Goal: Task Accomplishment & Management: Manage account settings

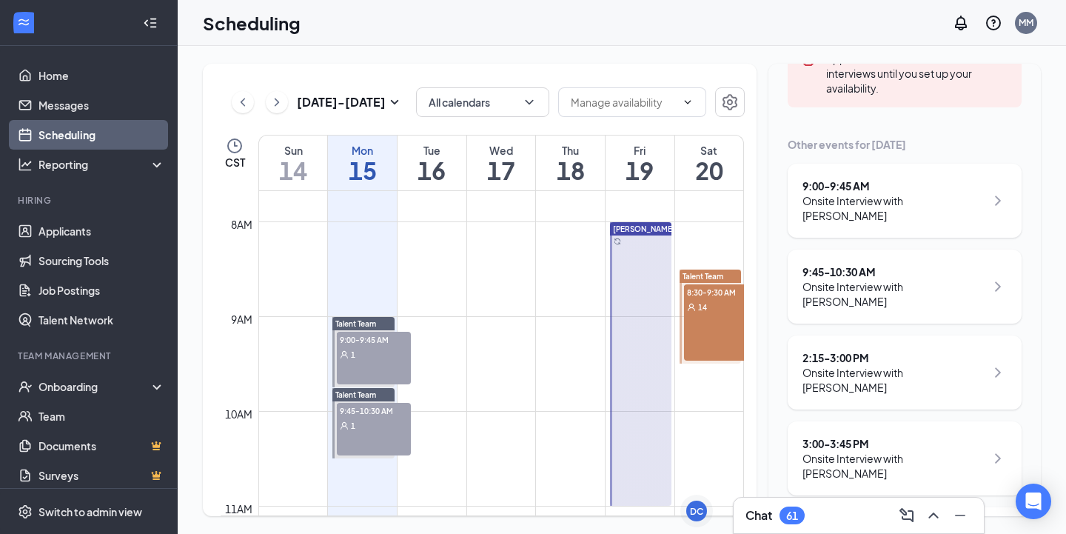
scroll to position [249, 0]
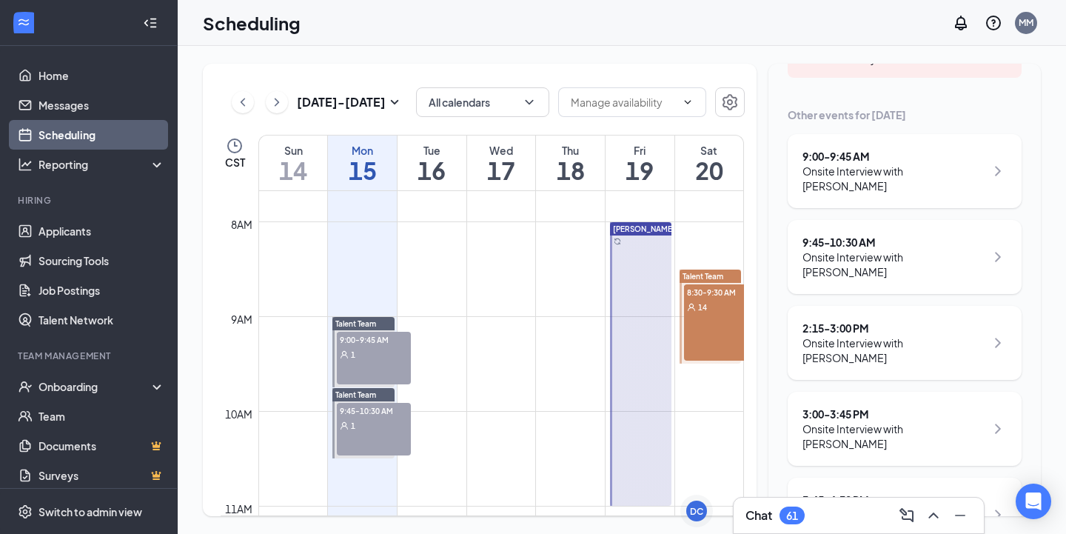
click at [945, 507] on div "Onsite Interview with [PERSON_NAME]" at bounding box center [893, 522] width 183 height 30
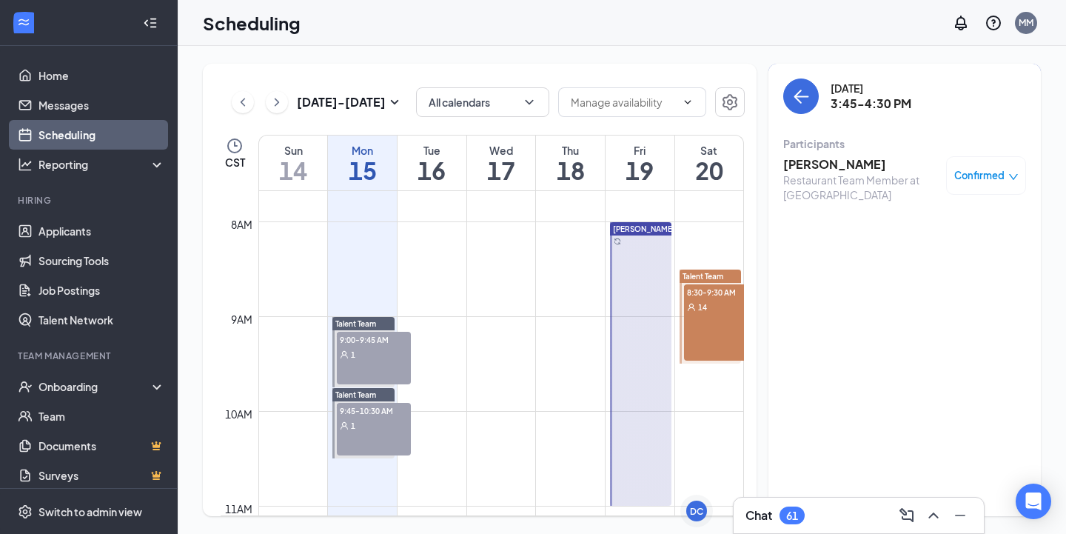
click at [862, 168] on h3 "[PERSON_NAME]" at bounding box center [860, 164] width 155 height 16
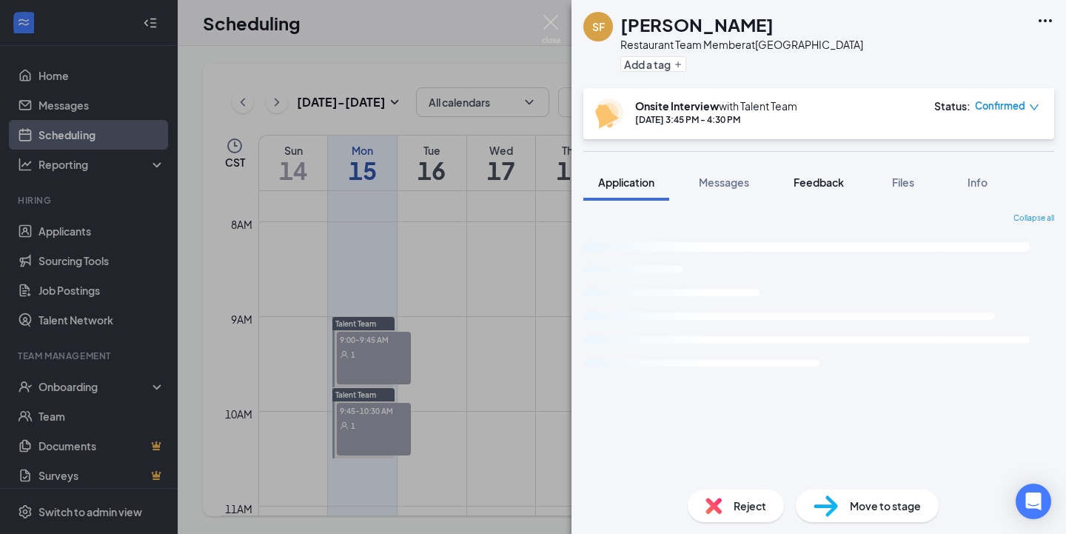
click at [814, 187] on span "Feedback" at bounding box center [819, 181] width 50 height 13
click at [815, 184] on span "Feedback" at bounding box center [819, 181] width 50 height 13
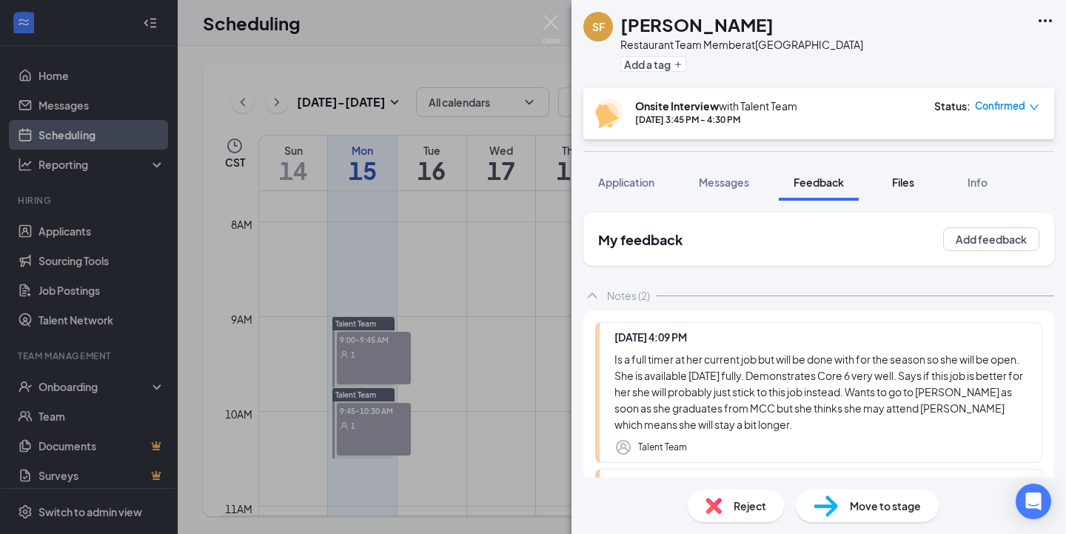
click at [894, 186] on span "Files" at bounding box center [903, 181] width 22 height 13
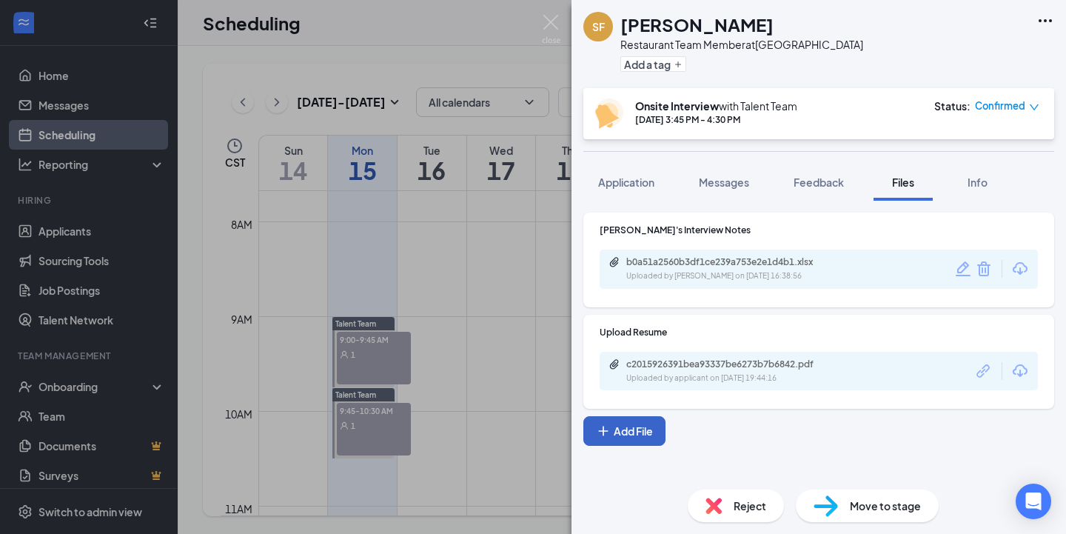
click at [647, 437] on button "Add File" at bounding box center [624, 431] width 82 height 30
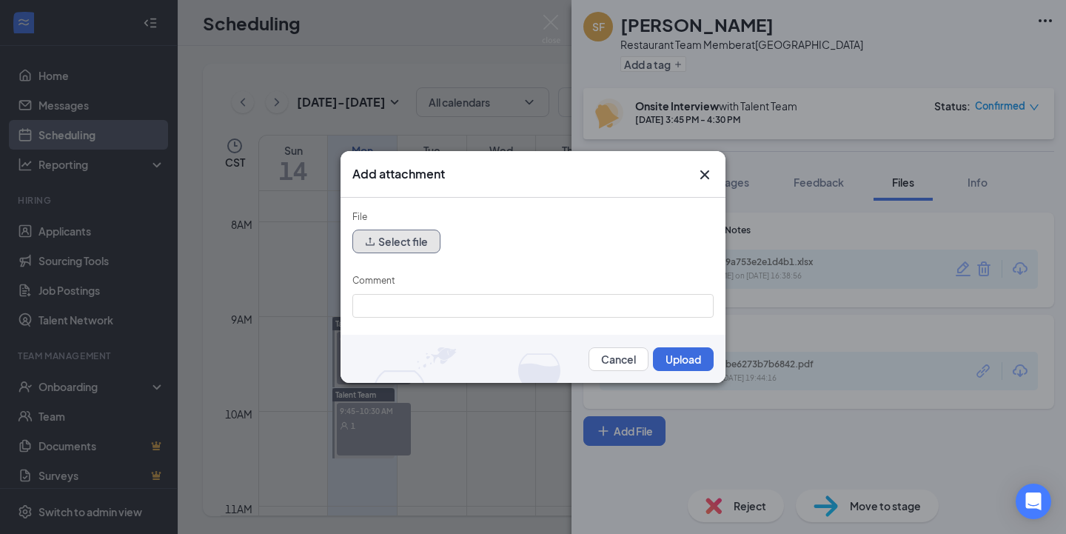
click at [423, 247] on button "Select file" at bounding box center [396, 241] width 88 height 24
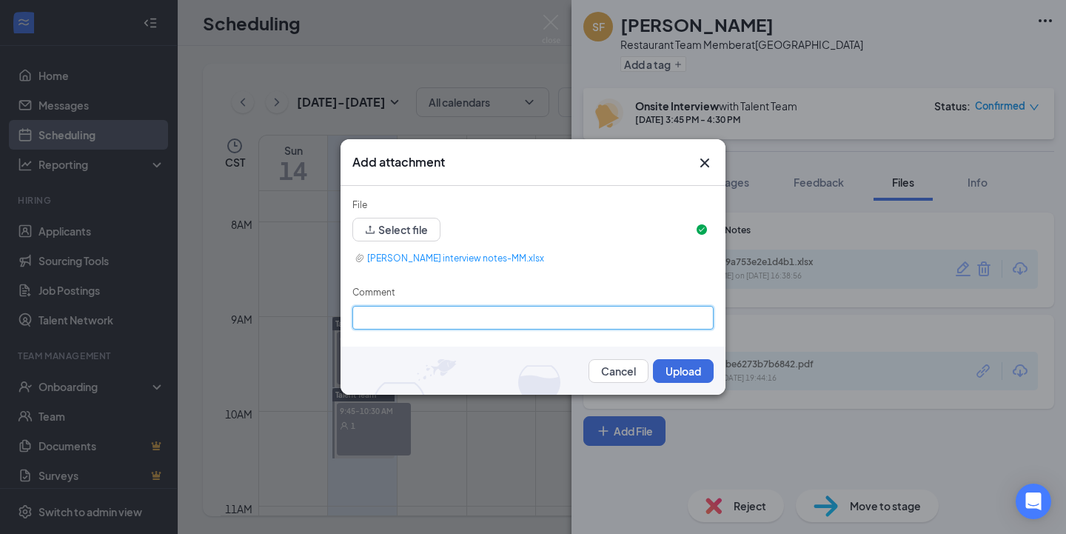
click at [501, 322] on input "Comment" at bounding box center [532, 318] width 361 height 24
type input "[PERSON_NAME] Notes"
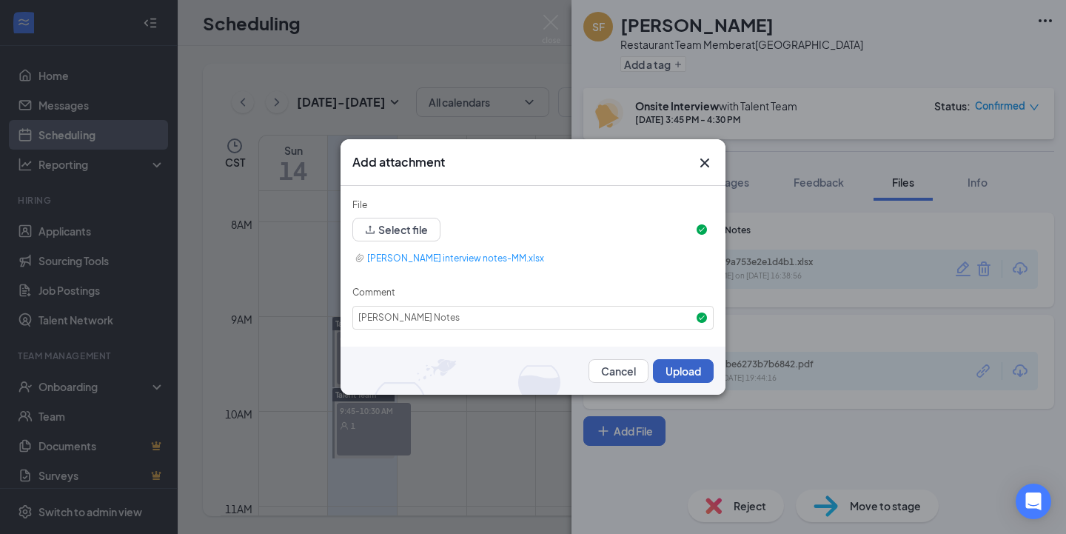
click at [684, 370] on button "Upload" at bounding box center [683, 371] width 61 height 24
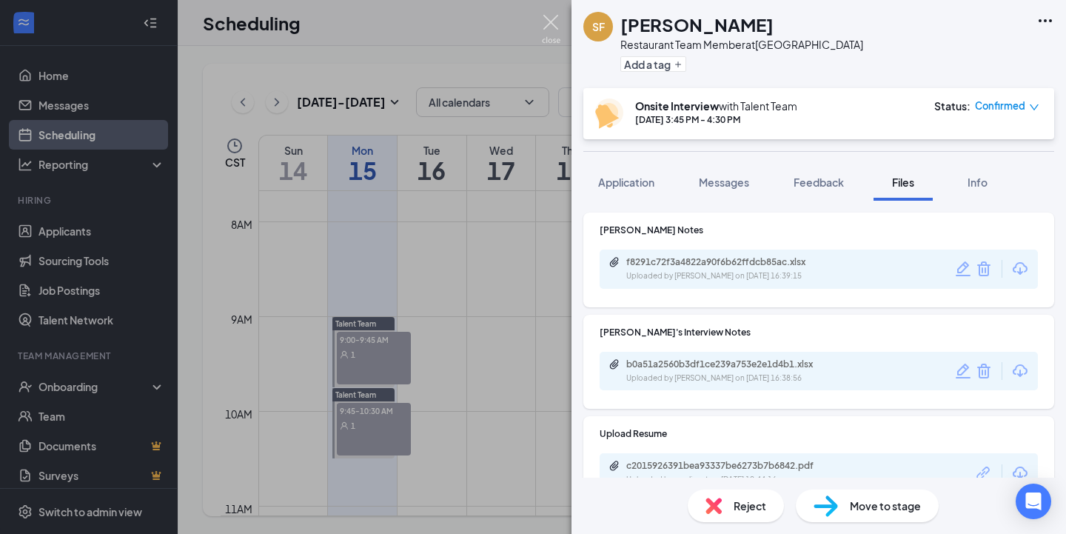
click at [544, 23] on img at bounding box center [551, 29] width 19 height 29
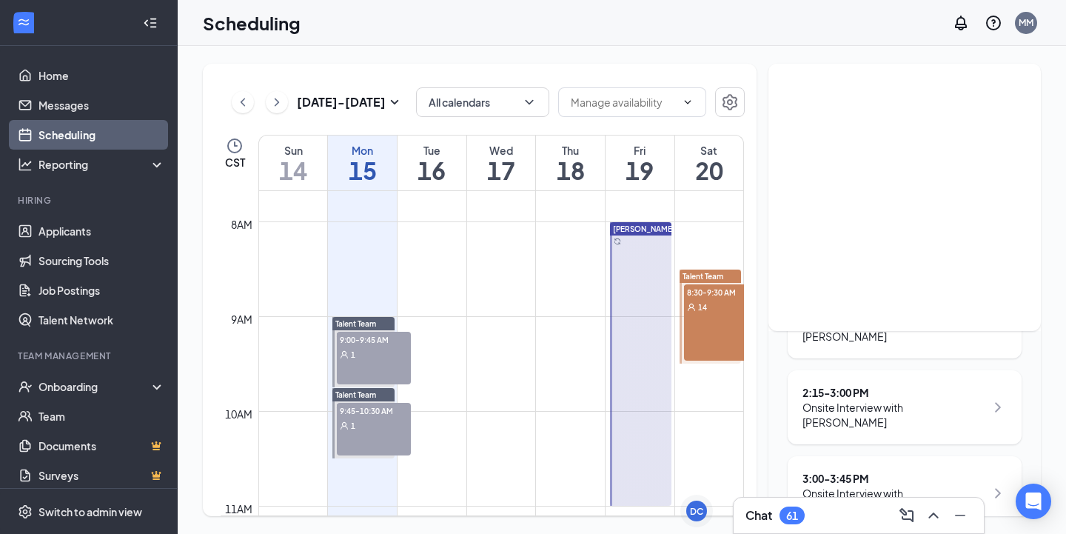
scroll to position [249, 0]
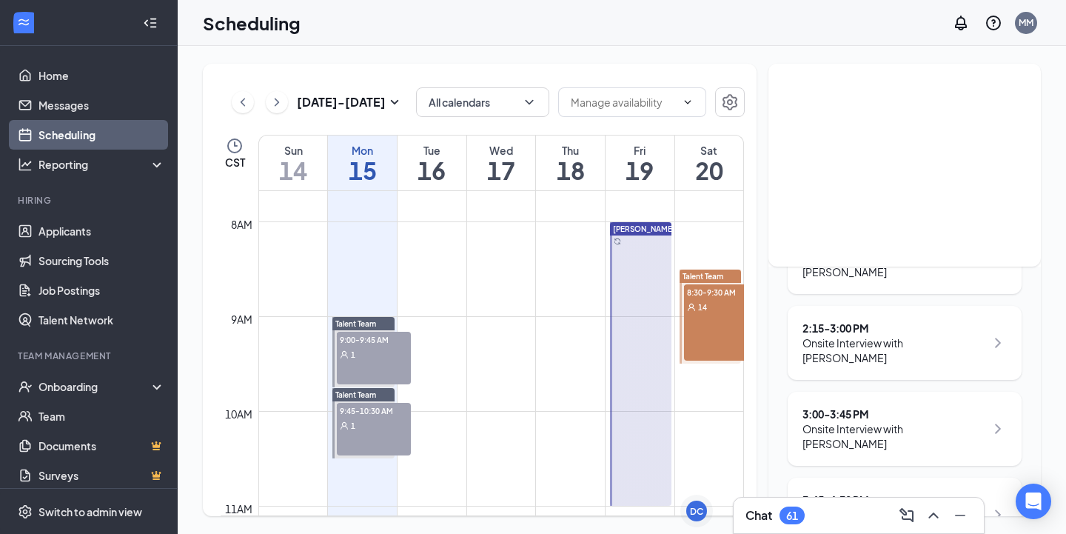
click at [895, 421] on div "Onsite Interview with [PERSON_NAME]" at bounding box center [893, 436] width 183 height 30
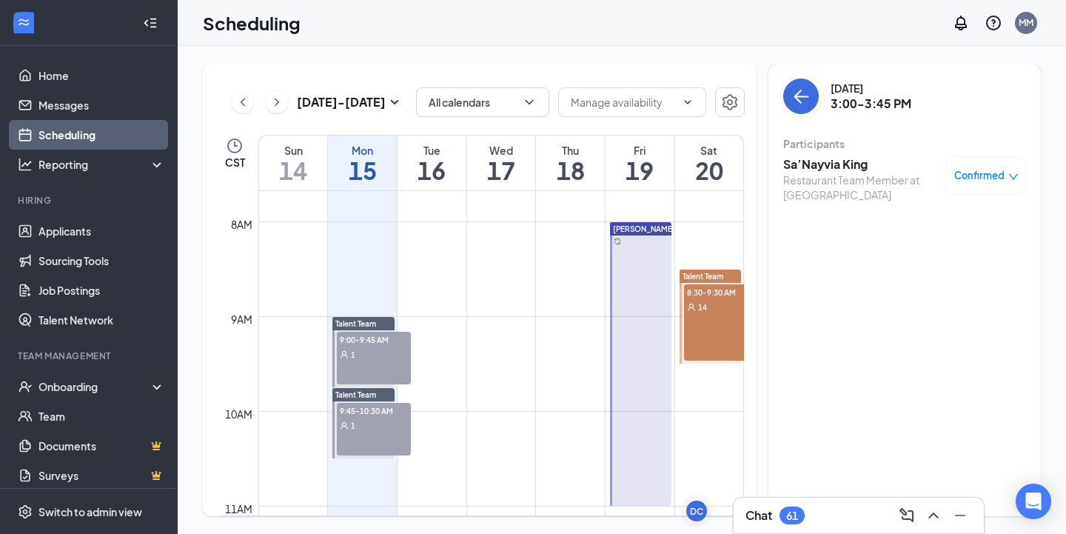
click at [825, 170] on h3 "Sa’Nayvia King" at bounding box center [860, 164] width 155 height 16
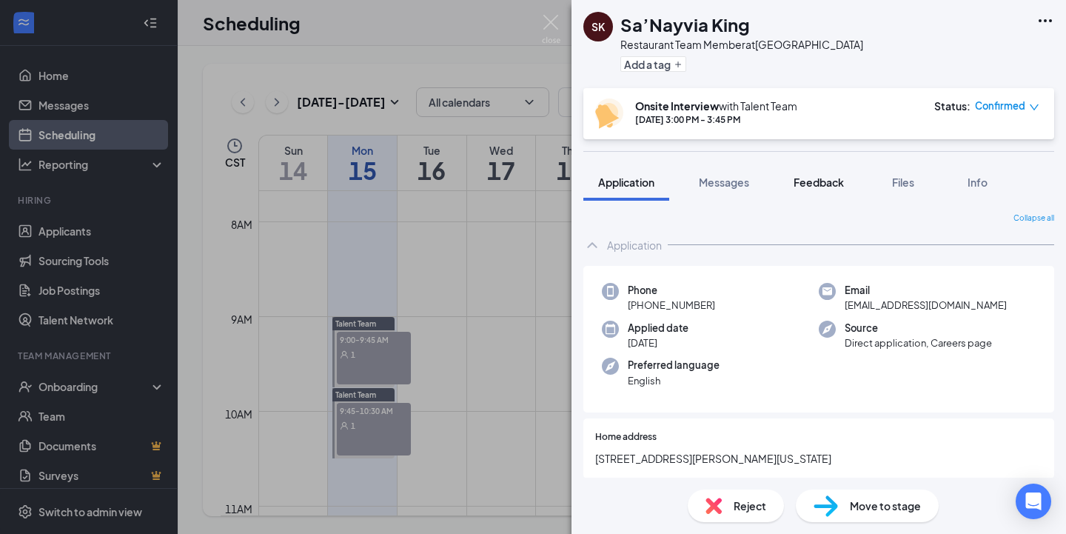
drag, startPoint x: 831, startPoint y: 170, endPoint x: 828, endPoint y: 178, distance: 7.7
click at [831, 170] on button "Feedback" at bounding box center [819, 182] width 80 height 37
click at [828, 178] on span "Feedback" at bounding box center [819, 181] width 50 height 13
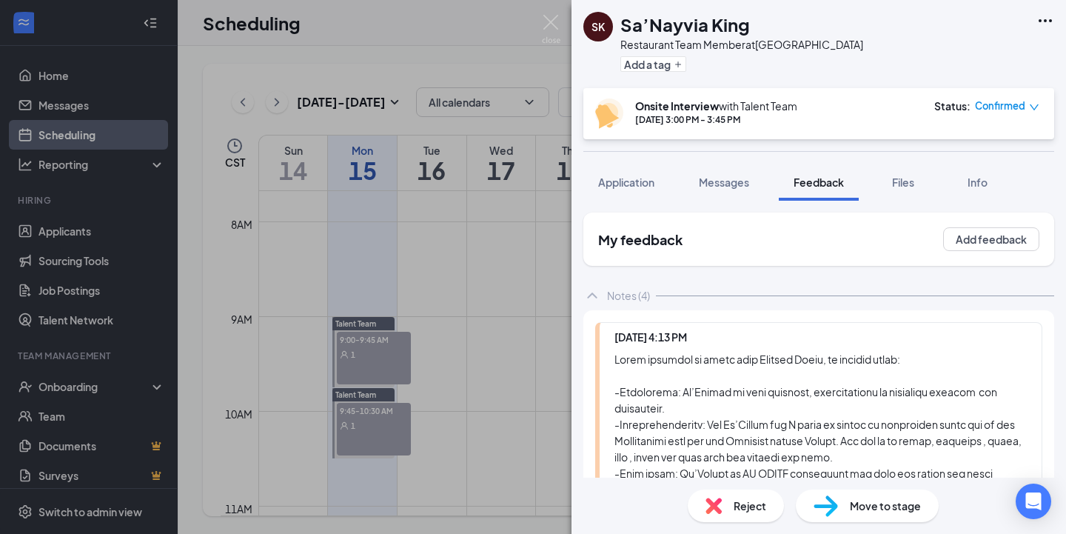
click at [871, 509] on span "Move to stage" at bounding box center [885, 505] width 71 height 16
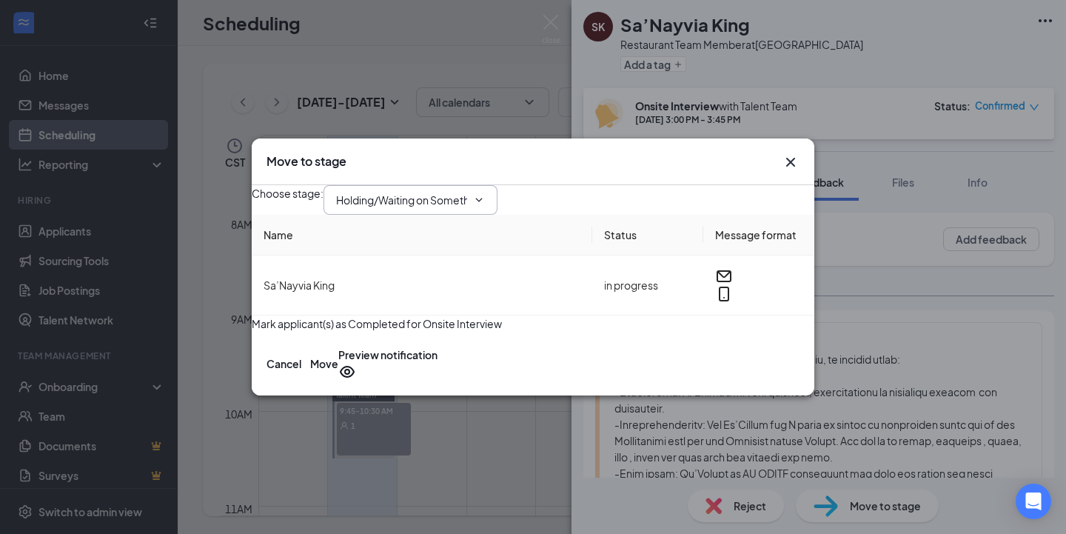
click at [467, 192] on input "Holding/Waiting on Something (next stage)" at bounding box center [401, 200] width 131 height 16
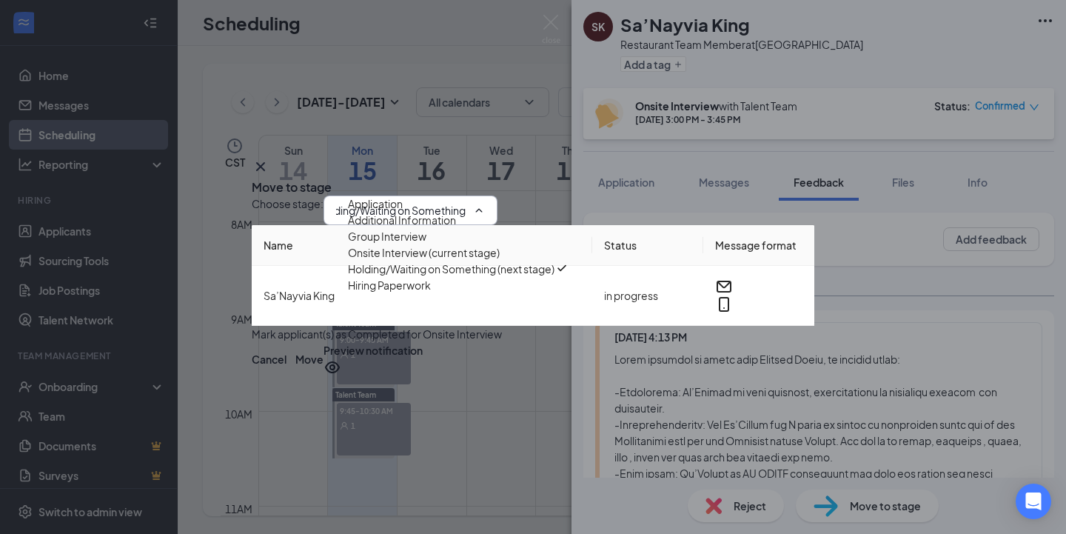
scroll to position [25, 0]
drag, startPoint x: 482, startPoint y: 330, endPoint x: 492, endPoint y: 320, distance: 14.7
click at [482, 293] on div "Hiring Paperwork" at bounding box center [458, 285] width 221 height 16
type input "Hiring Paperwork"
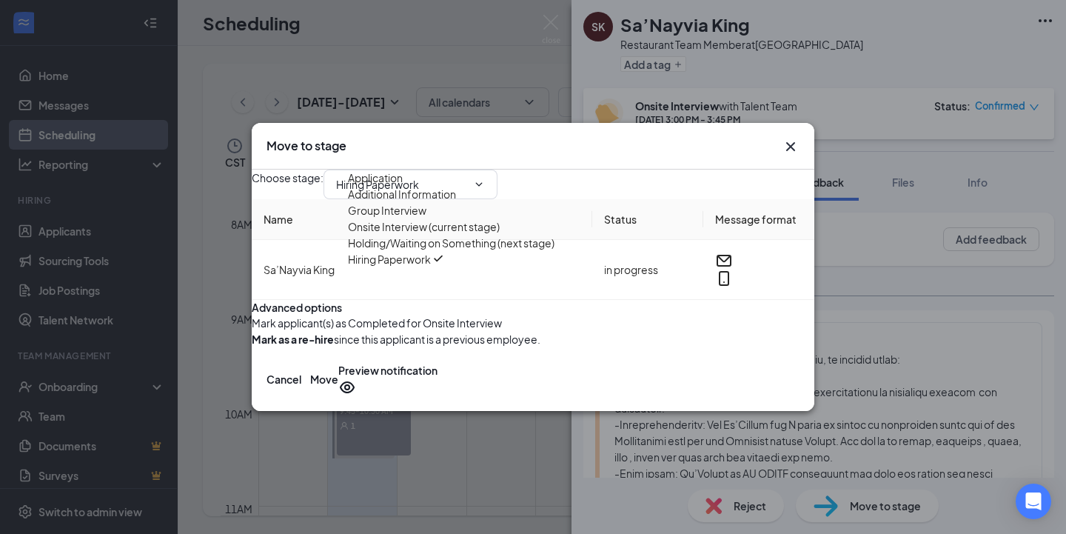
scroll to position [0, 0]
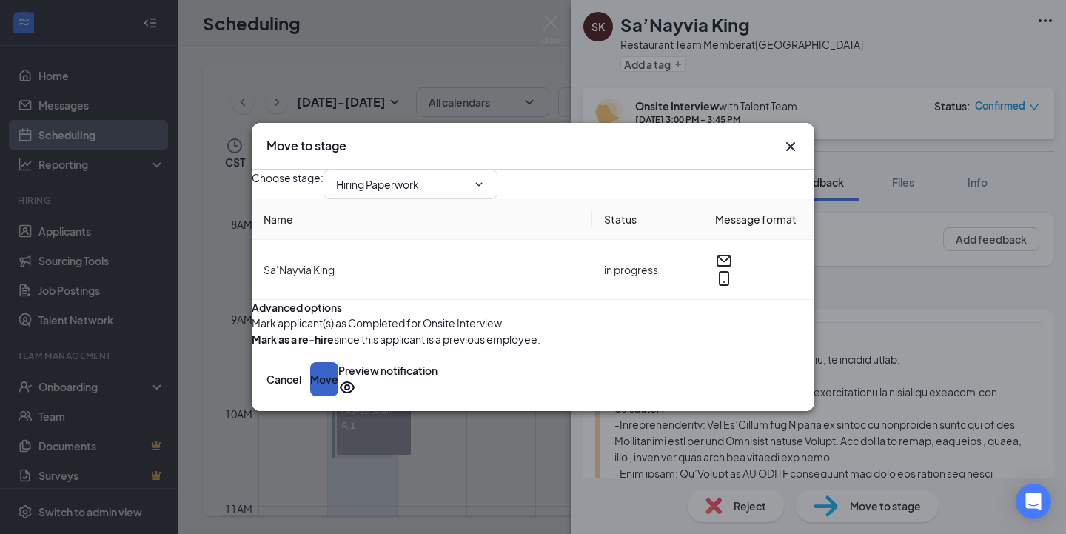
click at [338, 396] on button "Move" at bounding box center [324, 379] width 28 height 34
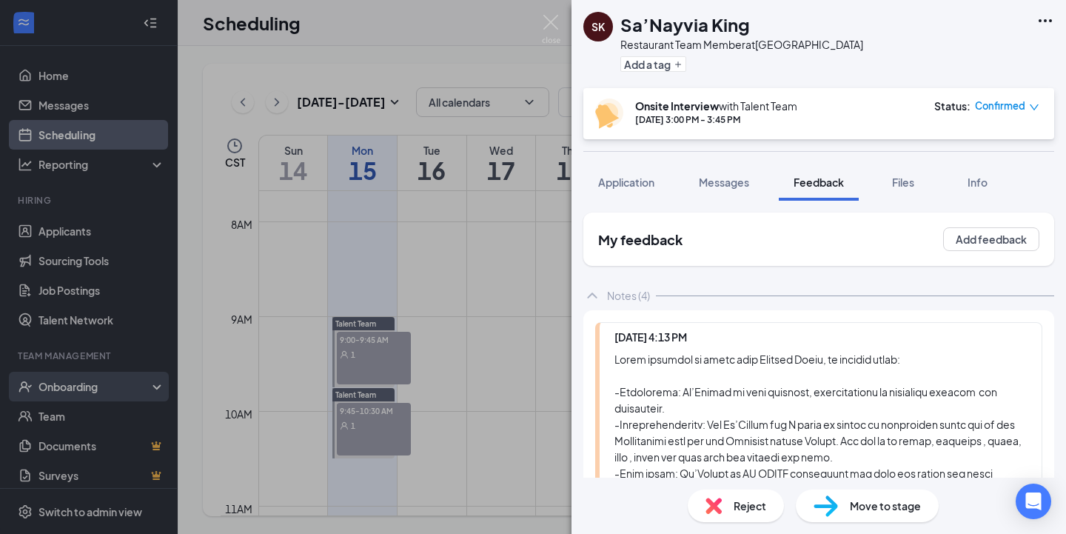
drag, startPoint x: 124, startPoint y: 386, endPoint x: 147, endPoint y: 388, distance: 22.3
click at [124, 386] on div "SK Sa’Nayvia King Restaurant Team Member at [GEOGRAPHIC_DATA] Add a tag Onsite …" at bounding box center [533, 267] width 1066 height 534
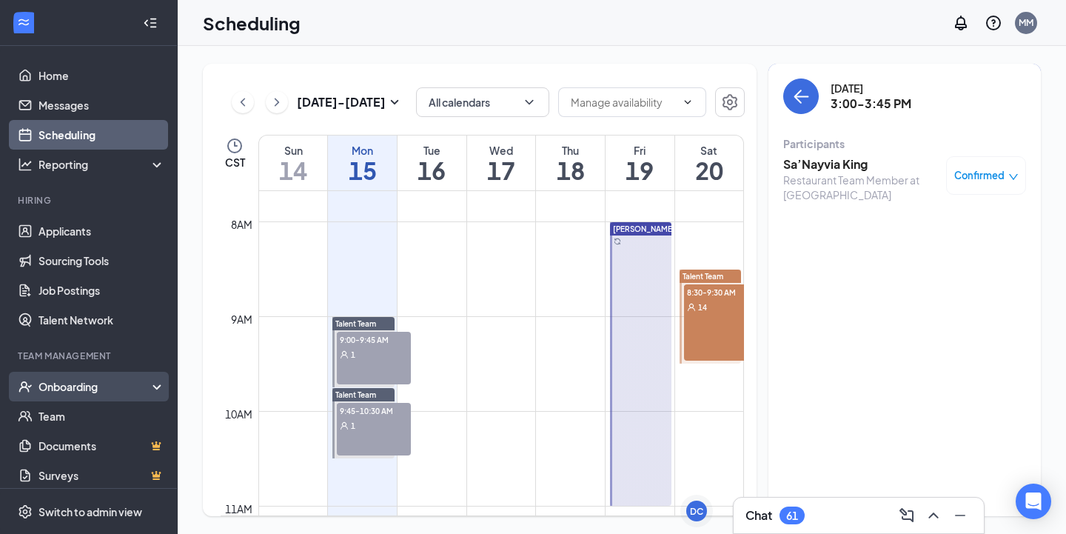
click at [147, 388] on div "Onboarding" at bounding box center [95, 386] width 114 height 15
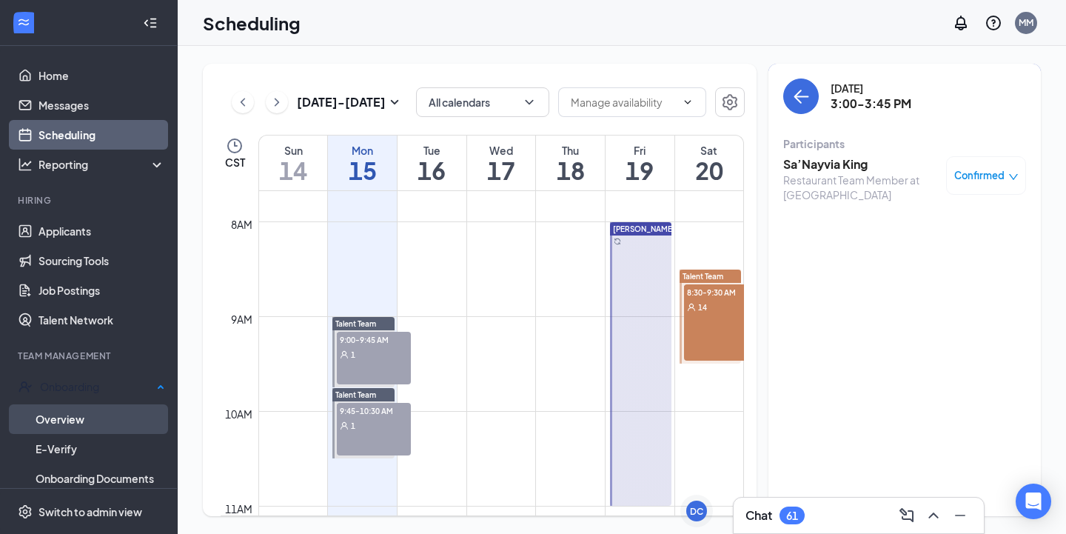
click at [126, 417] on link "Overview" at bounding box center [101, 419] width 130 height 30
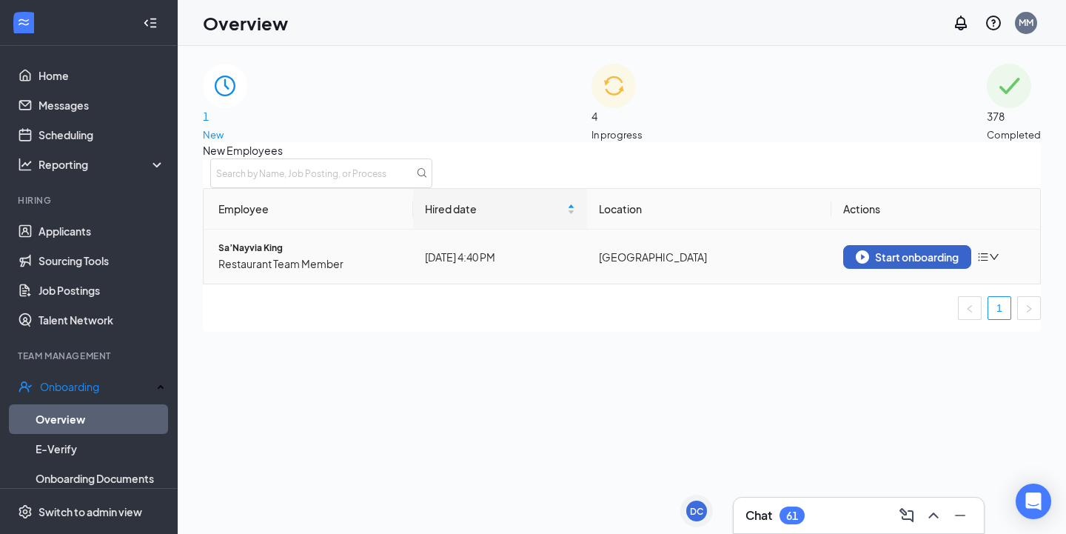
click at [856, 264] on img "button" at bounding box center [862, 256] width 13 height 13
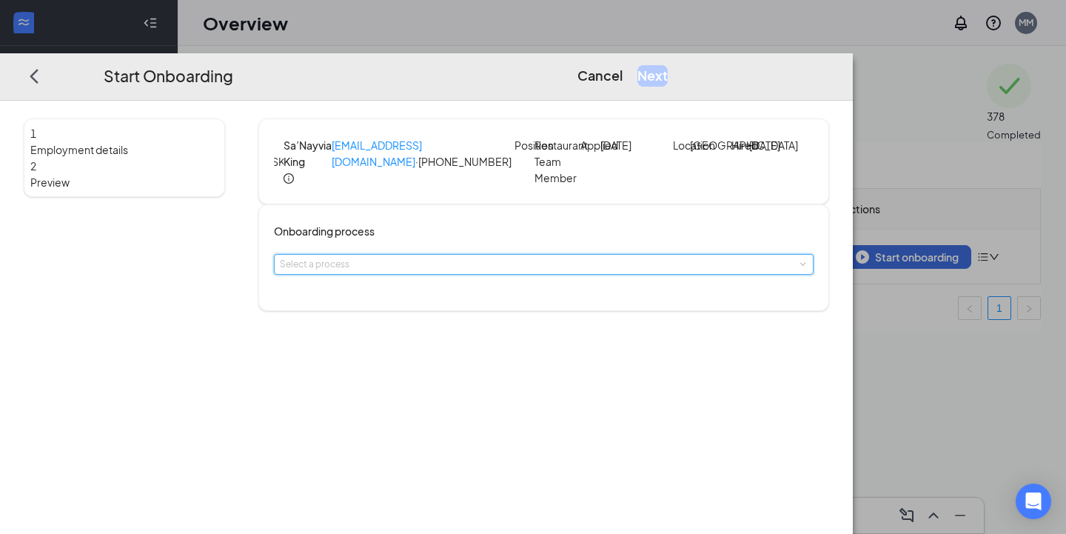
click at [560, 274] on div "Select a process" at bounding box center [544, 264] width 528 height 19
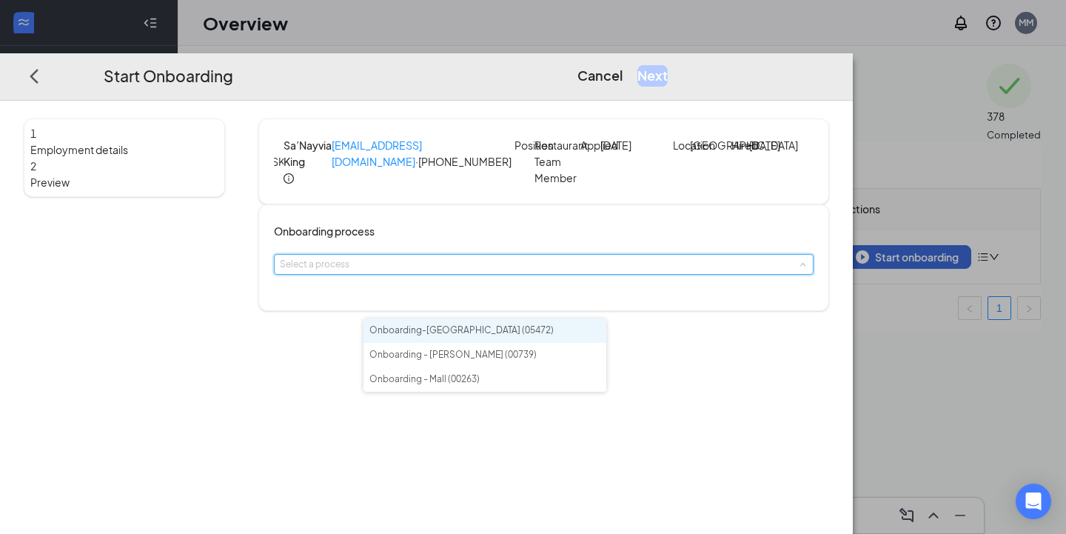
click at [537, 327] on li "Onboarding-[GEOGRAPHIC_DATA] (05472)" at bounding box center [484, 330] width 243 height 24
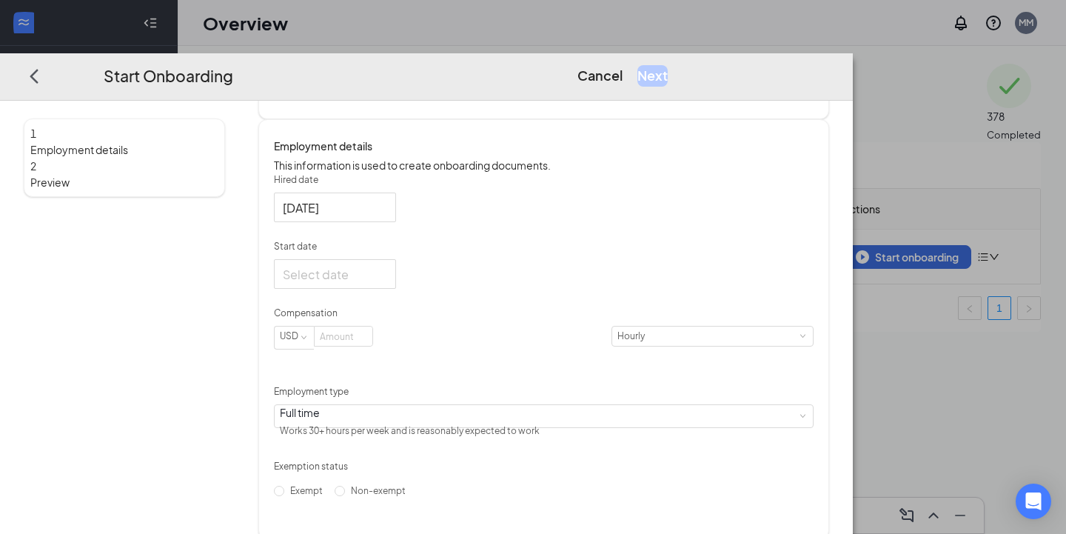
scroll to position [258, 0]
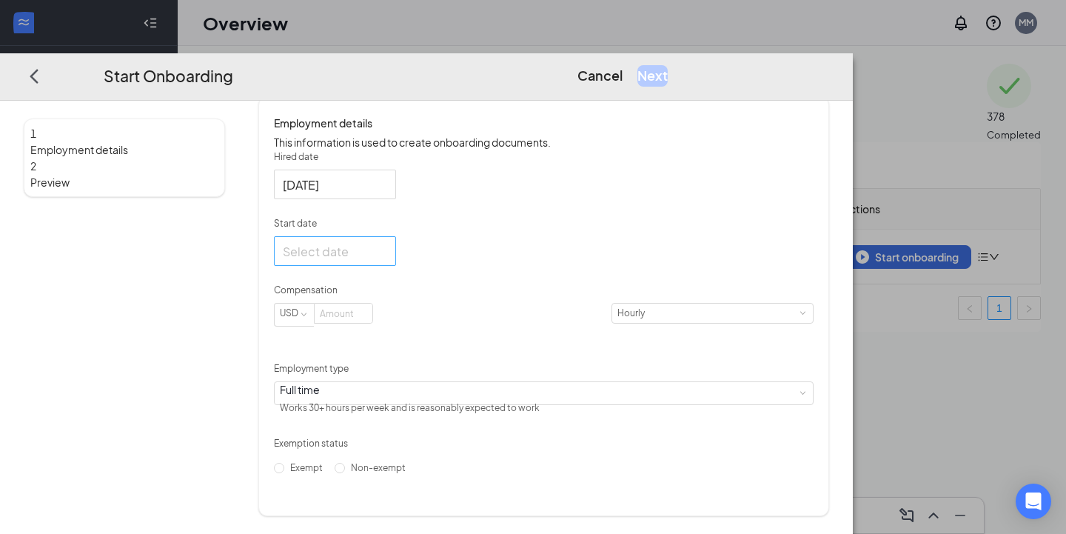
click at [396, 266] on div at bounding box center [335, 251] width 122 height 30
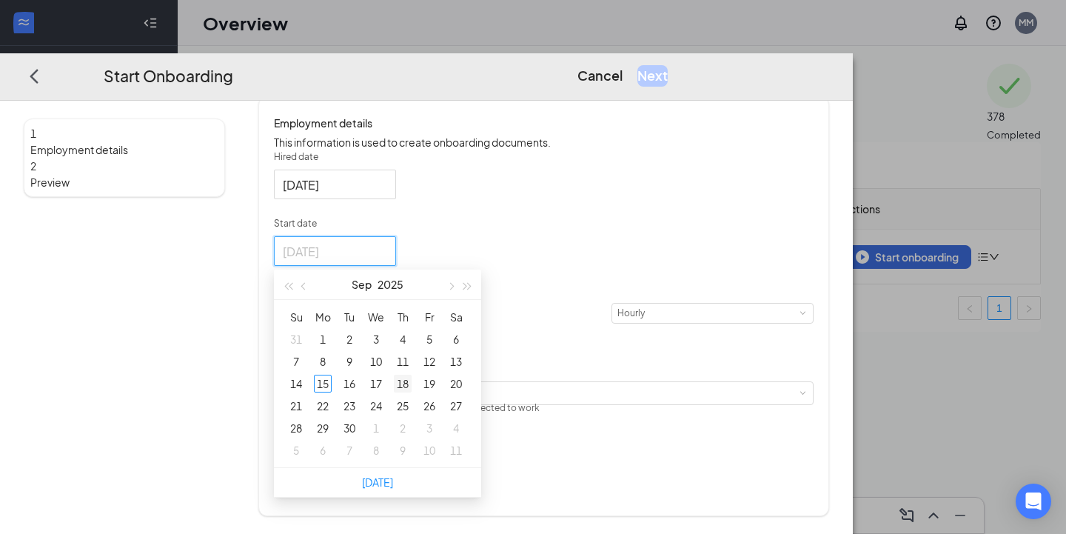
type input "[DATE]"
click at [412, 392] on div "18" at bounding box center [403, 384] width 18 height 18
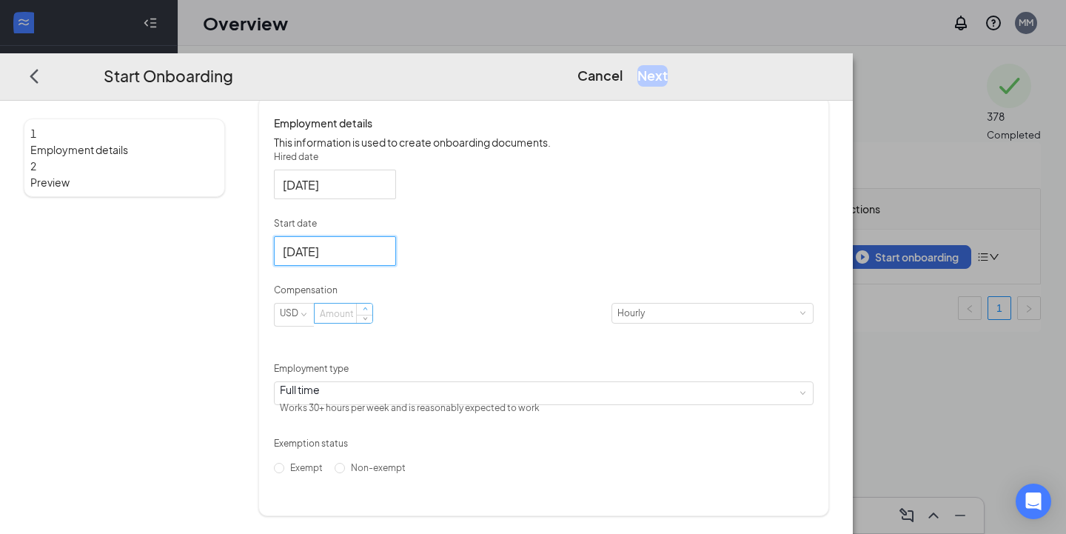
type input "1"
click at [372, 315] on span "Increase Value" at bounding box center [365, 309] width 16 height 12
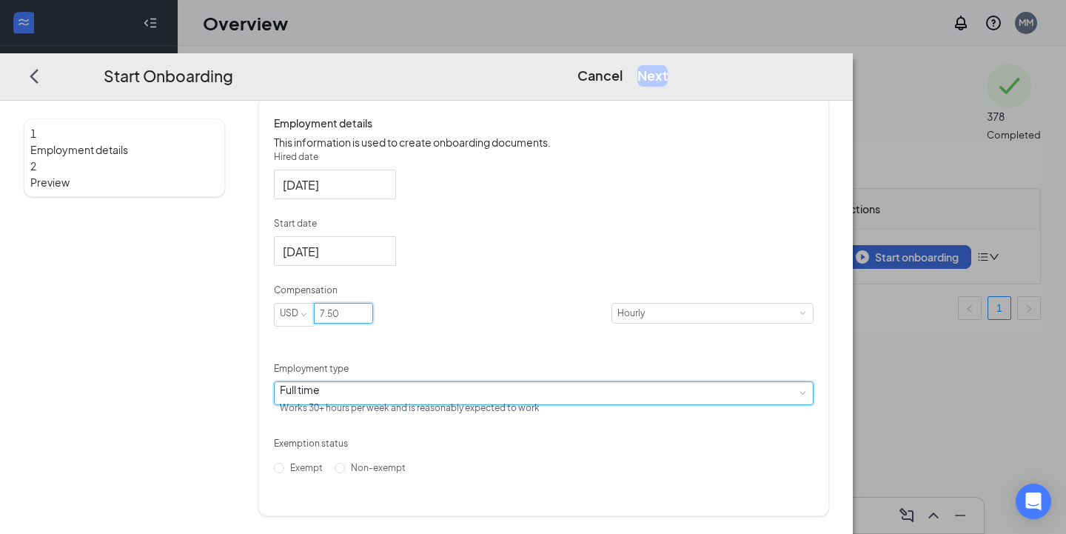
type input "7.5"
click at [557, 429] on form "Hired date [DATE] Start date [DATE] [DATE] Su Mo Tu We Th Fr Sa 31 1 2 3 4 5 6 …" at bounding box center [544, 314] width 540 height 329
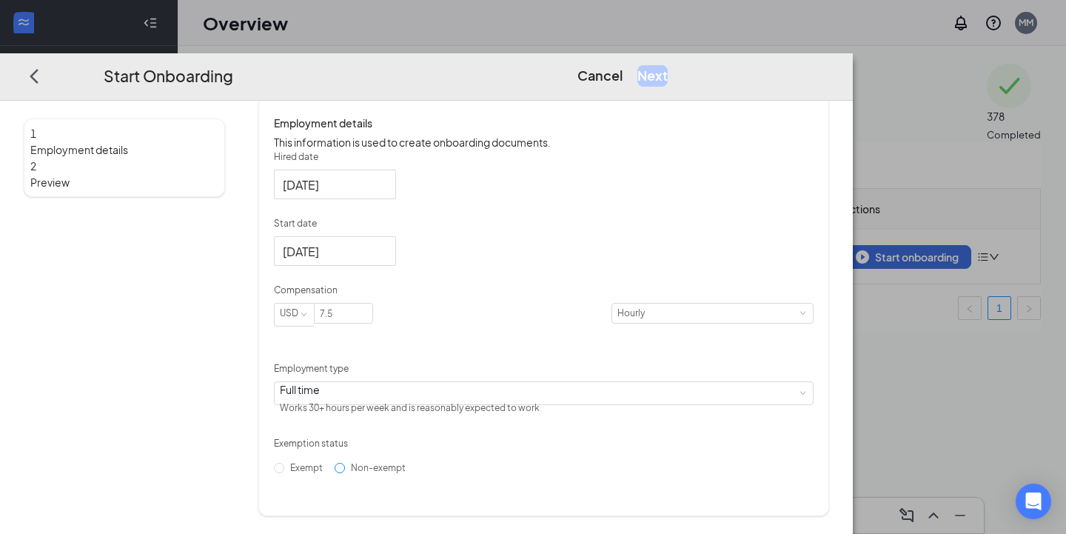
click at [389, 473] on span "Non-exempt" at bounding box center [378, 467] width 67 height 11
click at [345, 473] on input "Non-exempt" at bounding box center [340, 468] width 10 height 10
radio input "true"
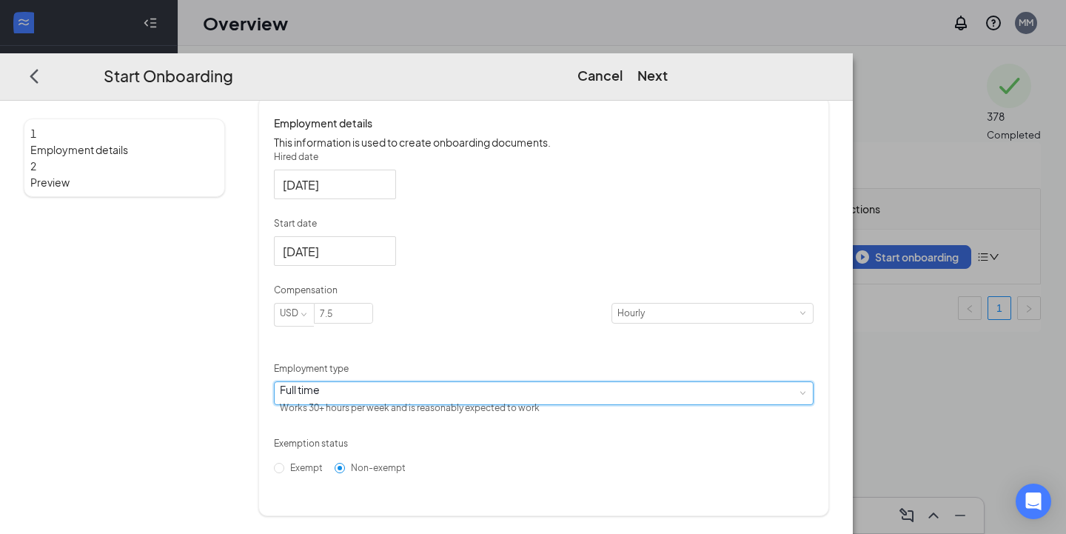
click at [485, 404] on div "Full time Works 30+ hours per week and is reasonably expected to work" at bounding box center [544, 393] width 528 height 22
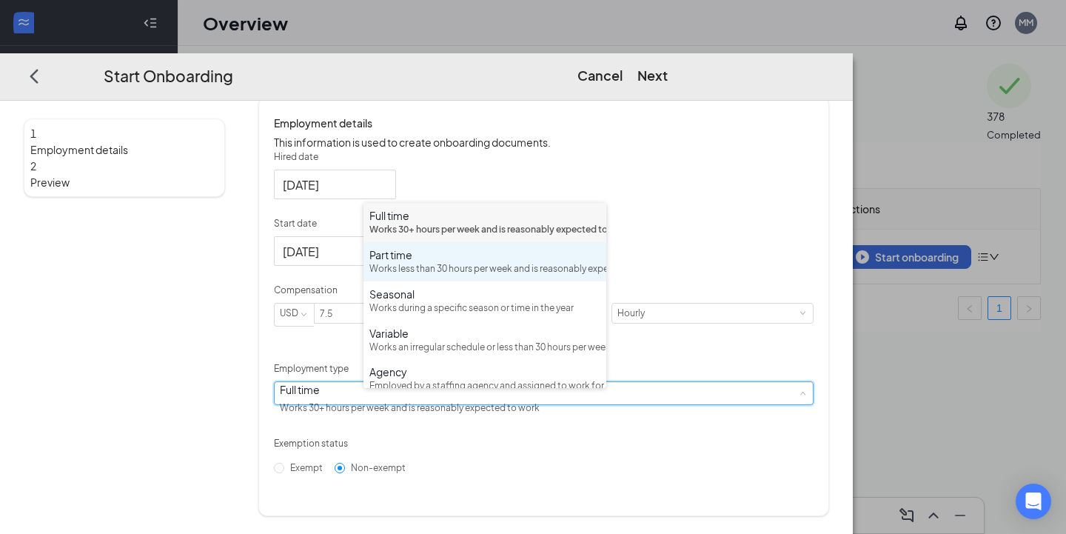
click at [470, 276] on div "Works less than 30 hours per week and is reasonably expected to work" at bounding box center [484, 269] width 231 height 14
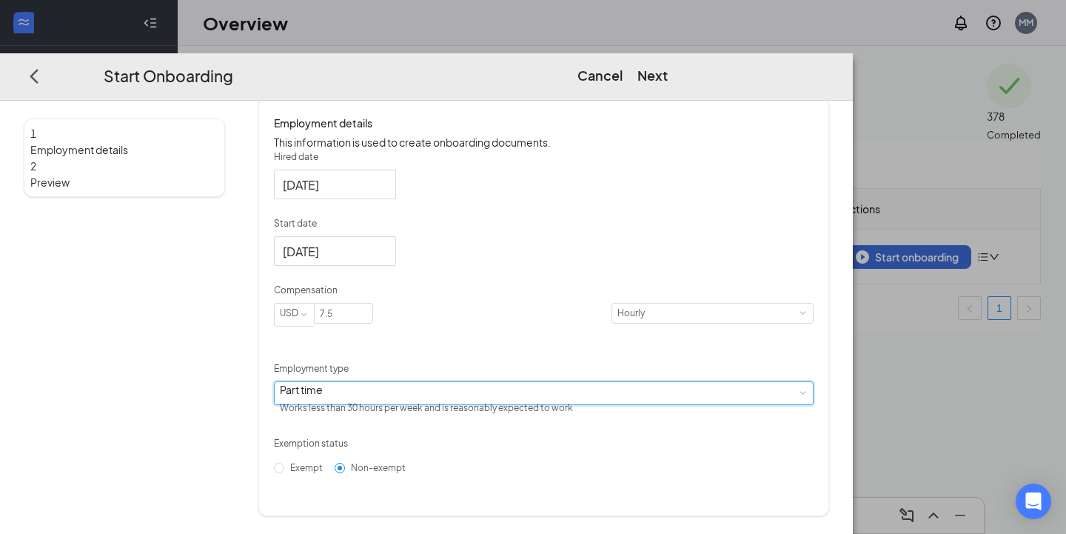
scroll to position [265, 0]
click at [853, 58] on div "Start Onboarding Cancel Next" at bounding box center [426, 76] width 853 height 47
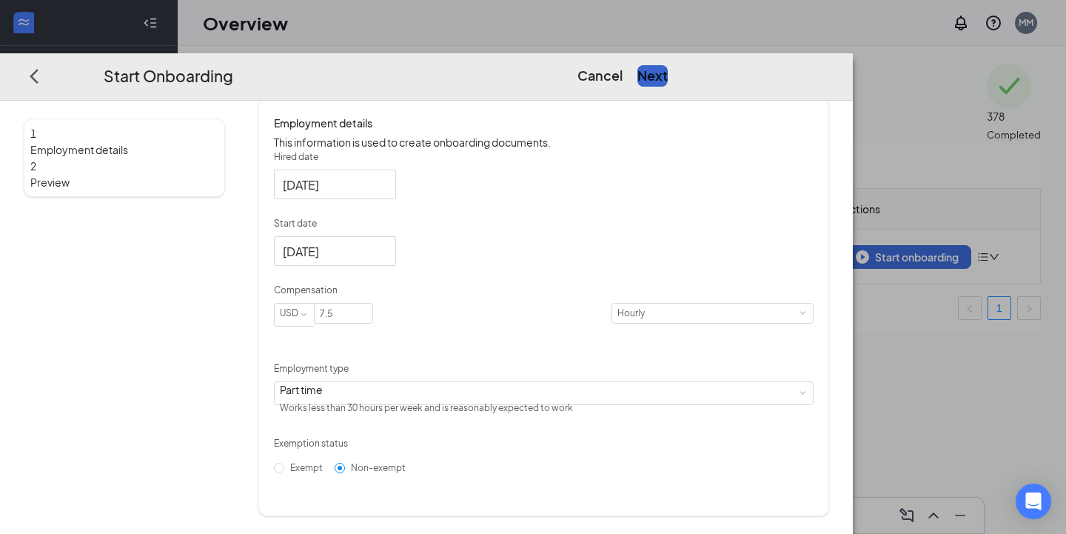
click at [668, 65] on button "Next" at bounding box center [652, 75] width 30 height 21
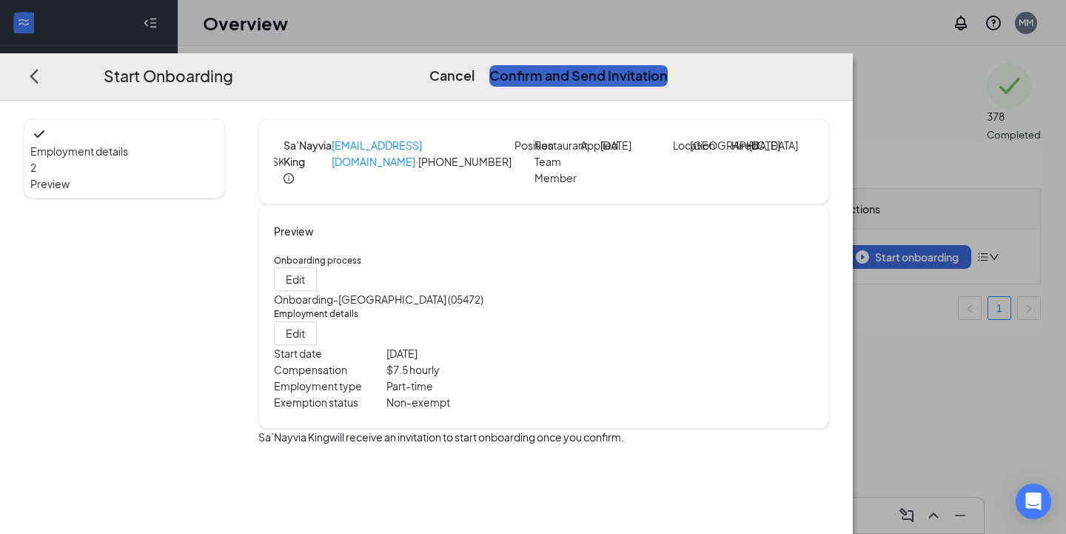
click at [668, 65] on button "Confirm and Send Invitation" at bounding box center [578, 75] width 178 height 21
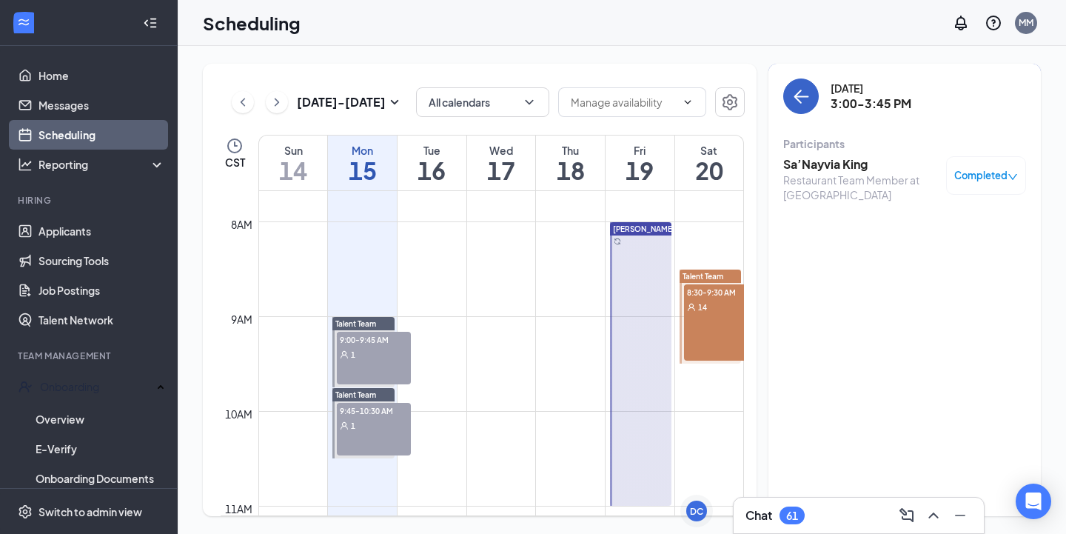
click at [797, 110] on button "back-button" at bounding box center [801, 96] width 36 height 36
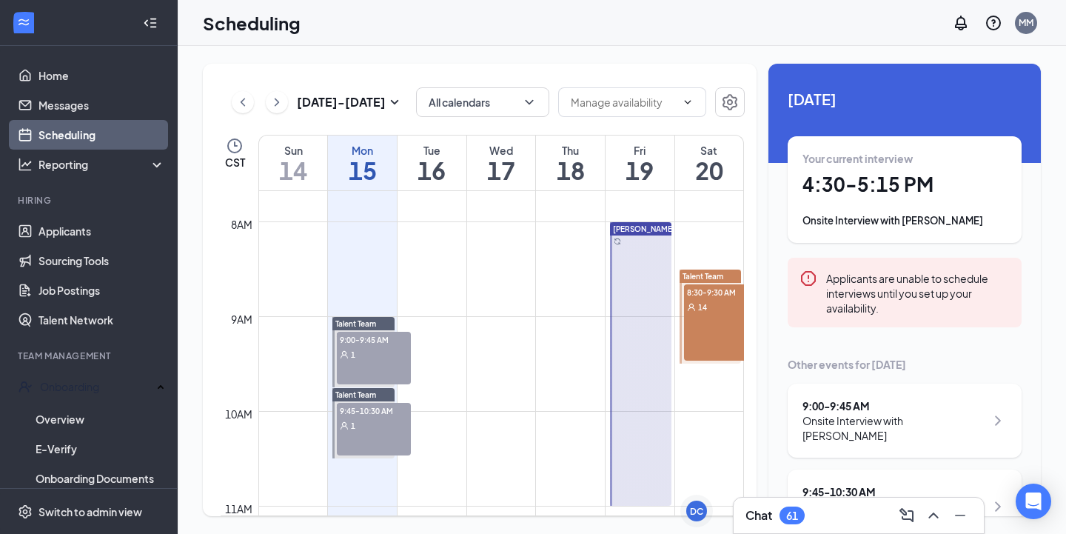
click at [865, 192] on h1 "4:30 - 5:15 PM" at bounding box center [904, 184] width 204 height 25
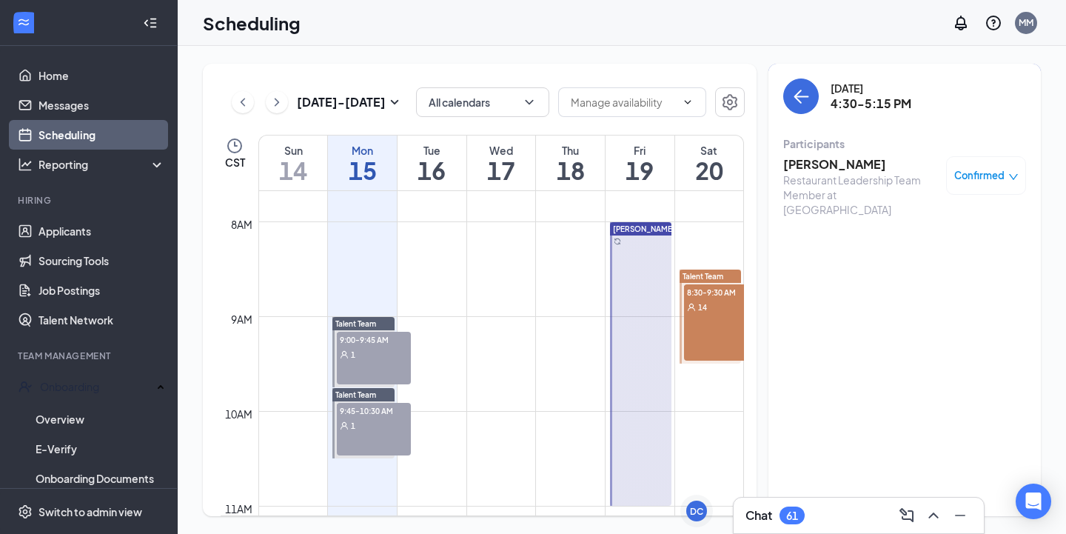
click at [823, 166] on h3 "[PERSON_NAME]" at bounding box center [860, 164] width 155 height 16
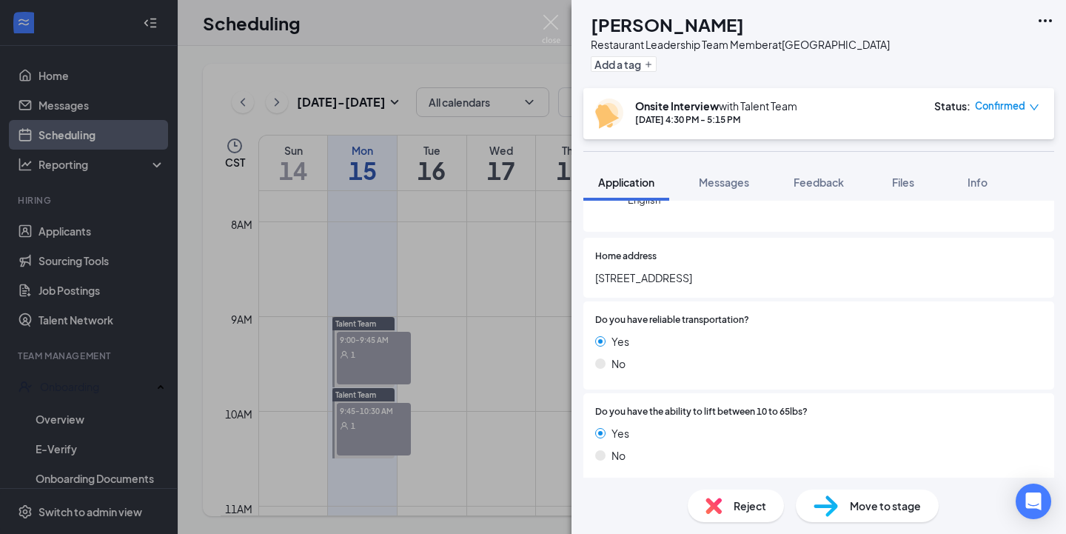
scroll to position [190, 0]
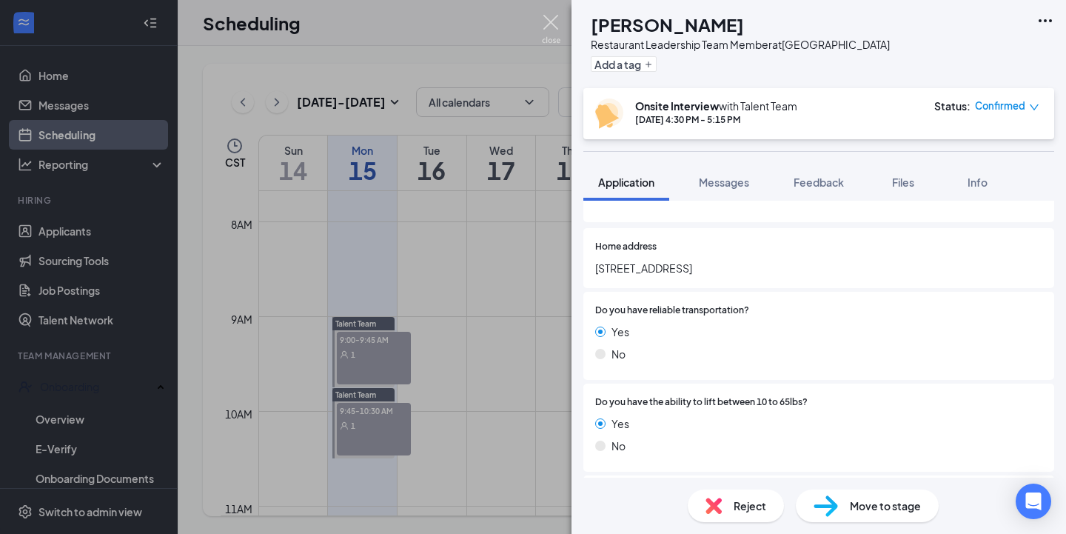
click at [555, 30] on img at bounding box center [551, 29] width 19 height 29
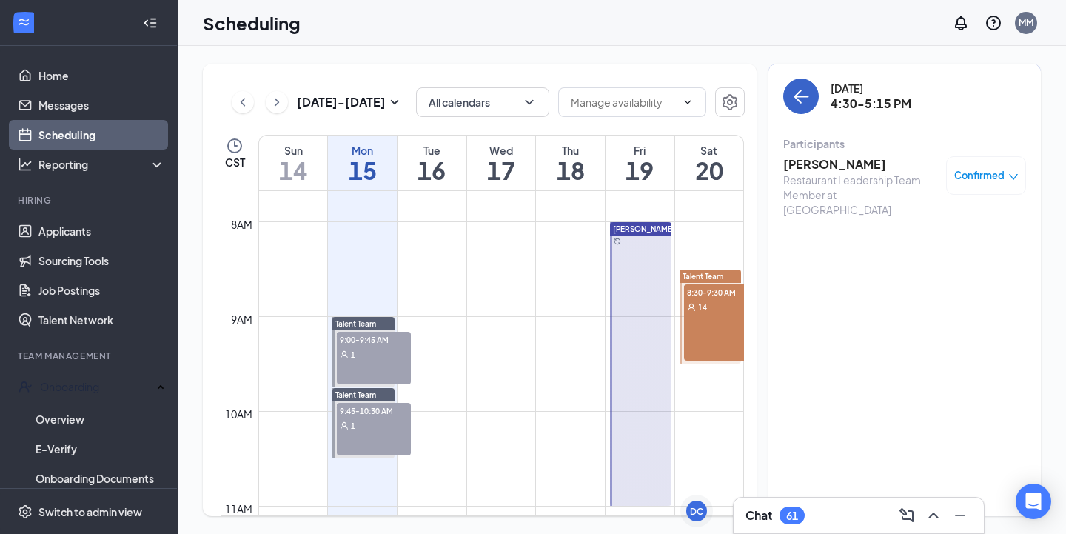
click at [794, 98] on icon "ArrowLeft" at bounding box center [801, 96] width 18 height 18
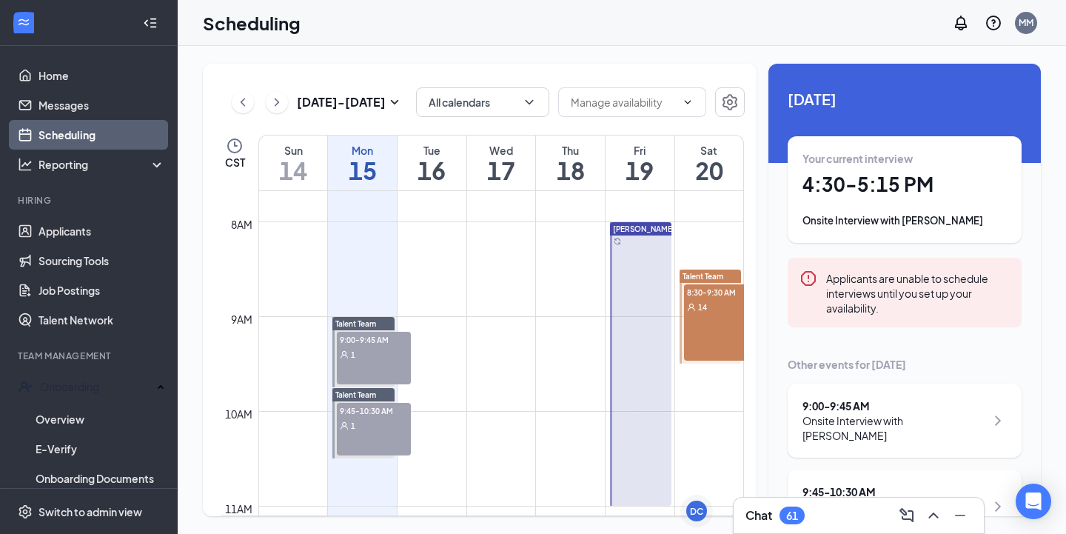
click at [873, 198] on div "Your current interview 4:30 - 5:15 PM Onsite Interview with [PERSON_NAME]" at bounding box center [904, 189] width 204 height 77
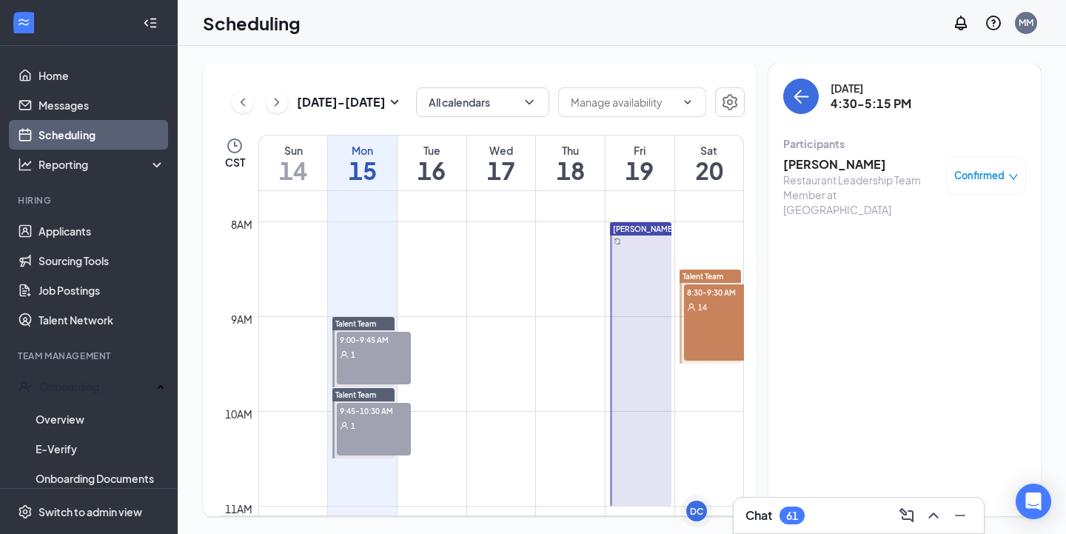
click at [834, 168] on h3 "[PERSON_NAME]" at bounding box center [860, 164] width 155 height 16
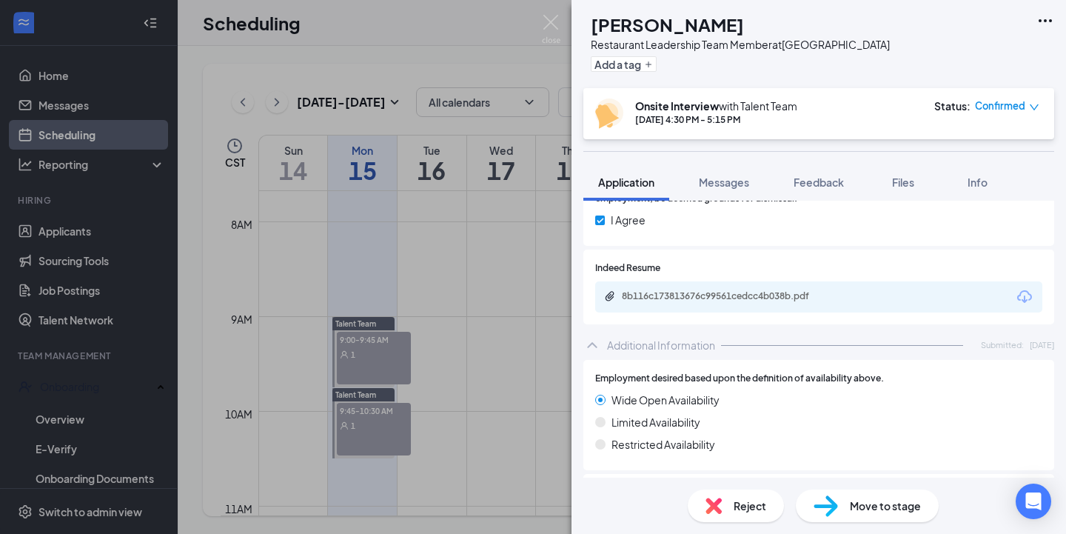
scroll to position [1670, 0]
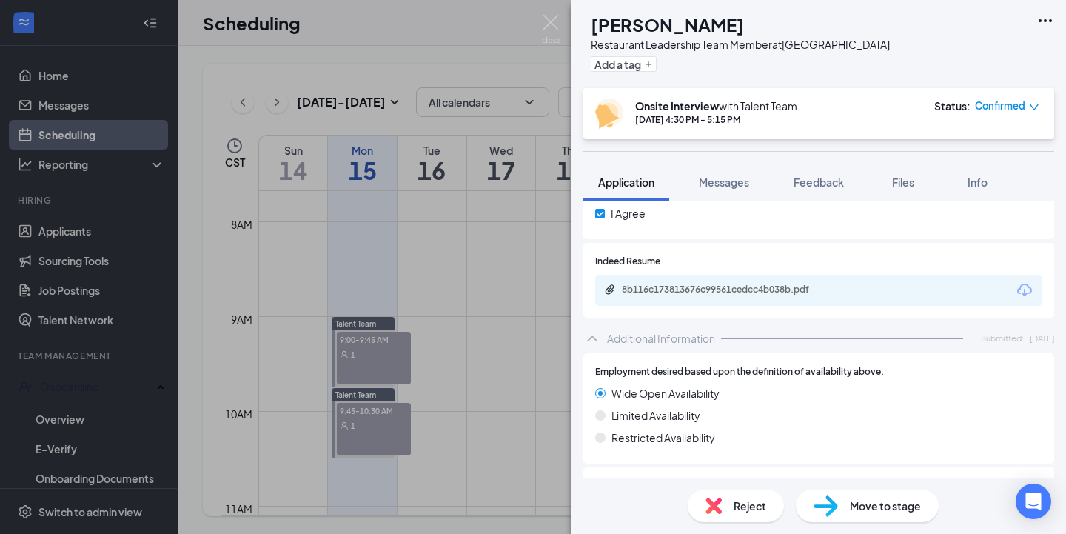
click at [552, 13] on div "JP [PERSON_NAME] Restaurant Leadership Team Member at [GEOGRAPHIC_DATA] Add a t…" at bounding box center [533, 267] width 1066 height 534
click at [551, 22] on div "Scheduling MM" at bounding box center [622, 23] width 888 height 46
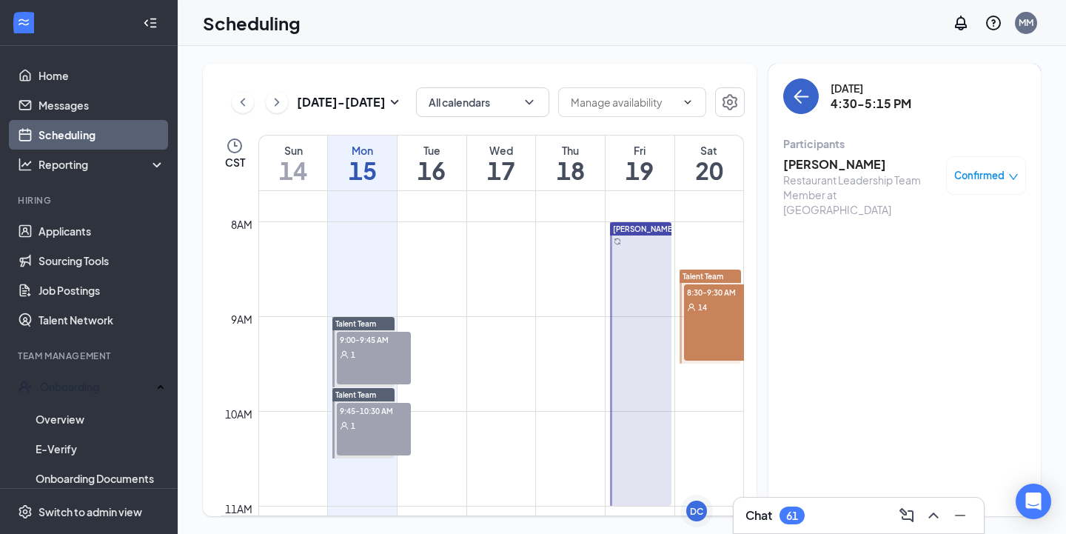
click at [789, 90] on button "back-button" at bounding box center [801, 96] width 36 height 36
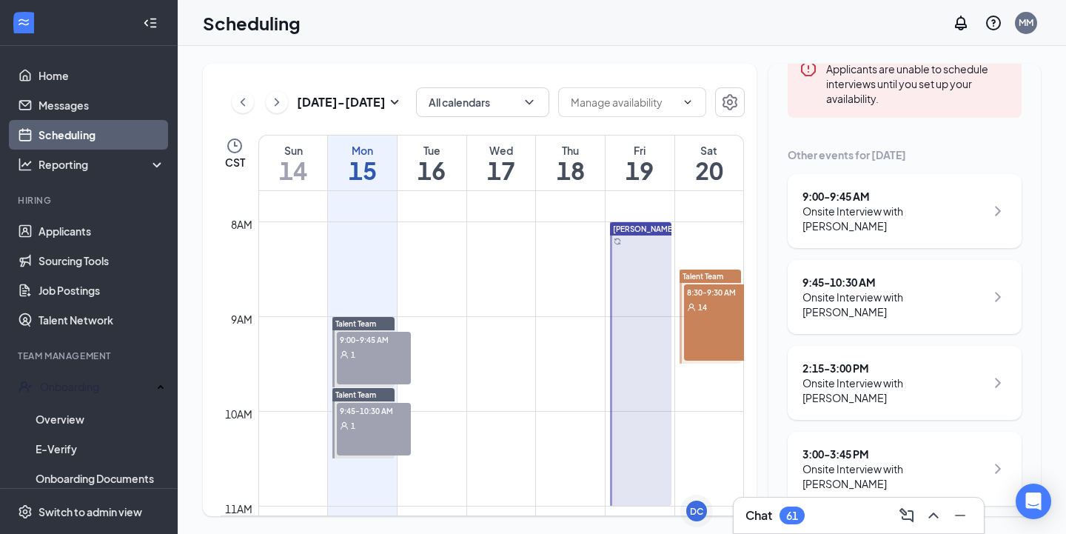
scroll to position [212, 0]
click at [889, 212] on div "Onsite Interview with [PERSON_NAME]" at bounding box center [893, 216] width 183 height 30
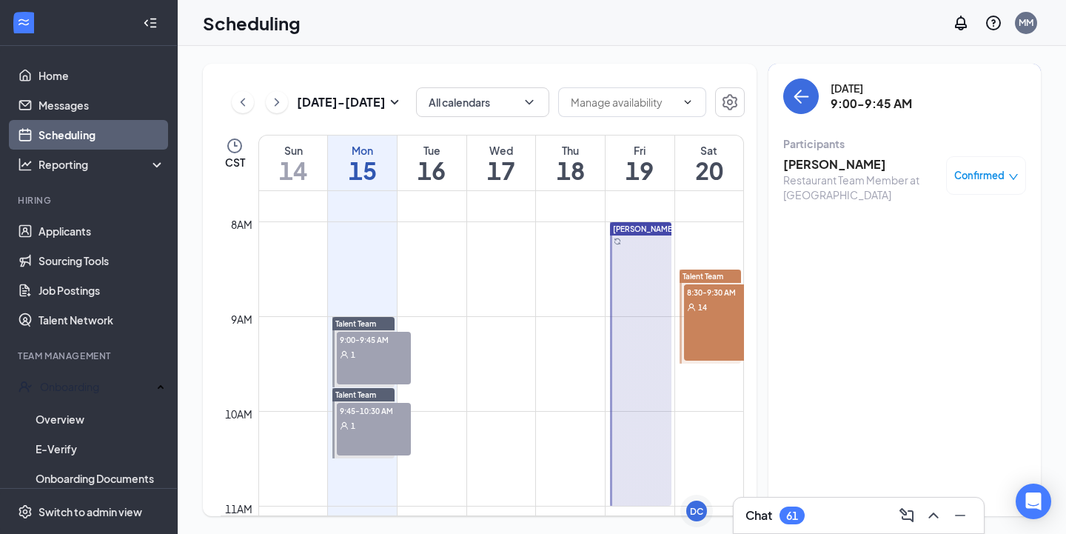
click at [825, 167] on h3 "[PERSON_NAME]" at bounding box center [860, 164] width 155 height 16
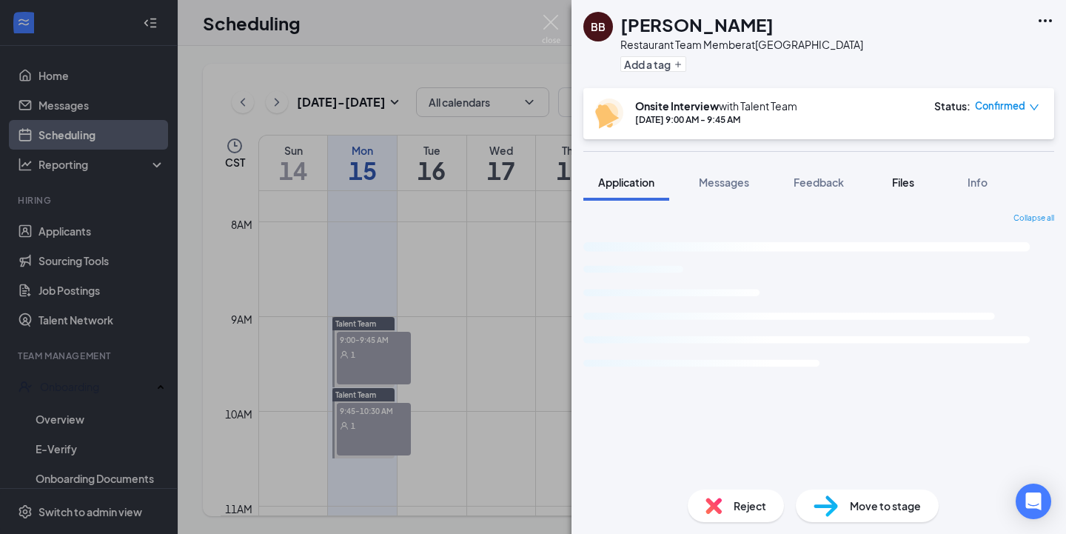
click at [898, 185] on span "Files" at bounding box center [903, 181] width 22 height 13
click at [899, 184] on span "Files" at bounding box center [903, 181] width 22 height 13
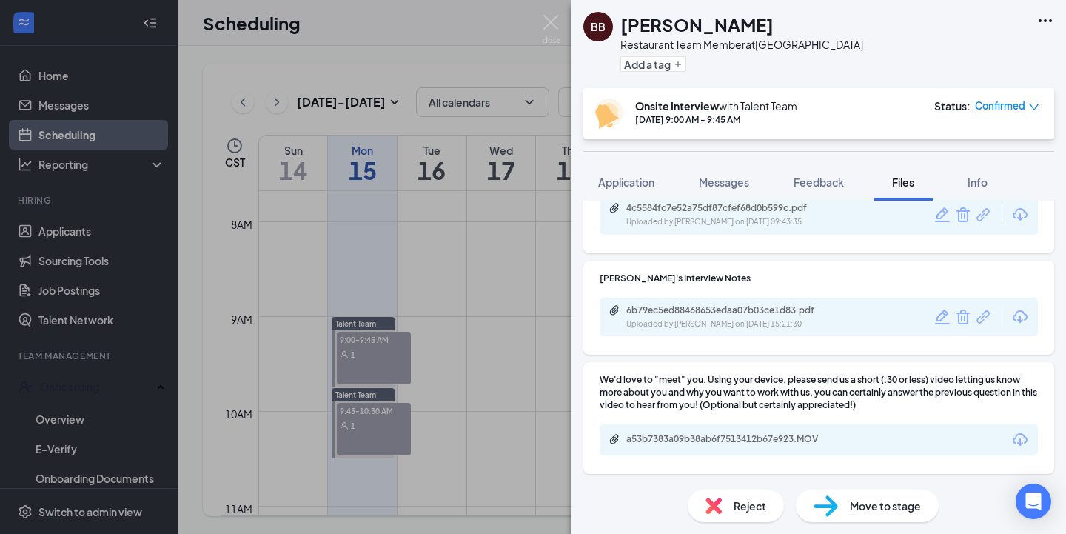
scroll to position [87, 0]
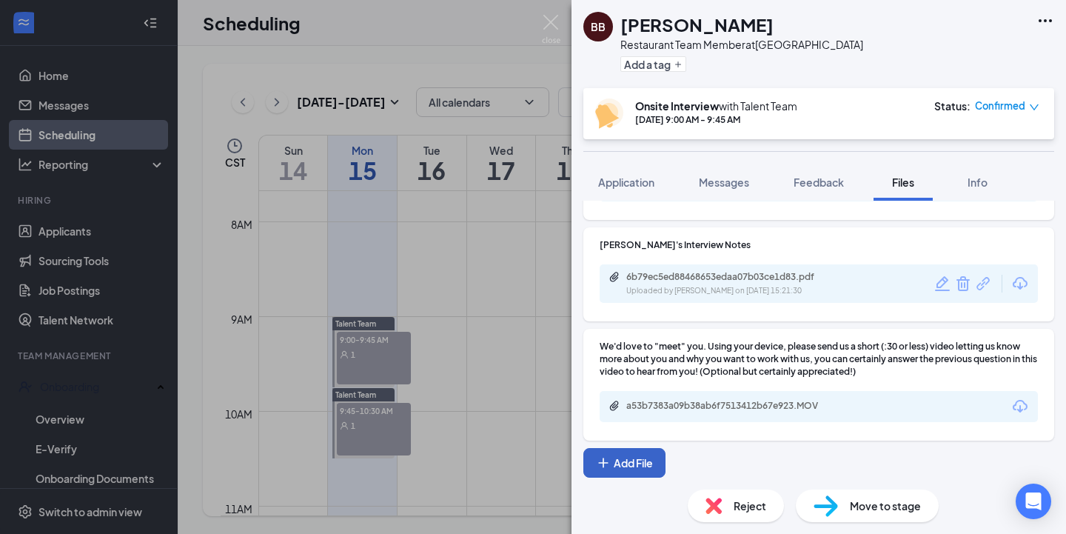
click at [626, 455] on button "Add File" at bounding box center [624, 463] width 82 height 30
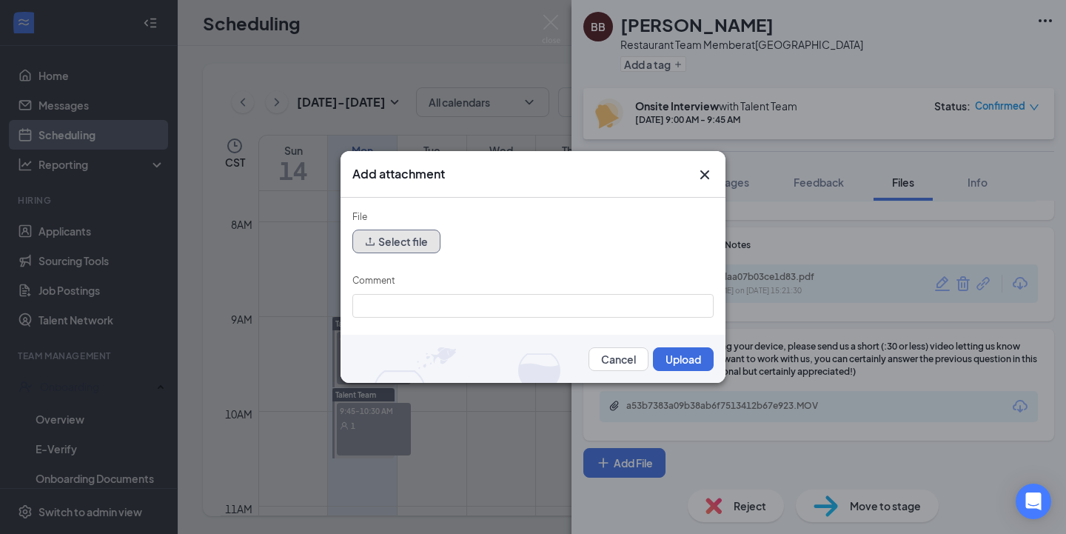
click at [390, 242] on button "Select file" at bounding box center [396, 241] width 88 height 24
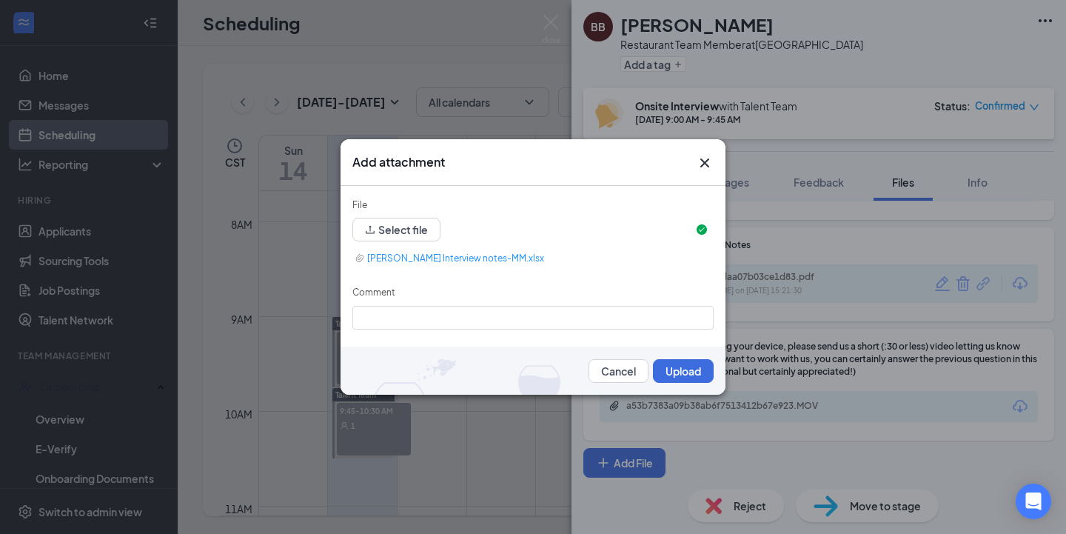
click at [469, 331] on form "File Select file [PERSON_NAME] Interview notes-MM.xlsx Comment Cancel Upload" at bounding box center [532, 291] width 361 height 186
click at [470, 321] on input "Comment" at bounding box center [532, 318] width 361 height 24
type input "[PERSON_NAME] Notes"
click at [680, 376] on button "Upload" at bounding box center [683, 371] width 61 height 24
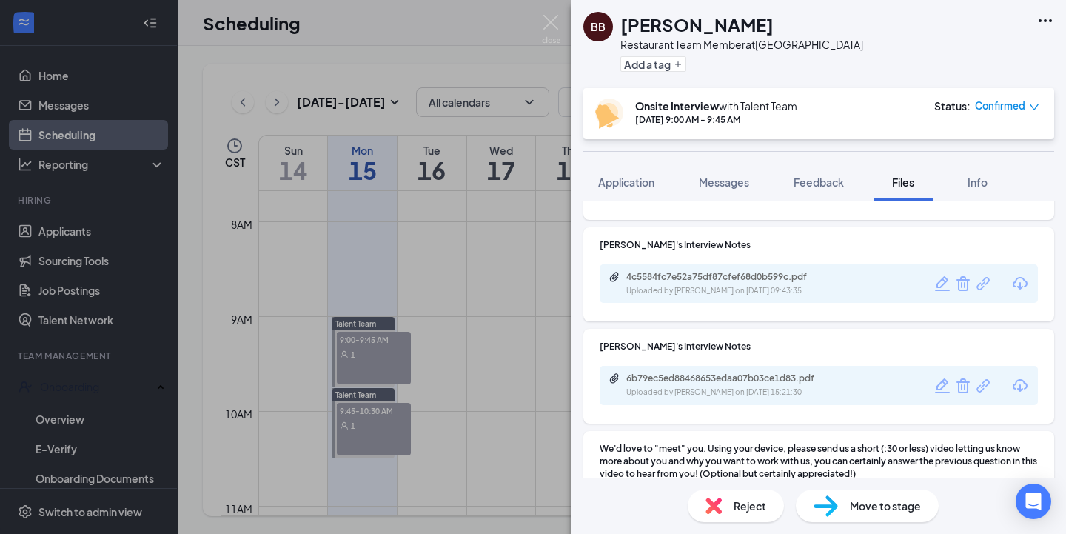
scroll to position [0, 0]
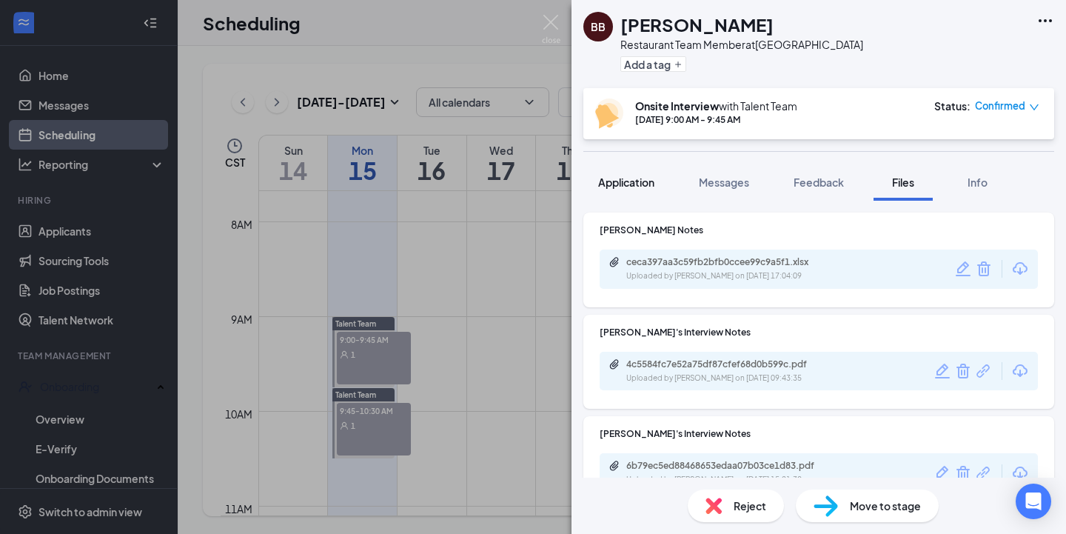
click at [632, 178] on span "Application" at bounding box center [626, 181] width 56 height 13
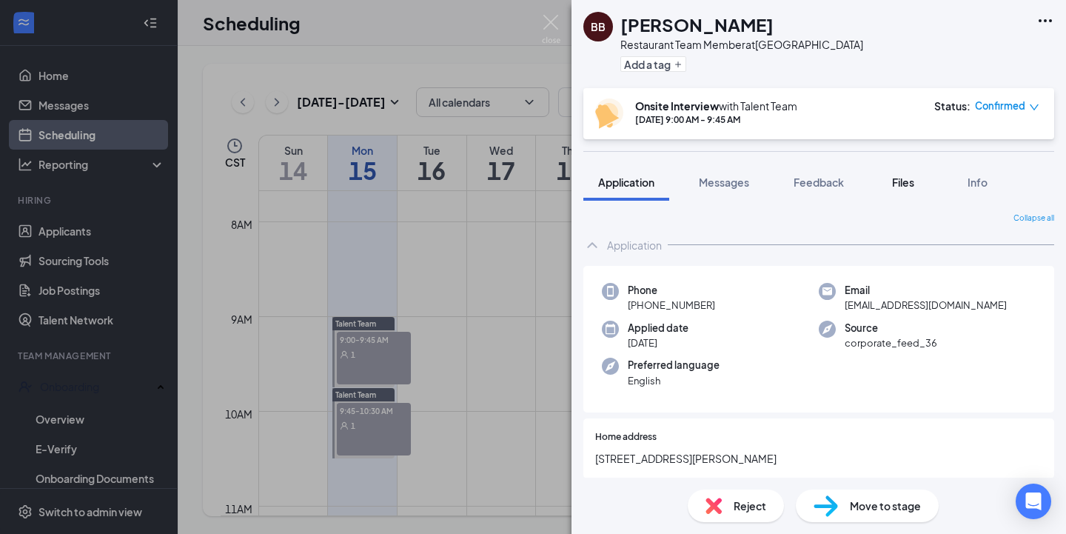
click at [896, 186] on span "Files" at bounding box center [903, 181] width 22 height 13
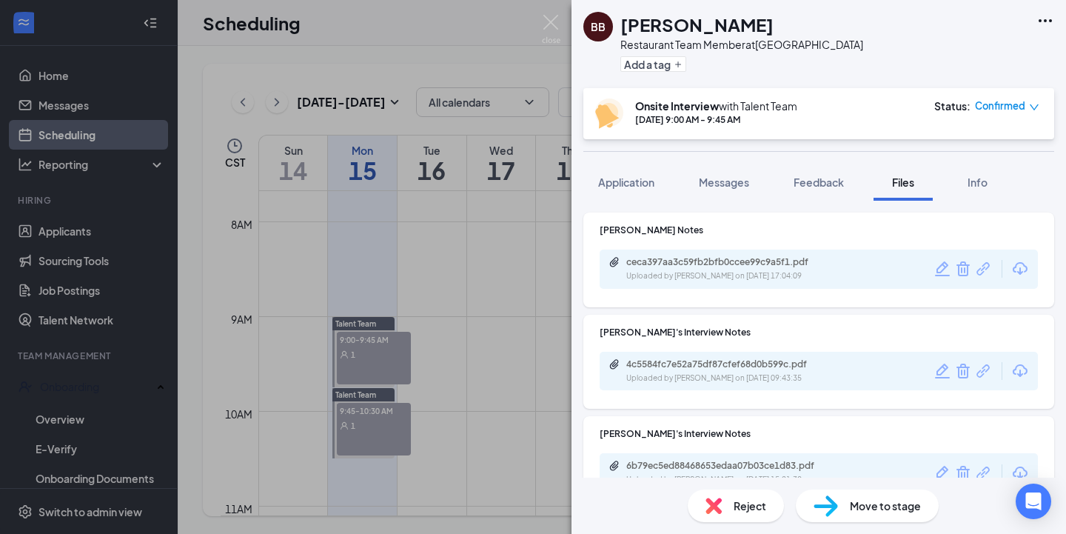
click at [965, 270] on icon "Trash" at bounding box center [962, 268] width 13 height 15
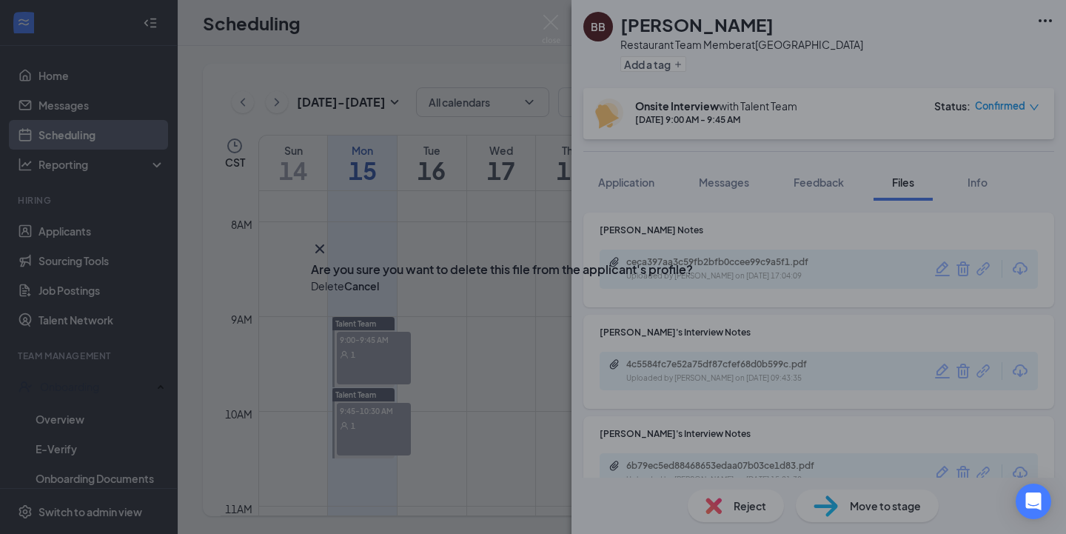
click at [344, 294] on button "Delete" at bounding box center [327, 286] width 33 height 16
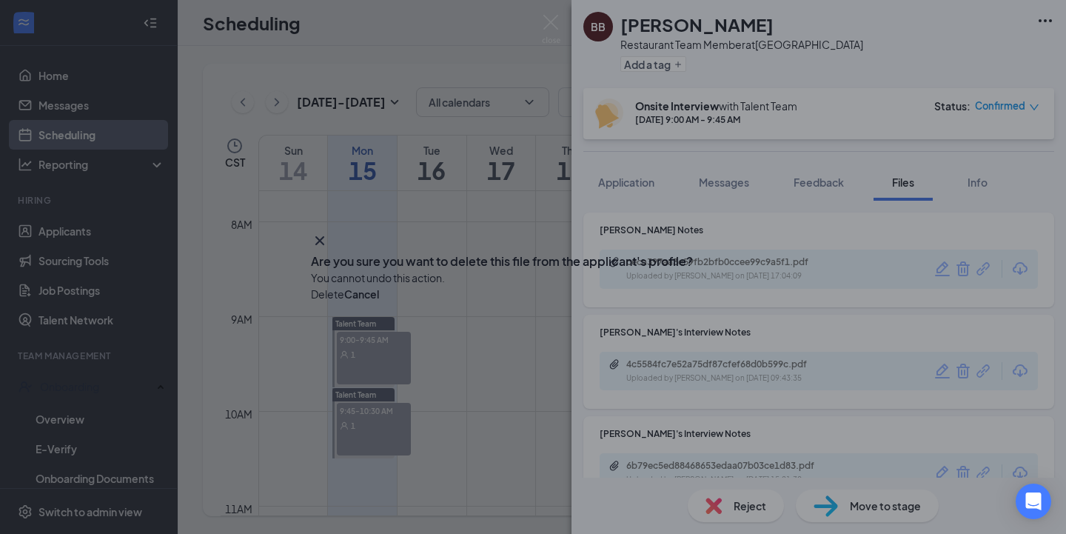
click at [344, 302] on button "Delete" at bounding box center [327, 294] width 33 height 16
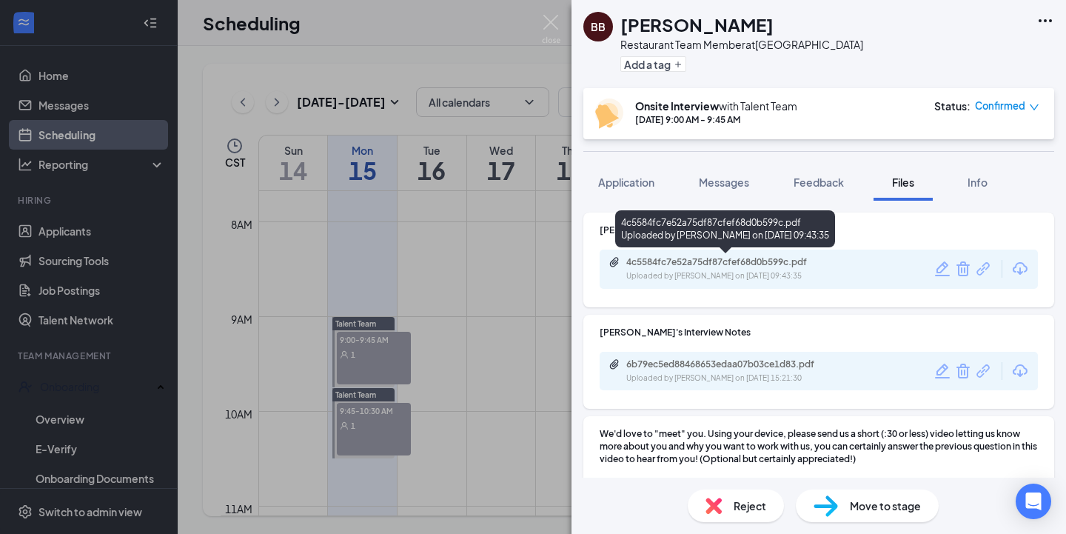
scroll to position [87, 0]
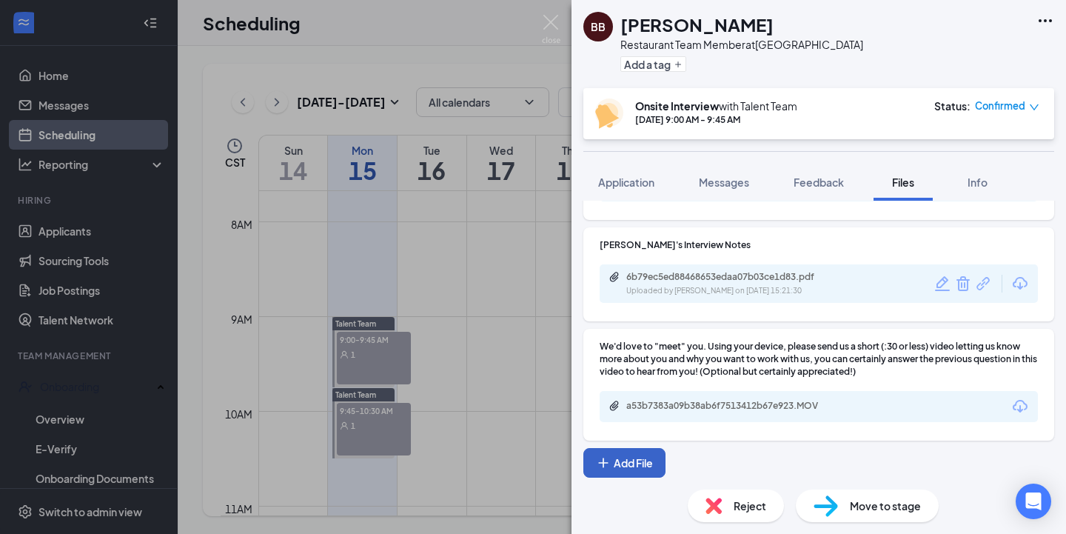
click at [649, 457] on button "Add File" at bounding box center [624, 463] width 82 height 30
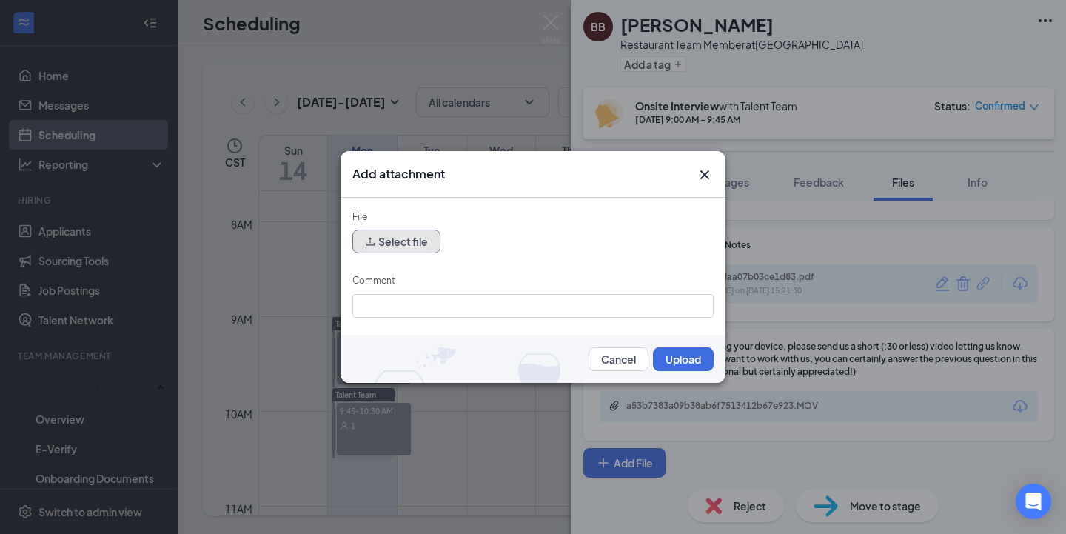
click at [403, 247] on button "Select file" at bounding box center [396, 241] width 88 height 24
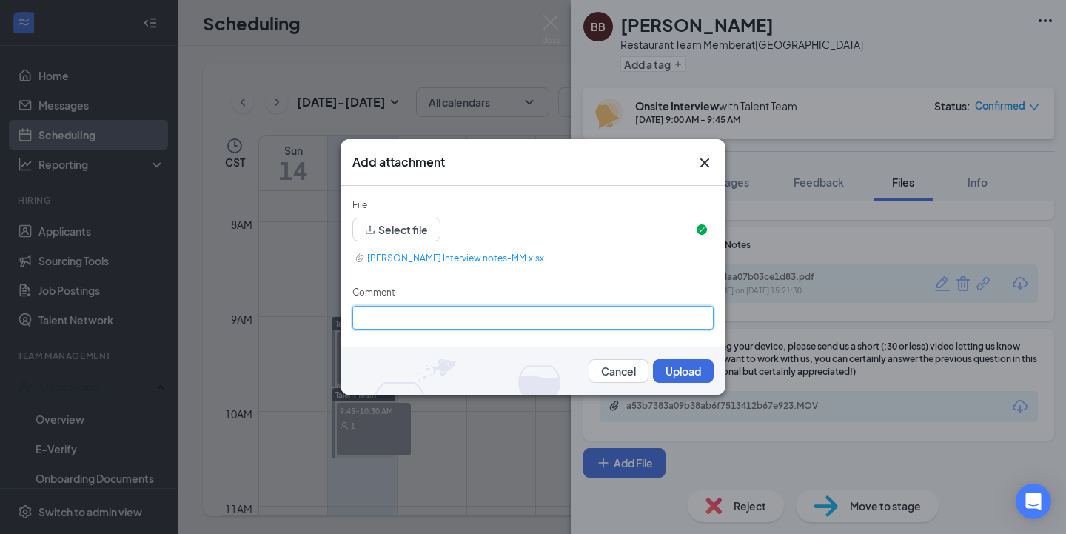
click at [543, 306] on input "Comment" at bounding box center [532, 318] width 361 height 24
type input "[PERSON_NAME] Notes"
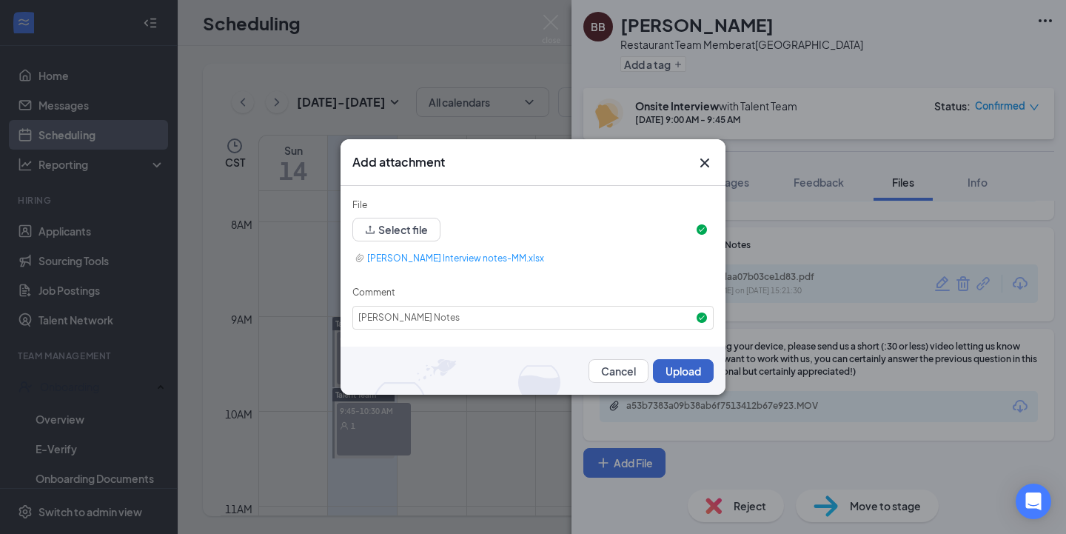
click at [668, 369] on button "Upload" at bounding box center [683, 371] width 61 height 24
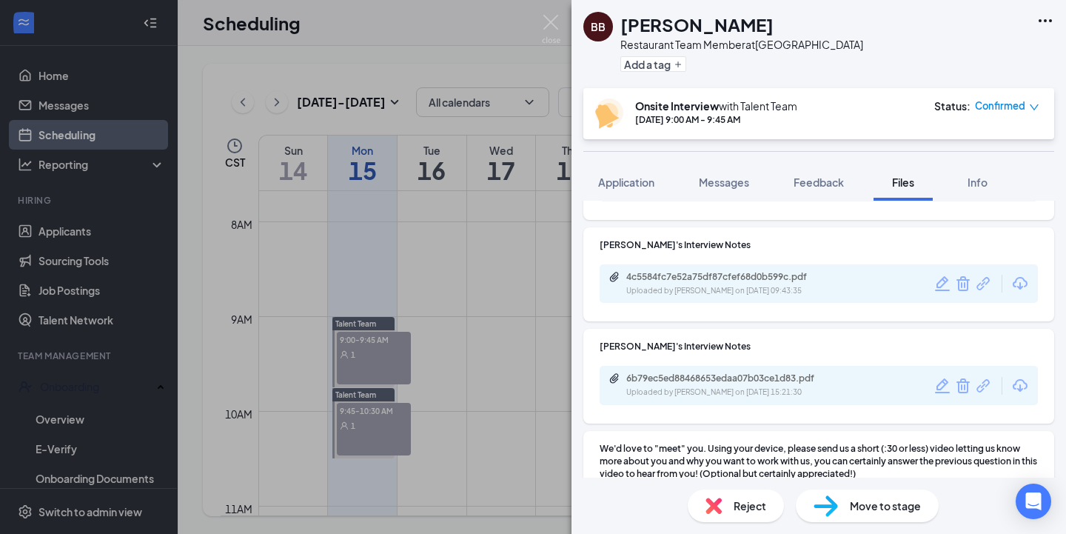
click at [860, 505] on span "Move to stage" at bounding box center [885, 505] width 71 height 16
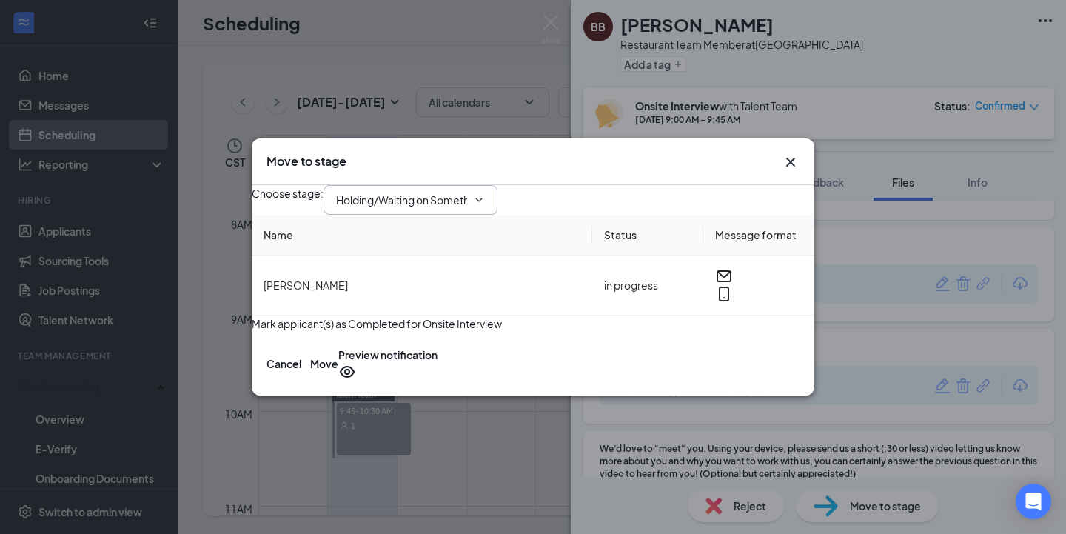
click at [467, 192] on input "Holding/Waiting on Something (next stage)" at bounding box center [401, 200] width 131 height 16
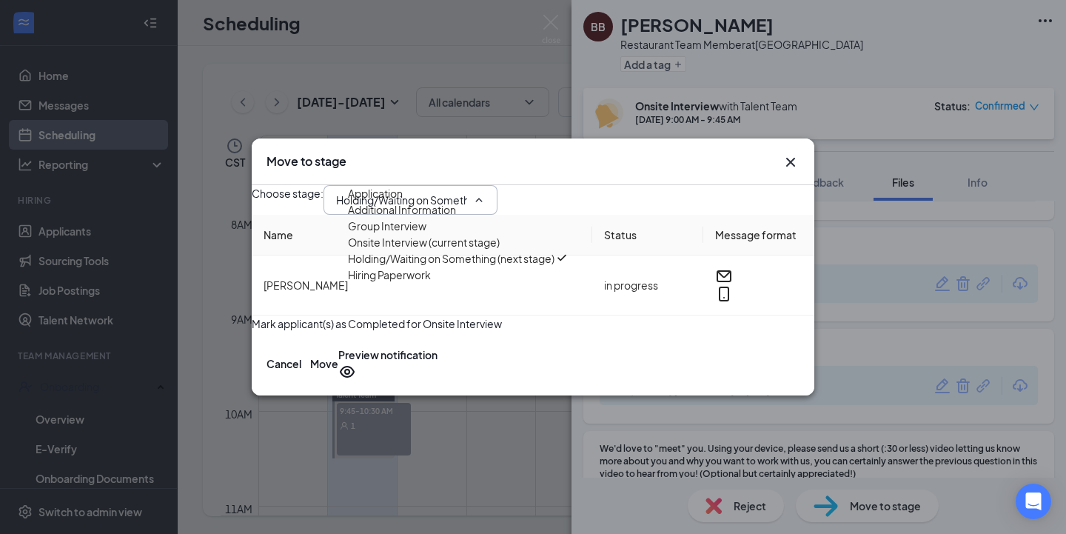
scroll to position [25, 0]
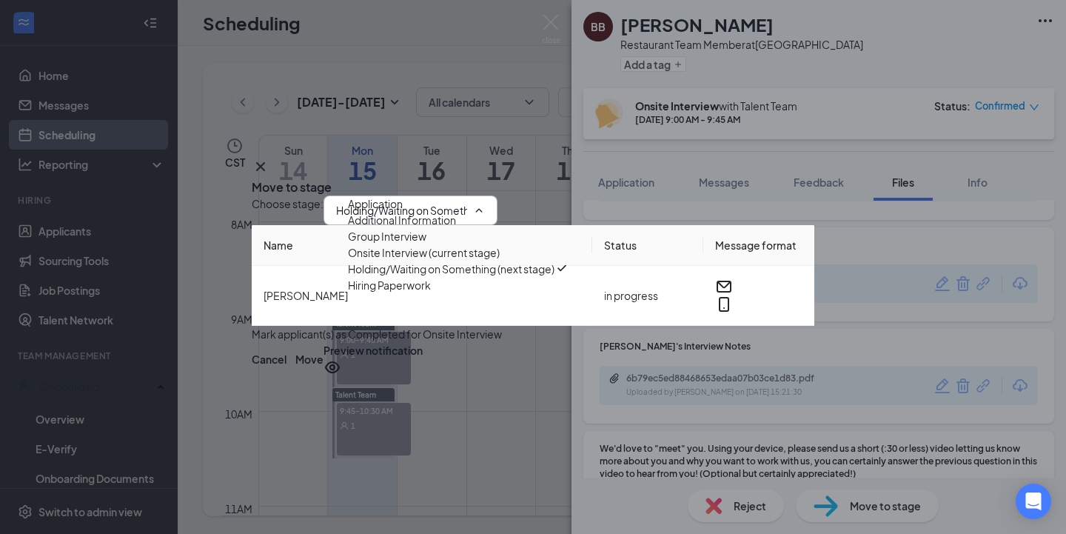
click at [431, 293] on div "Hiring Paperwork" at bounding box center [389, 285] width 83 height 16
type input "Hiring Paperwork"
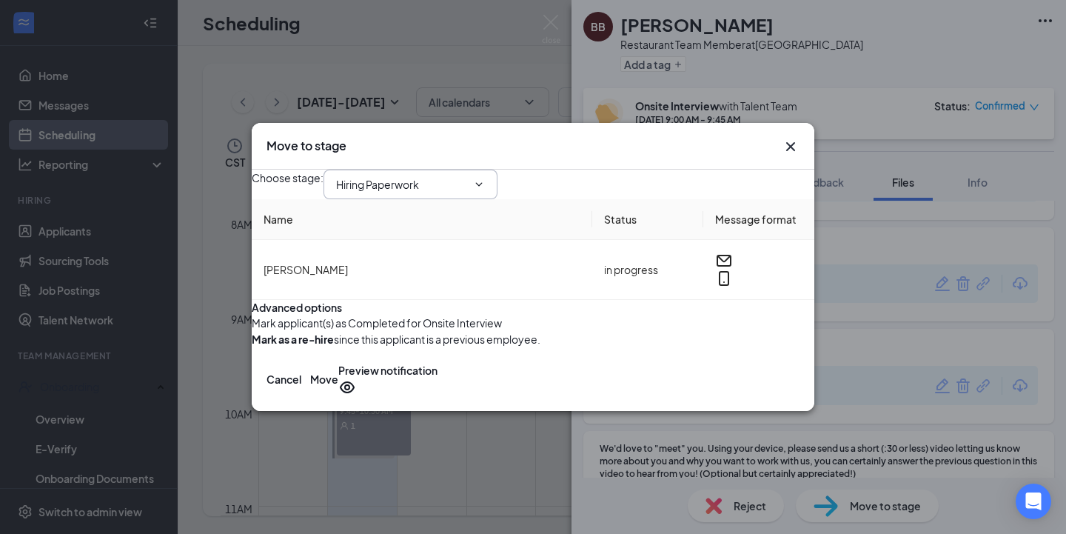
scroll to position [0, 0]
click at [338, 396] on button "Move" at bounding box center [324, 379] width 28 height 34
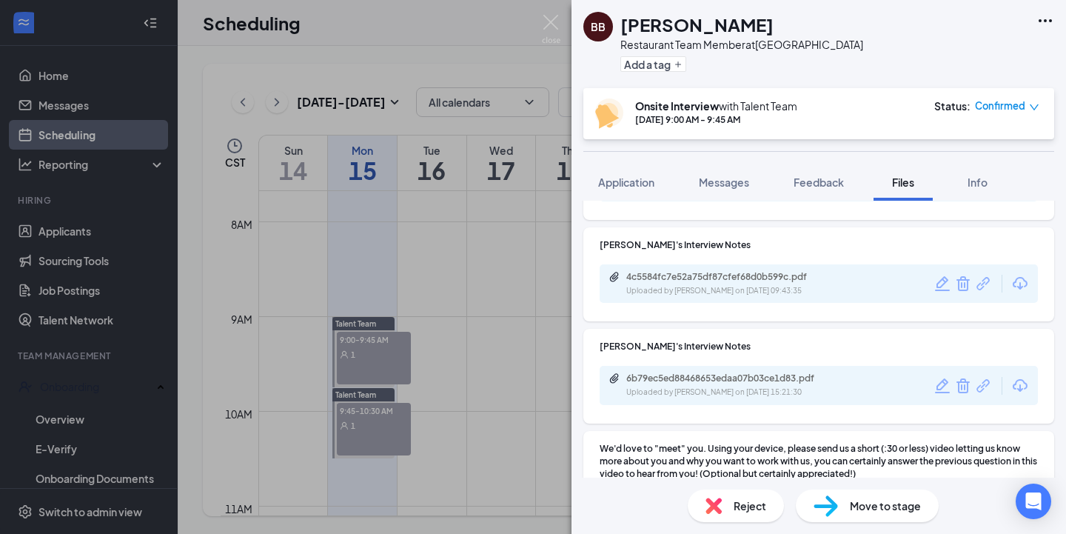
click at [879, 512] on span "Move to stage" at bounding box center [885, 505] width 71 height 16
type input "Holding/Waiting on Something (next stage)"
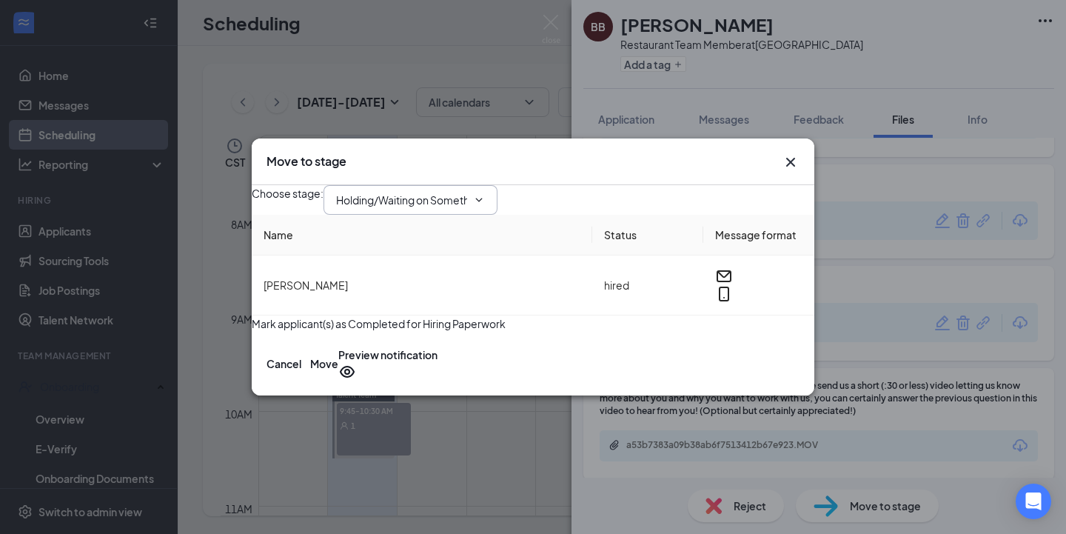
click at [467, 197] on input "Holding/Waiting on Something" at bounding box center [401, 200] width 131 height 16
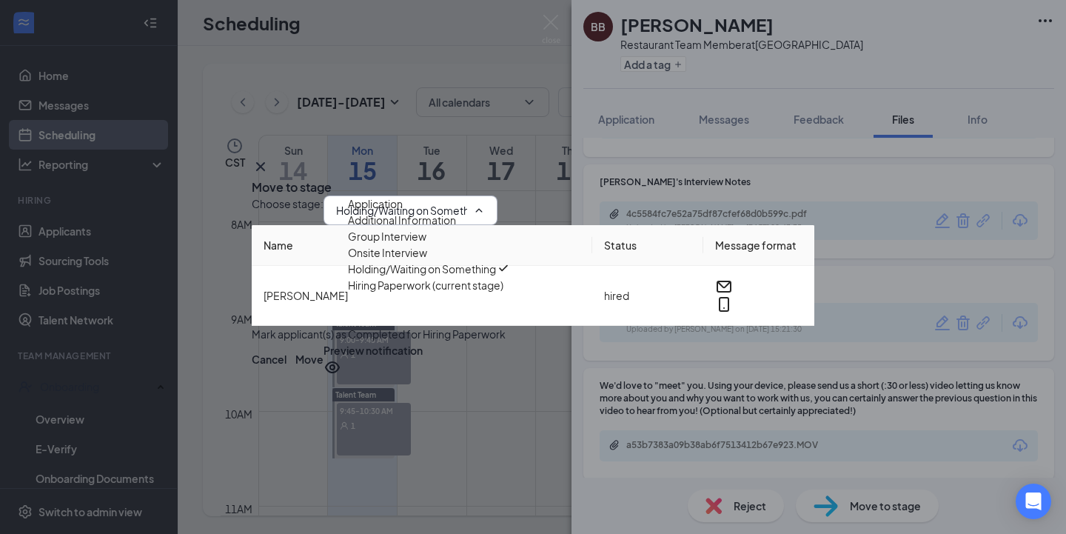
scroll to position [9, 0]
click at [286, 376] on button "Cancel" at bounding box center [269, 359] width 35 height 34
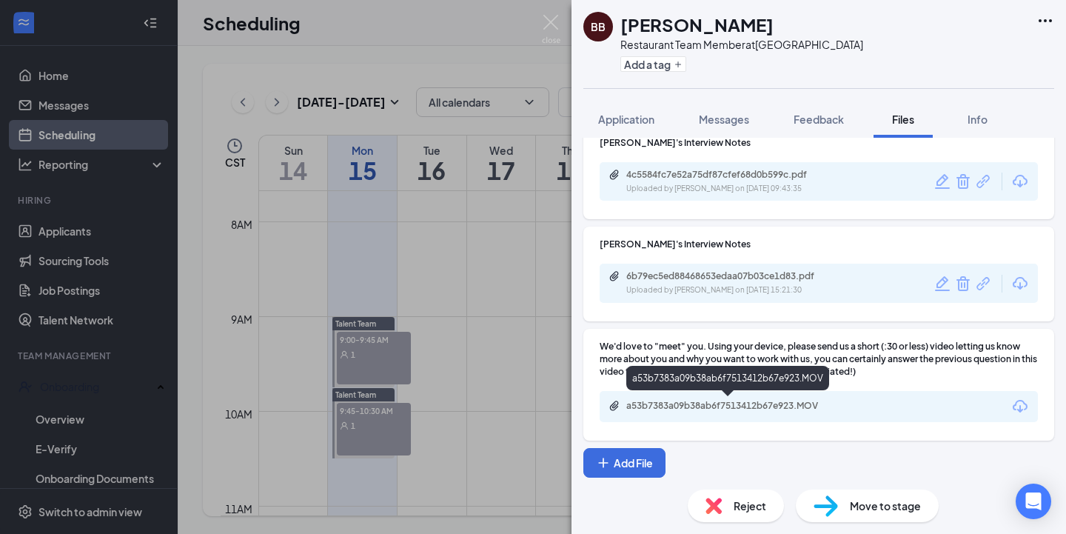
scroll to position [0, 0]
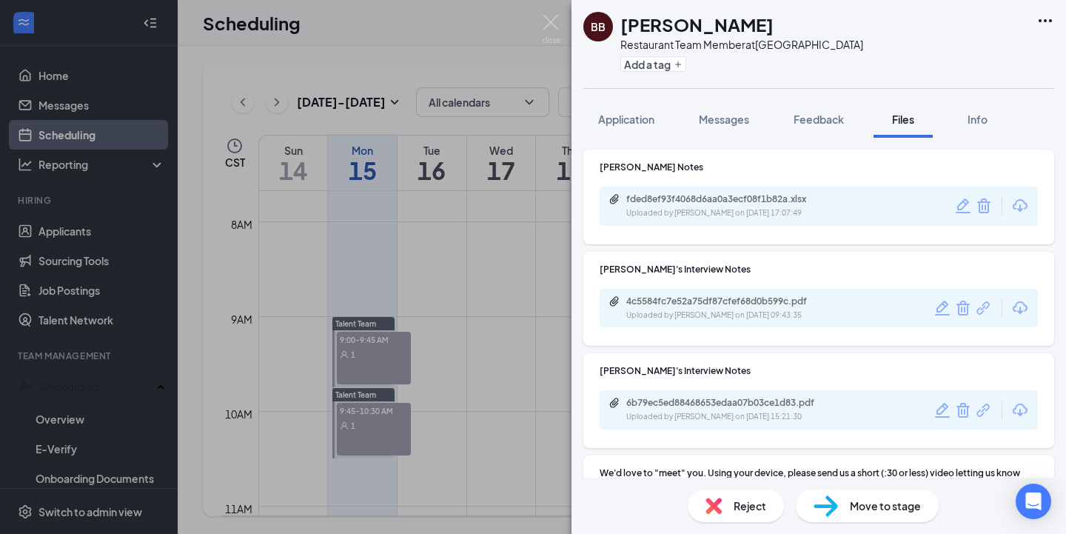
click at [845, 497] on div "Move to stage" at bounding box center [867, 505] width 143 height 33
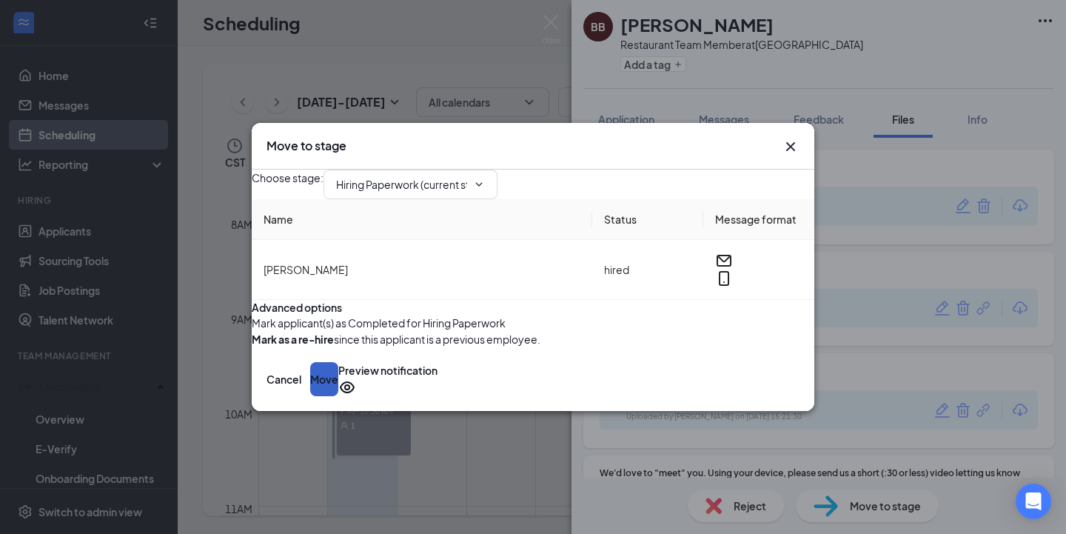
click at [338, 396] on button "Move" at bounding box center [324, 379] width 28 height 34
click at [787, 142] on icon "Cross" at bounding box center [790, 146] width 9 height 9
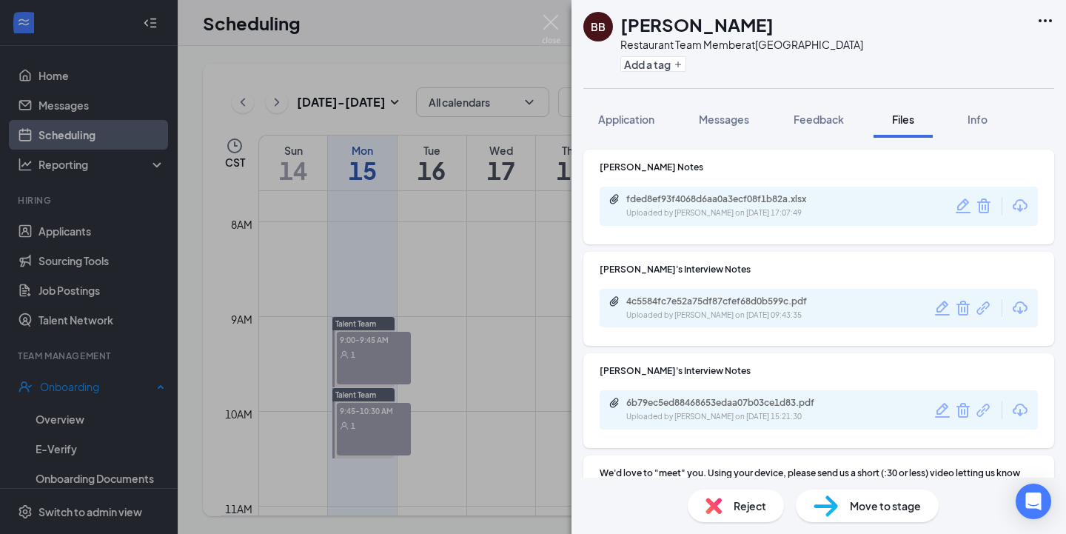
drag, startPoint x: 67, startPoint y: 379, endPoint x: 70, endPoint y: 390, distance: 11.5
click at [67, 379] on div "BB [PERSON_NAME] Restaurant Team Member at [GEOGRAPHIC_DATA] Add a tag Applicat…" at bounding box center [533, 267] width 1066 height 534
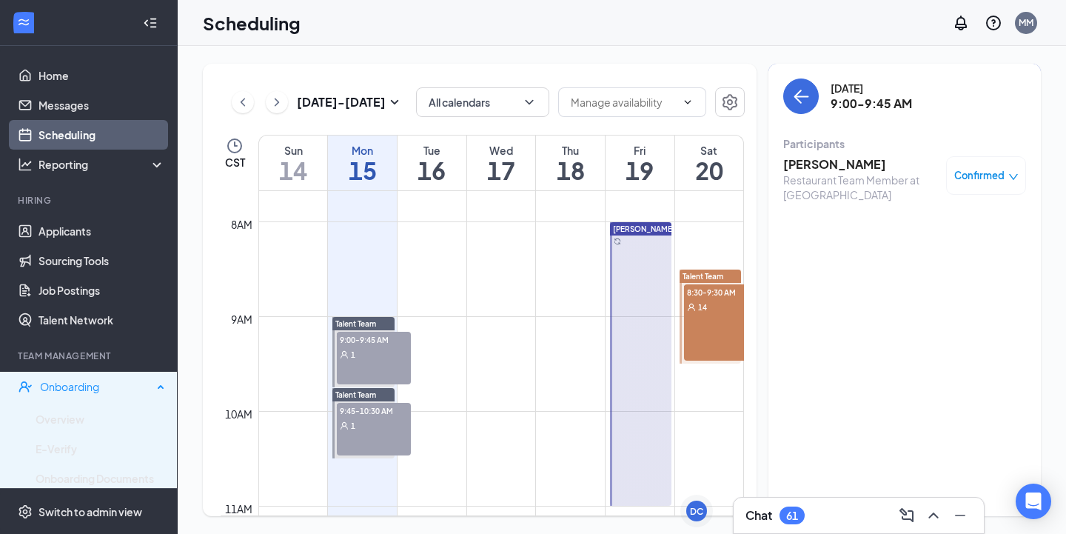
click at [70, 390] on div "Onboarding" at bounding box center [96, 386] width 113 height 15
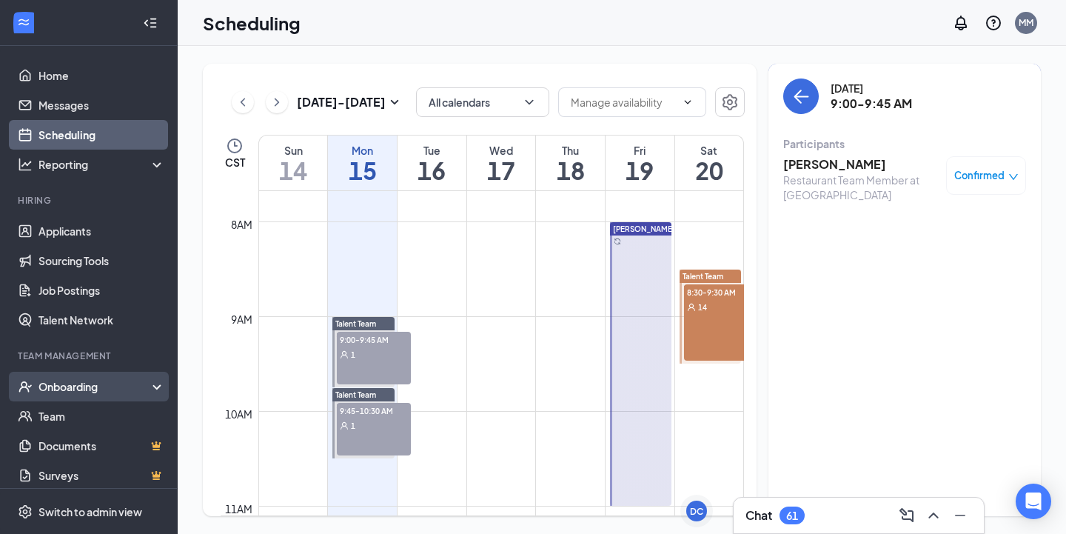
click at [106, 390] on div "Onboarding" at bounding box center [95, 386] width 114 height 15
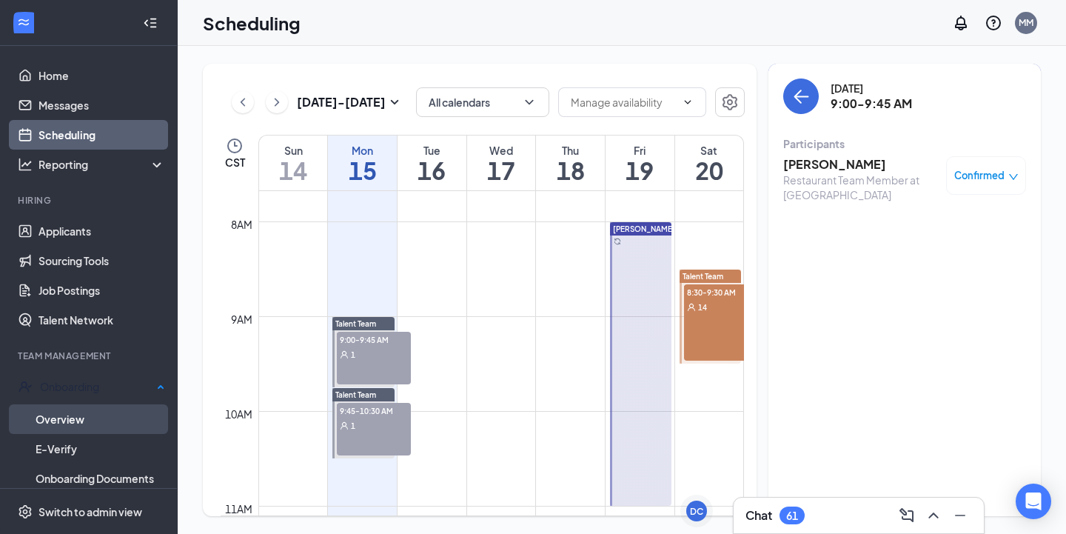
click at [94, 412] on link "Overview" at bounding box center [101, 419] width 130 height 30
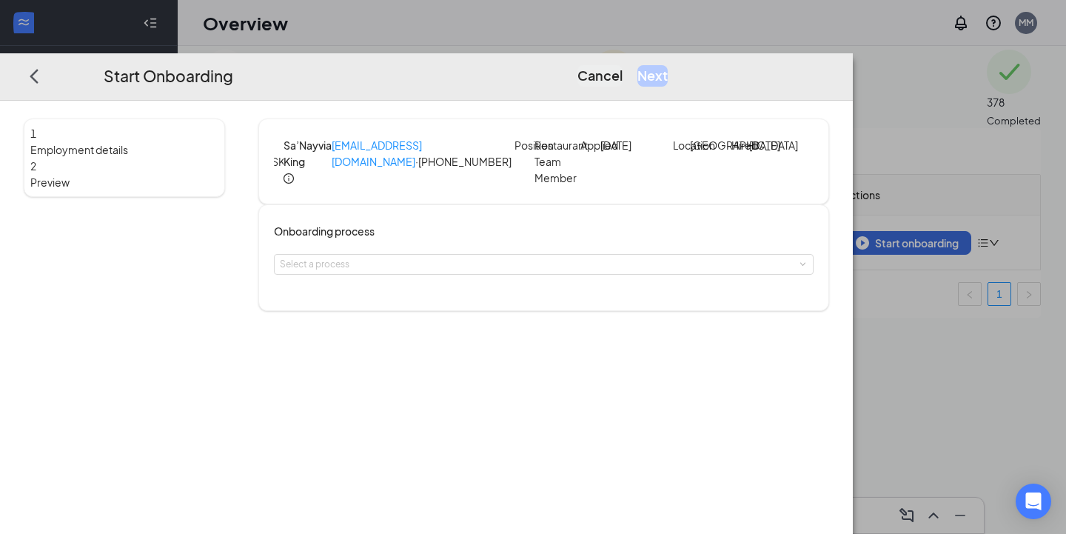
scroll to position [18, 0]
click at [623, 65] on button "Cancel" at bounding box center [599, 75] width 45 height 21
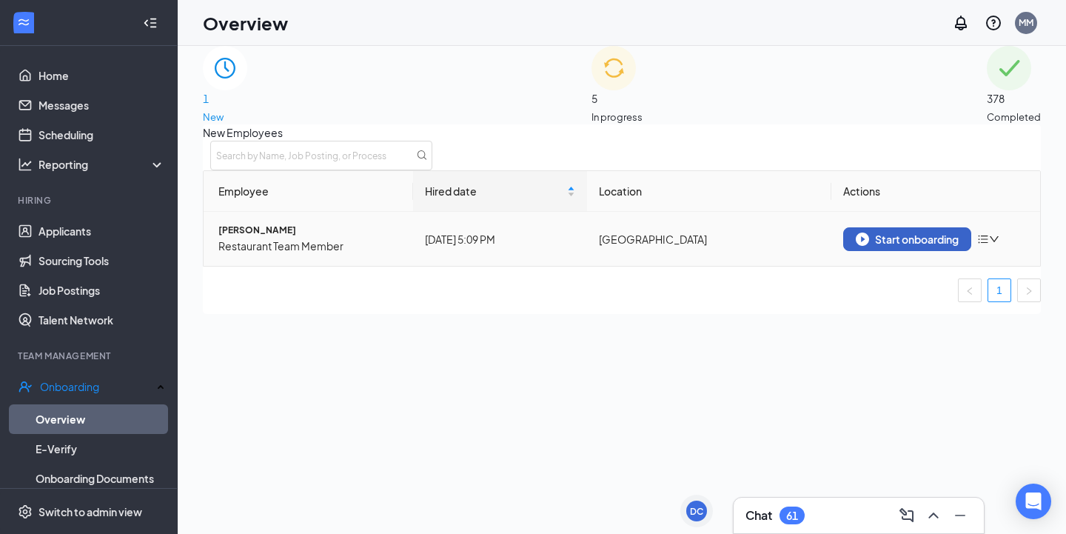
click at [871, 246] on div "Start onboarding" at bounding box center [907, 238] width 103 height 13
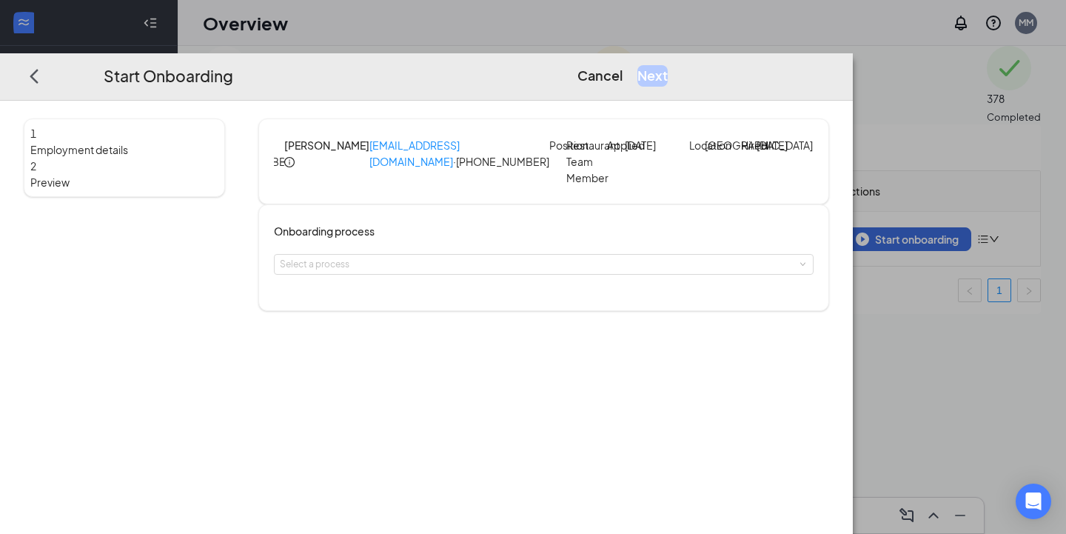
click at [295, 157] on icon "info-circle" at bounding box center [289, 162] width 10 height 10
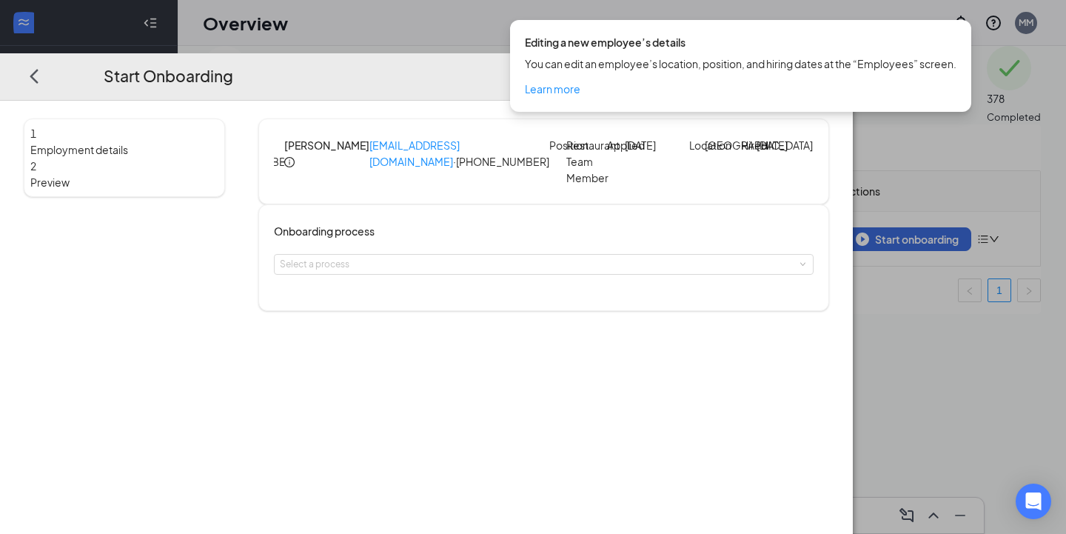
click at [170, 4] on div "Start Onboarding Cancel Next 1 Employment details 2 Preview BB [PERSON_NAME] [E…" at bounding box center [533, 267] width 1066 height 534
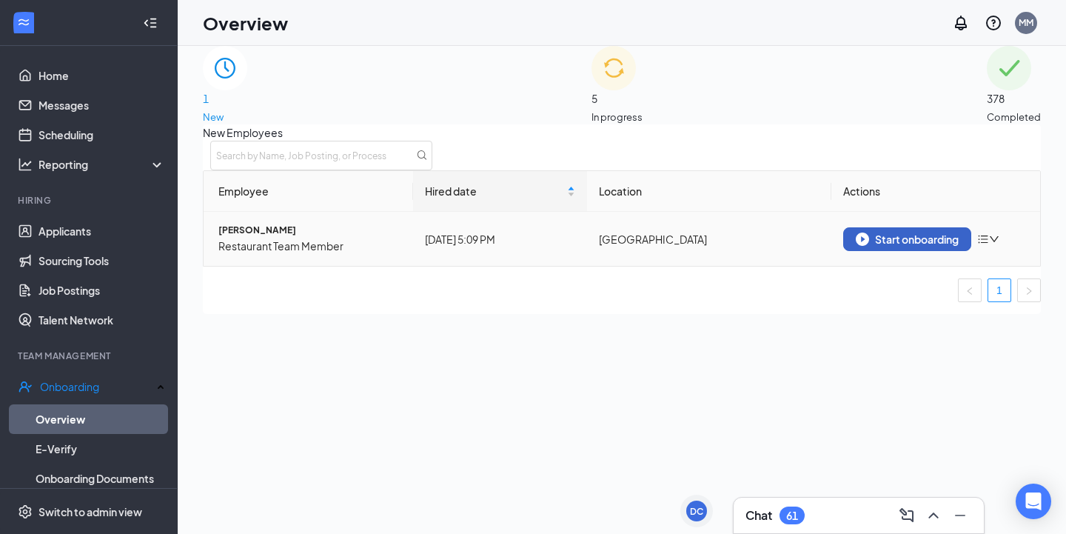
scroll to position [25, 0]
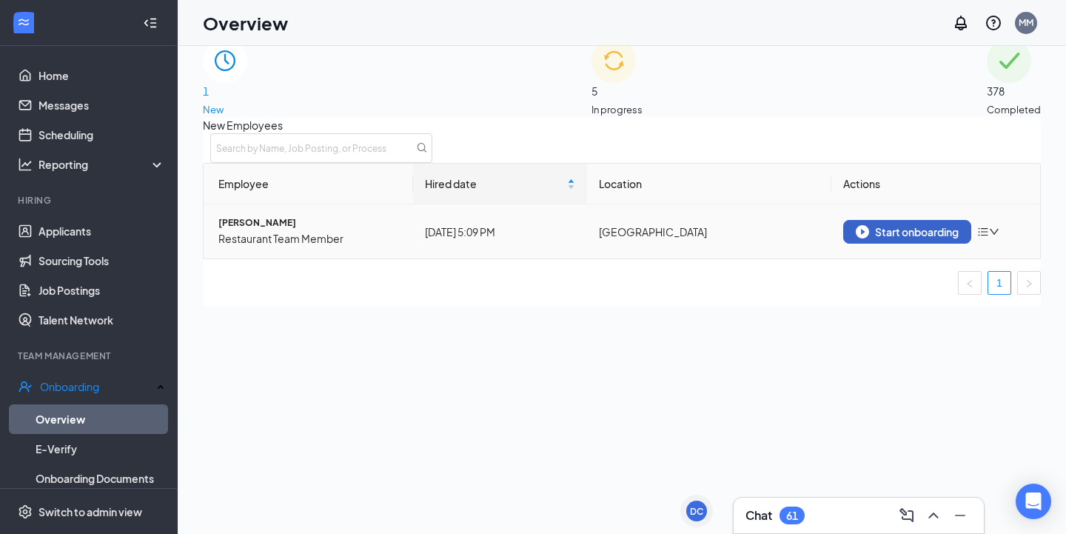
click at [910, 238] on div "Start onboarding" at bounding box center [907, 231] width 103 height 13
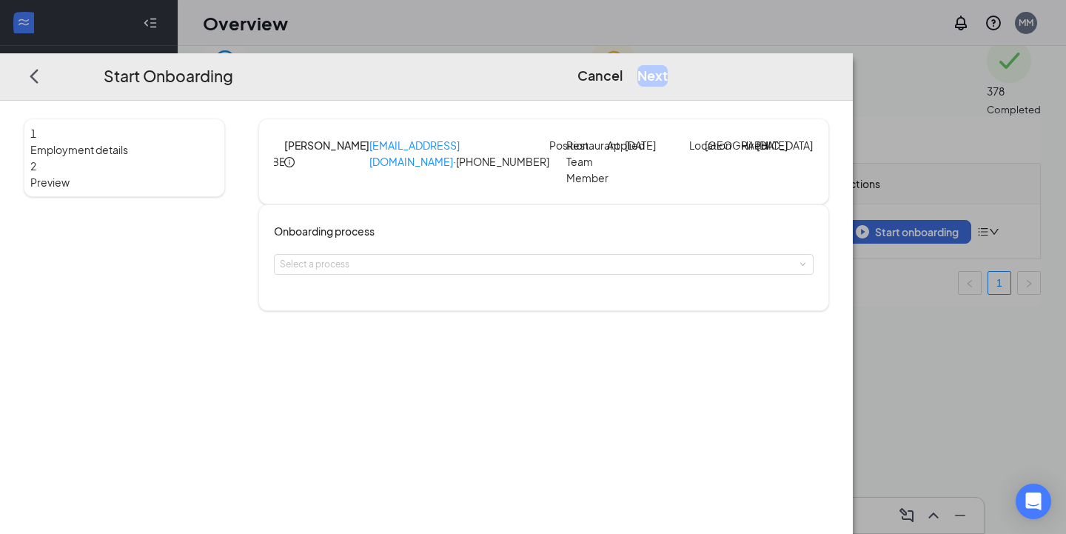
click at [295, 157] on icon "info-circle" at bounding box center [289, 162] width 10 height 10
click at [231, 53] on div "Start Onboarding Cancel Next" at bounding box center [426, 76] width 853 height 47
click at [623, 65] on button "Cancel" at bounding box center [599, 75] width 45 height 21
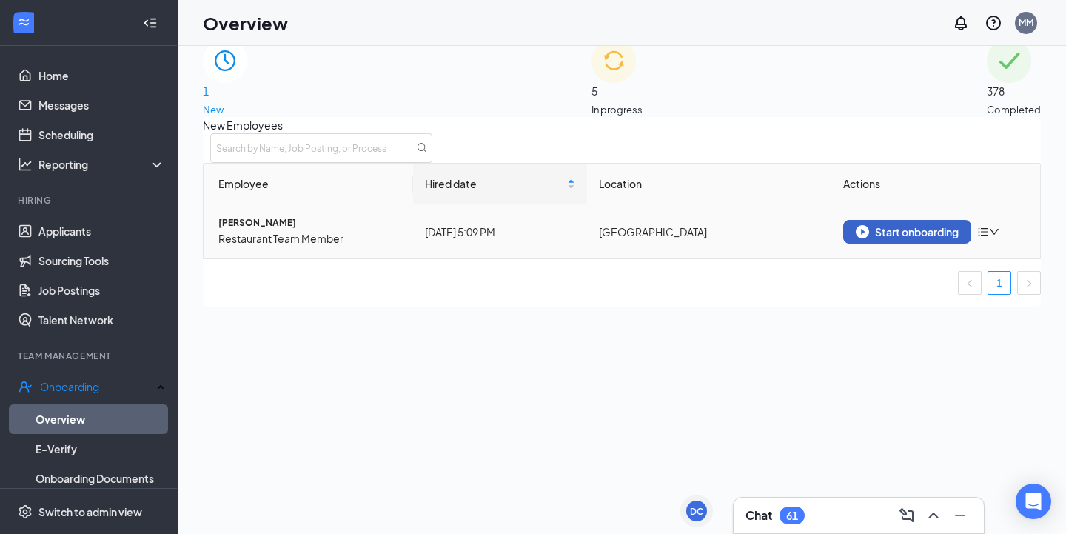
click at [896, 238] on div "Start onboarding" at bounding box center [907, 231] width 103 height 13
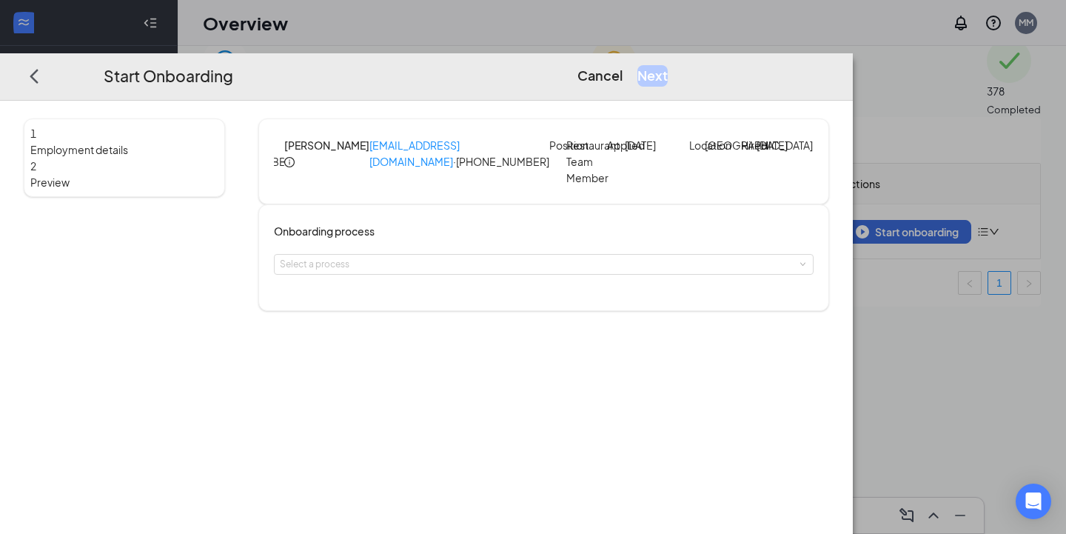
click at [295, 157] on icon "info-circle" at bounding box center [289, 162] width 10 height 10
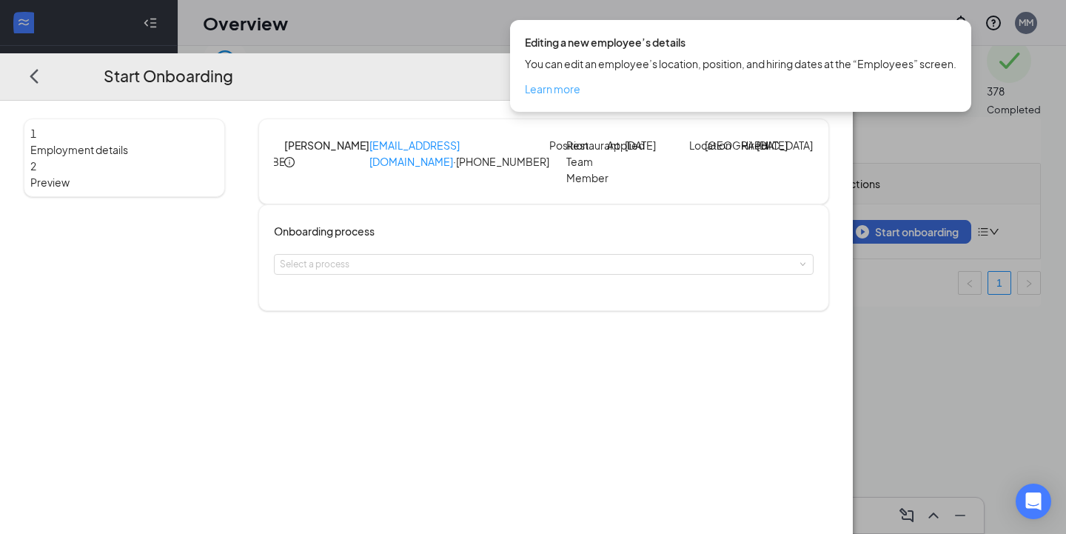
click at [563, 86] on span "Learn more" at bounding box center [553, 88] width 56 height 13
click at [534, 8] on div "Start Onboarding Cancel Next 1 Employment details 2 Preview BB [PERSON_NAME] [E…" at bounding box center [533, 267] width 1066 height 534
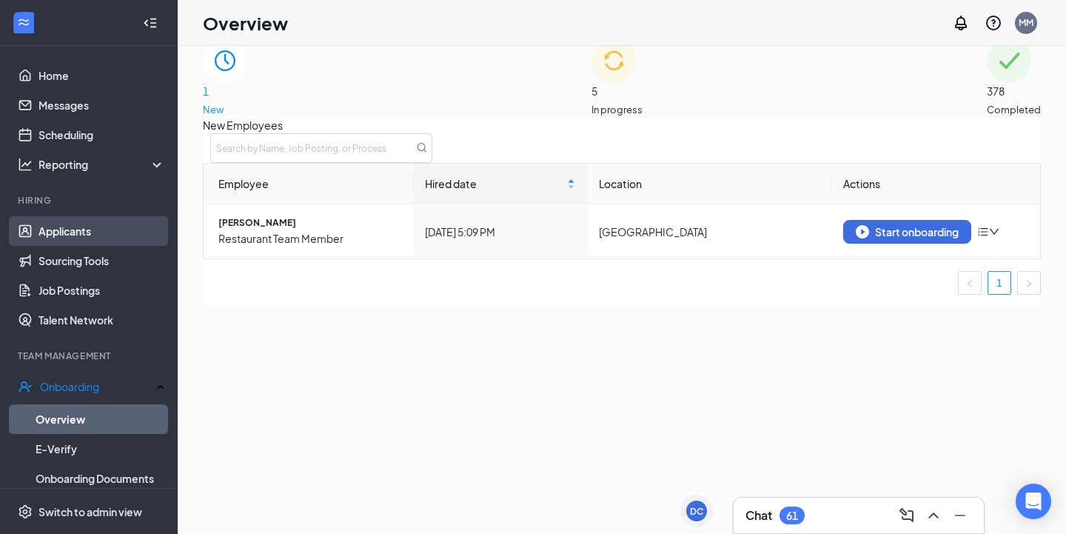
click at [56, 235] on link "Applicants" at bounding box center [101, 231] width 127 height 30
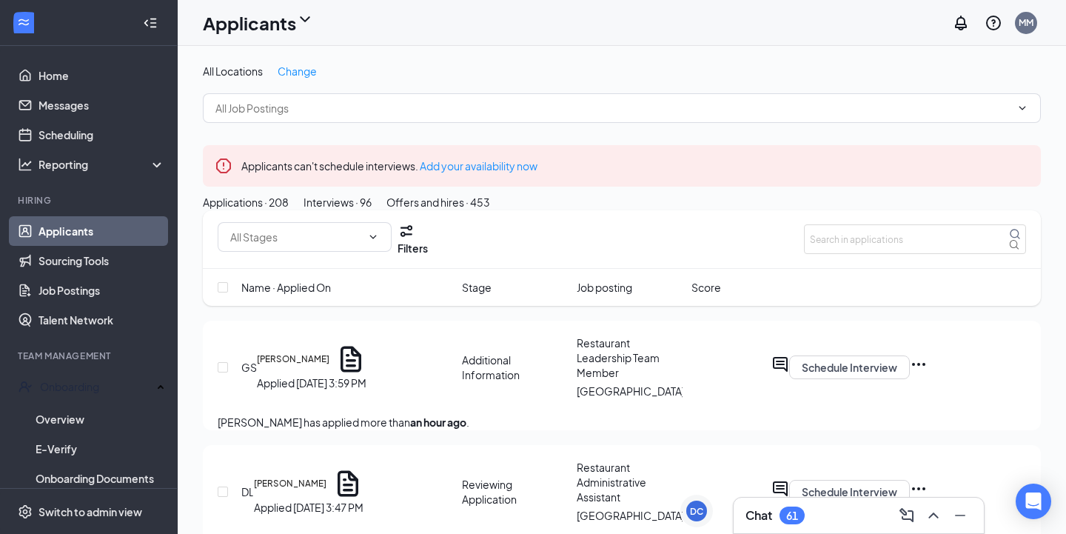
click at [372, 210] on div "Interviews · 96" at bounding box center [337, 202] width 68 height 16
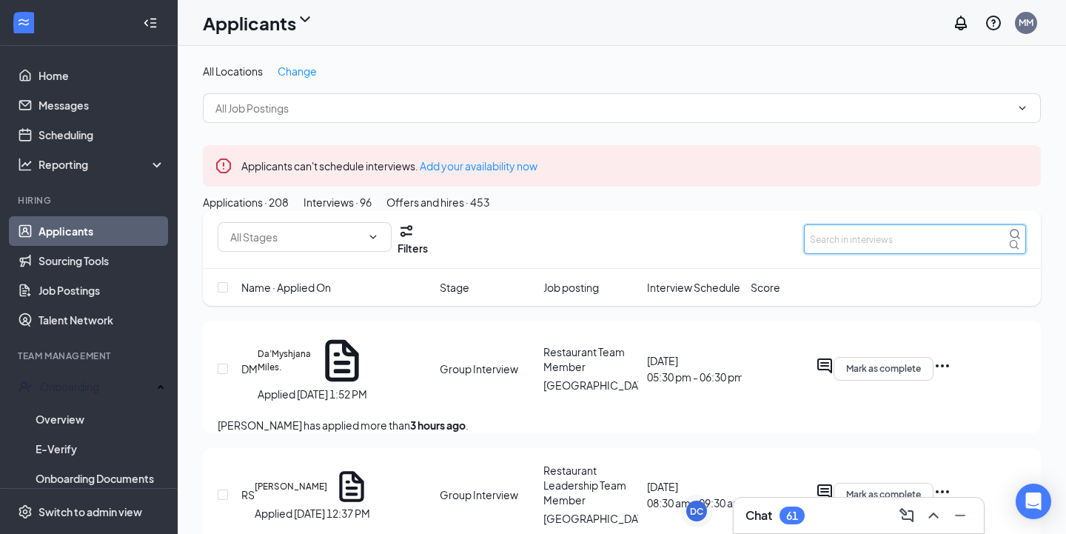
click at [908, 254] on input "text" at bounding box center [915, 239] width 222 height 30
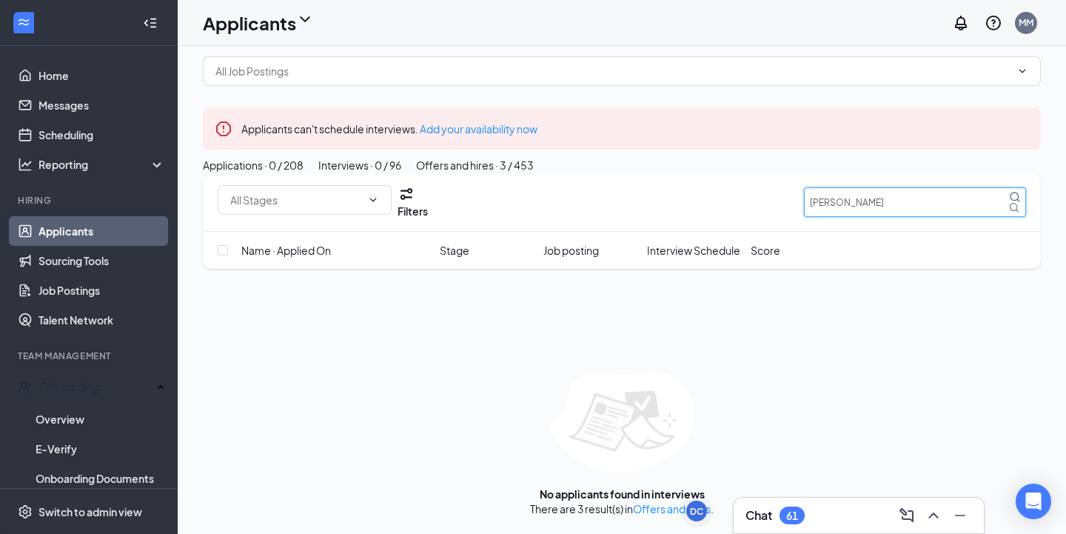
scroll to position [89, 0]
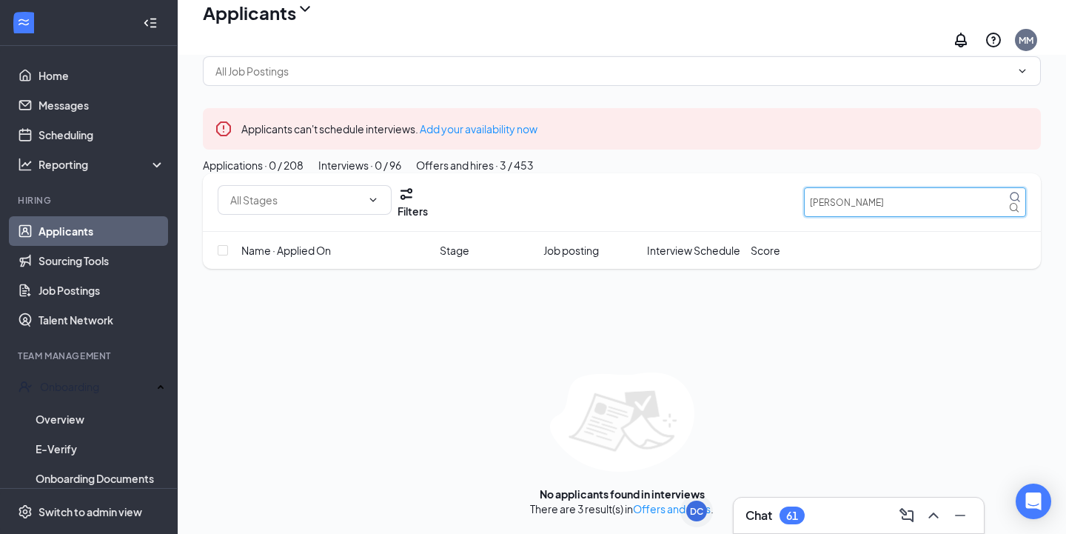
type input "[PERSON_NAME]"
click at [534, 157] on div "Offers and hires · 3 / 453" at bounding box center [475, 165] width 118 height 16
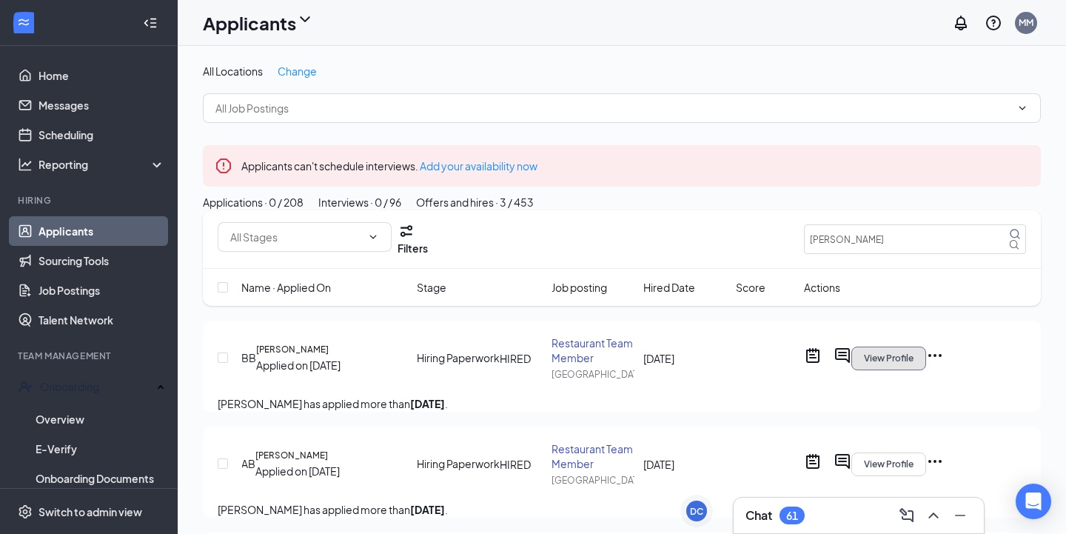
click at [926, 370] on button "View Profile" at bounding box center [888, 358] width 75 height 24
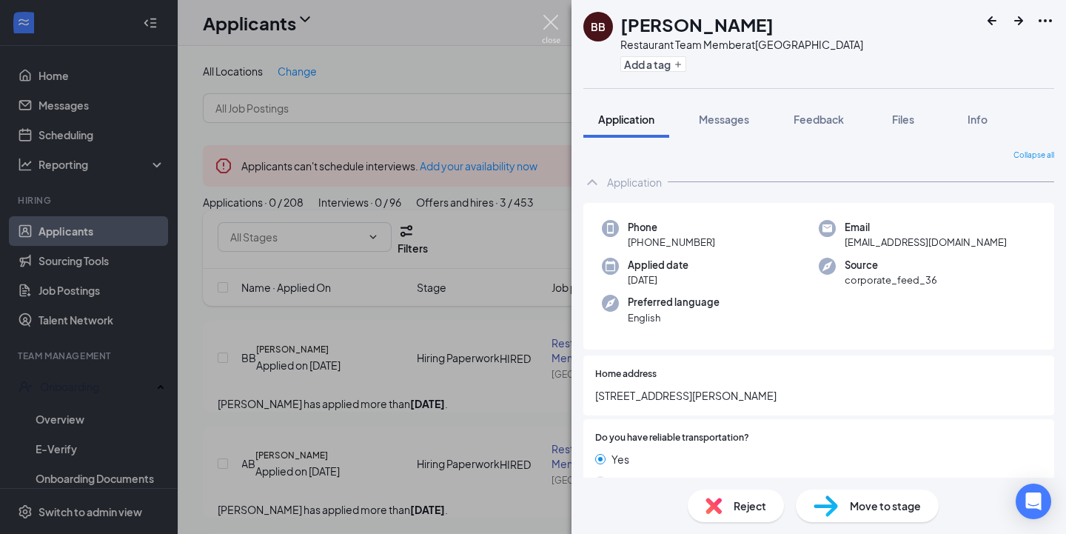
click at [555, 35] on img at bounding box center [551, 29] width 19 height 29
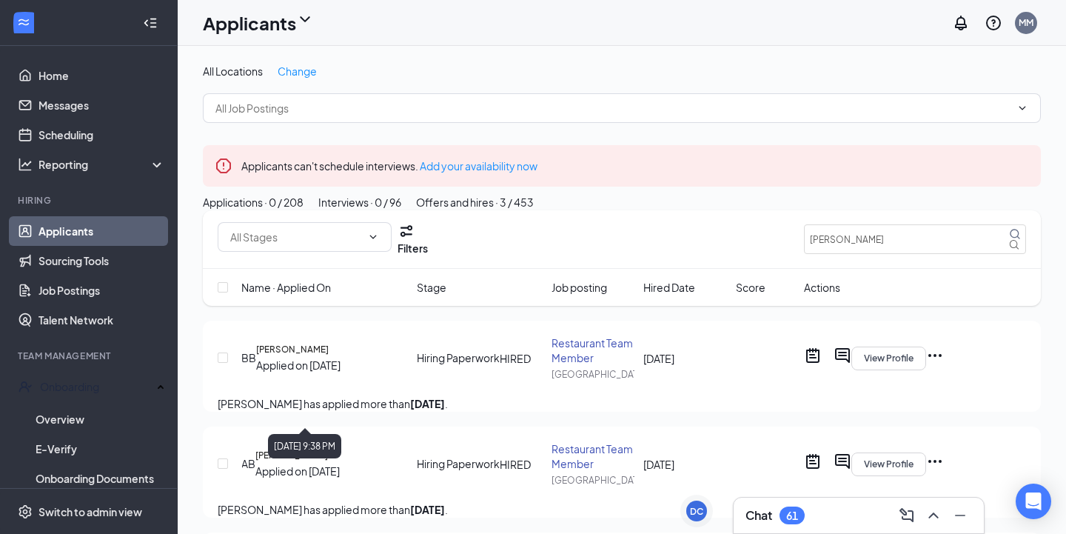
click at [292, 373] on div "Applied on [DATE]" at bounding box center [298, 365] width 84 height 16
click at [304, 356] on h5 "[PERSON_NAME]" at bounding box center [292, 349] width 73 height 13
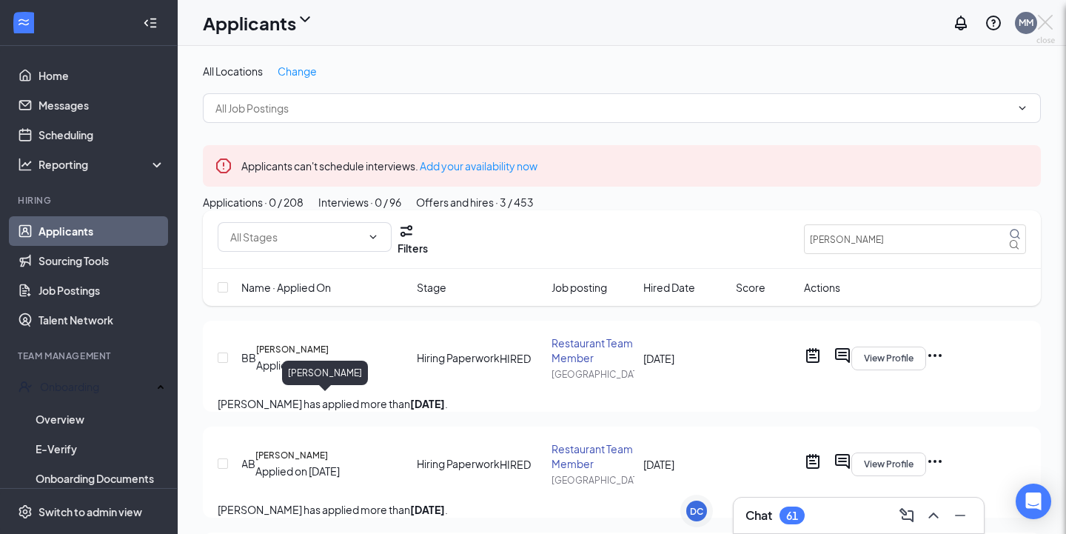
click at [337, 405] on div "BB [PERSON_NAME] Restaurant Team Member at [GEOGRAPHIC_DATA] Add a tag Applicat…" at bounding box center [533, 267] width 1066 height 534
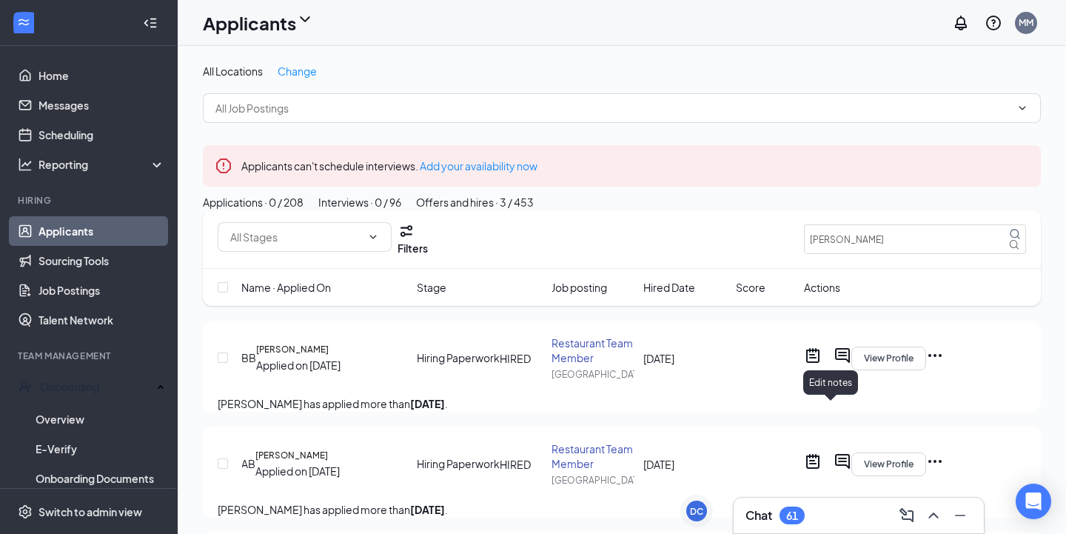
click at [819, 363] on icon "ActiveNote" at bounding box center [812, 355] width 13 height 15
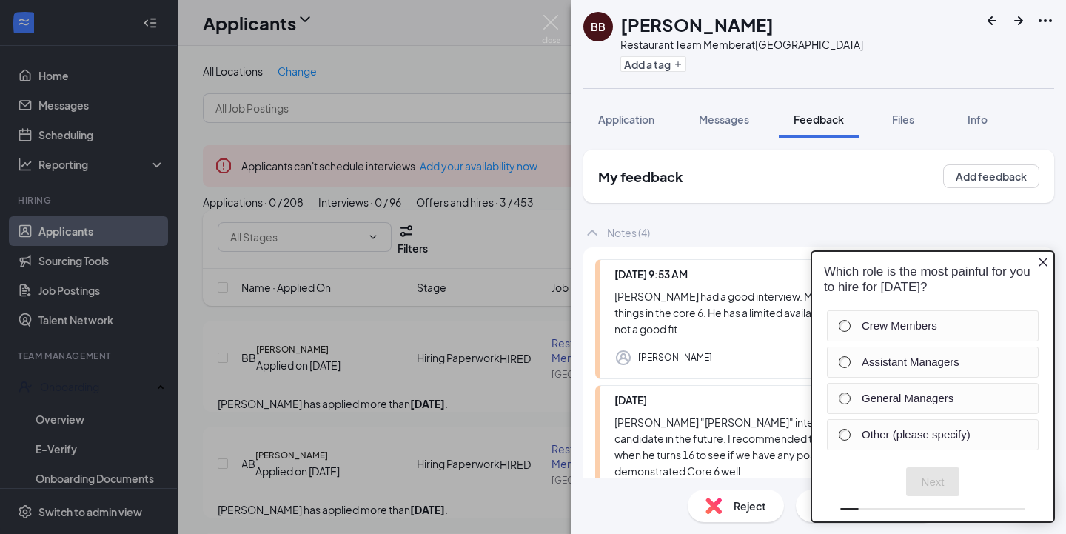
scroll to position [390, 0]
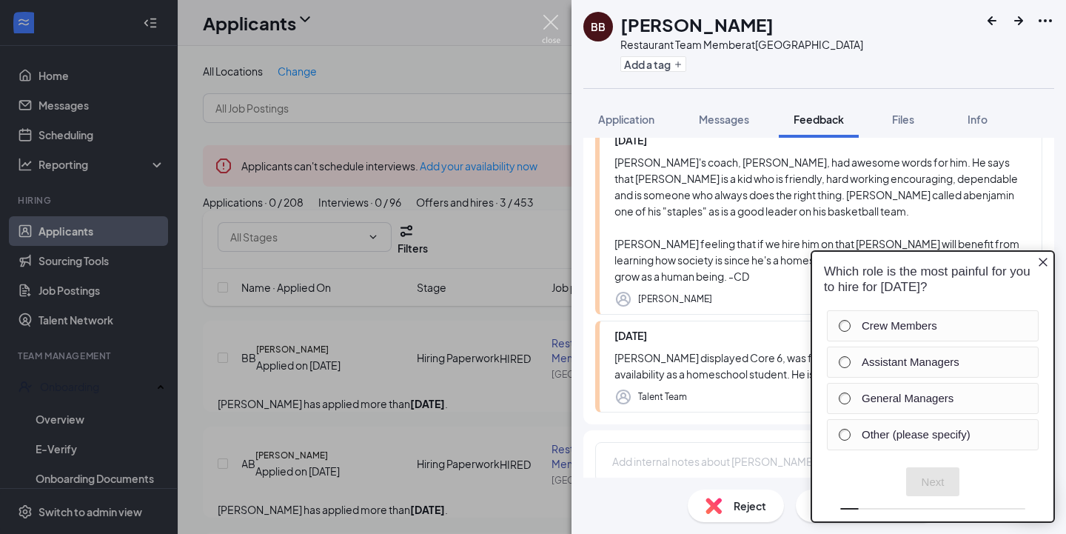
click at [543, 29] on img at bounding box center [551, 29] width 19 height 29
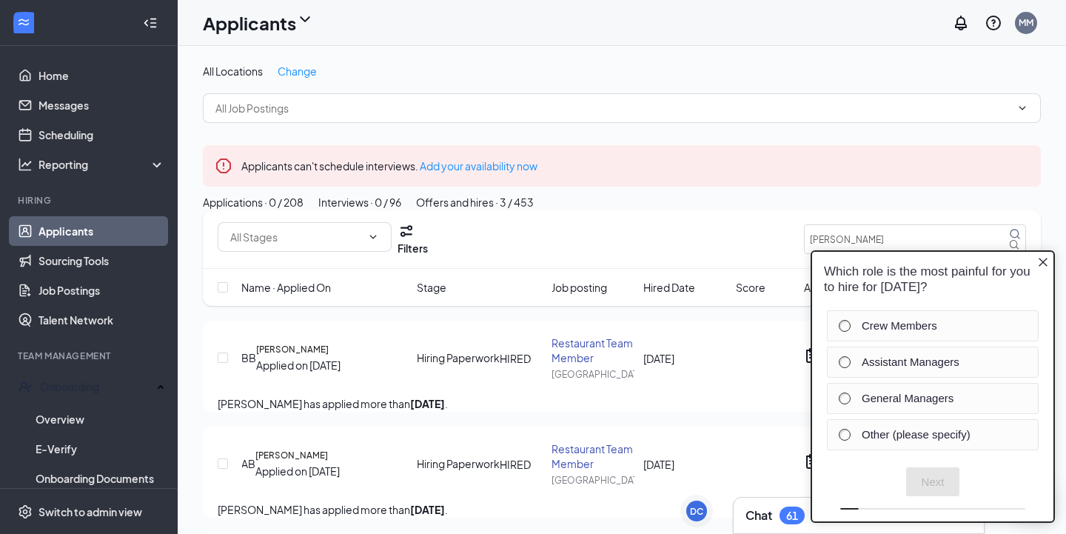
click at [1041, 258] on icon "Close button" at bounding box center [1043, 262] width 12 height 12
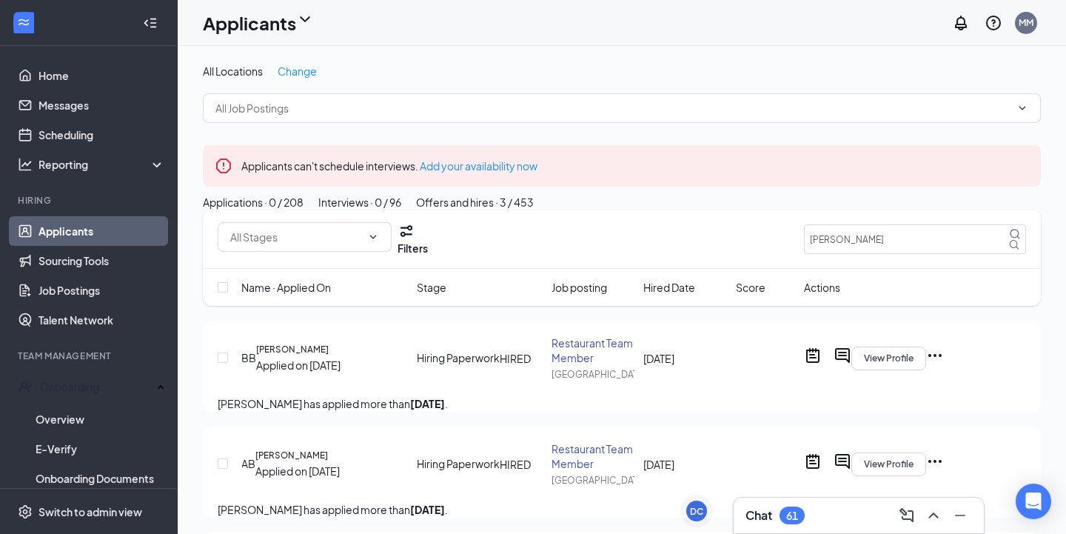
click at [944, 364] on icon "Ellipses" at bounding box center [935, 355] width 18 height 18
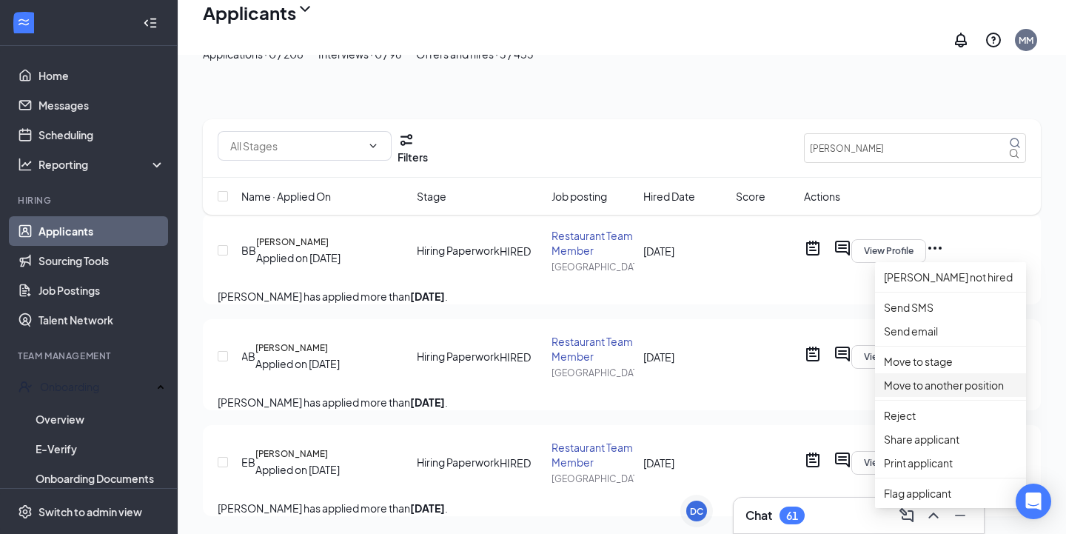
scroll to position [221, 0]
click at [923, 353] on p "Move to stage" at bounding box center [950, 361] width 133 height 16
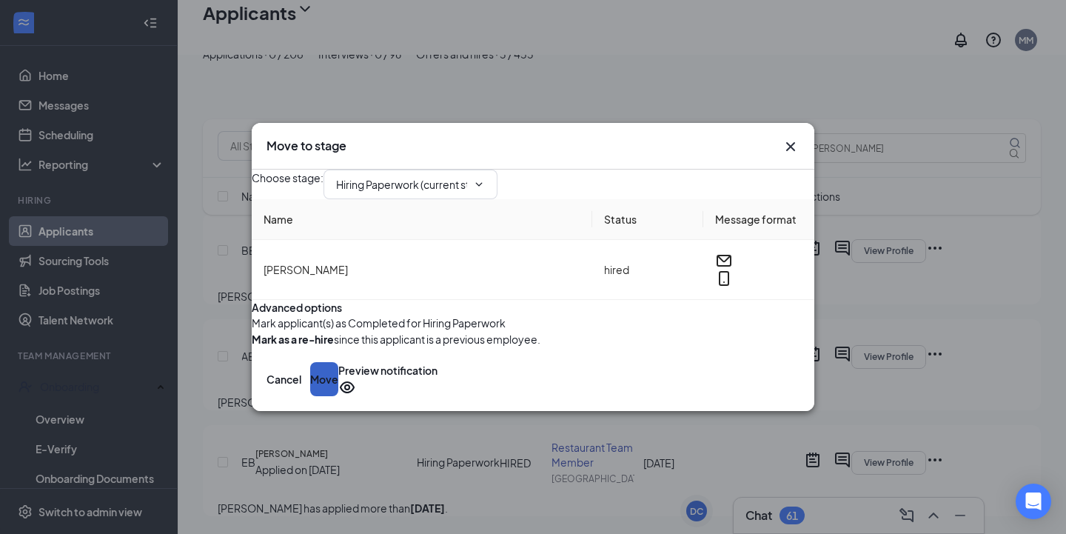
click at [338, 396] on button "Move" at bounding box center [324, 379] width 28 height 34
click at [485, 178] on span at bounding box center [477, 184] width 15 height 12
click at [483, 182] on icon "ChevronDown" at bounding box center [479, 184] width 7 height 4
click at [485, 178] on icon "ChevronDown" at bounding box center [479, 184] width 12 height 12
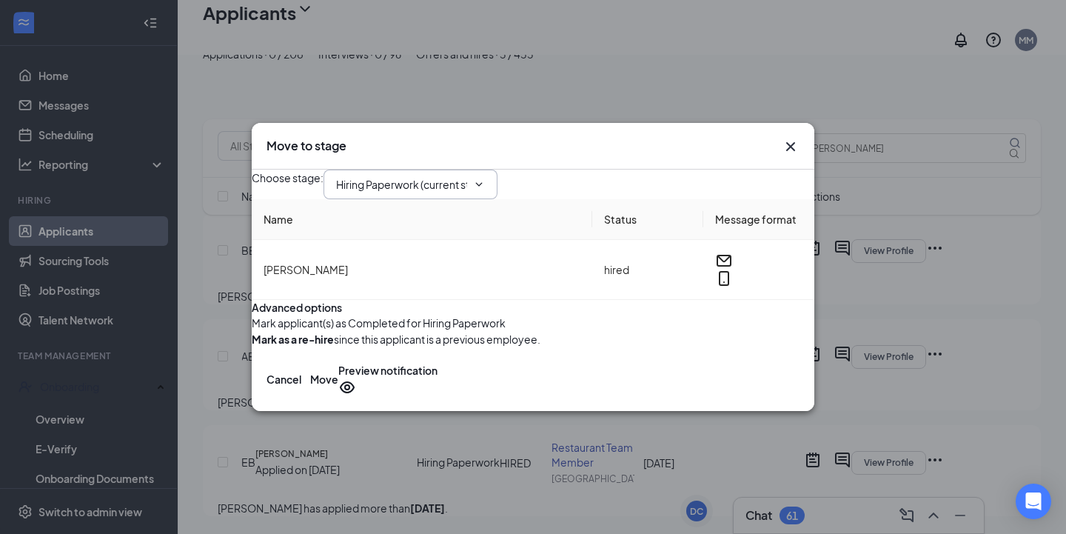
drag, startPoint x: 526, startPoint y: 160, endPoint x: 478, endPoint y: 161, distance: 48.1
click at [467, 176] on input "Hiring Paperwork (current stage)" at bounding box center [401, 184] width 131 height 16
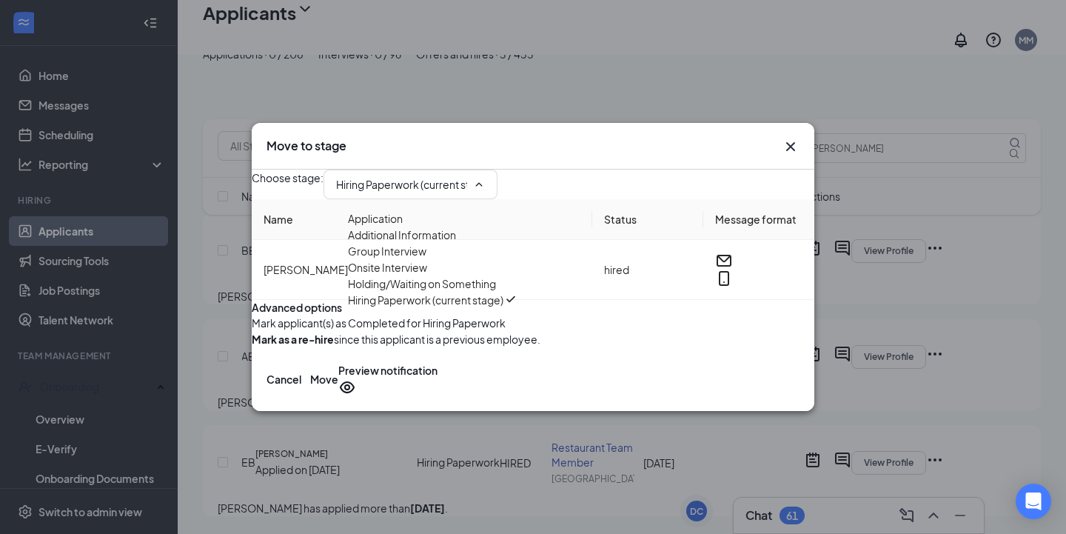
click at [487, 292] on div "Holding/Waiting on Something" at bounding box center [422, 283] width 148 height 16
type input "Holding/Waiting on Something"
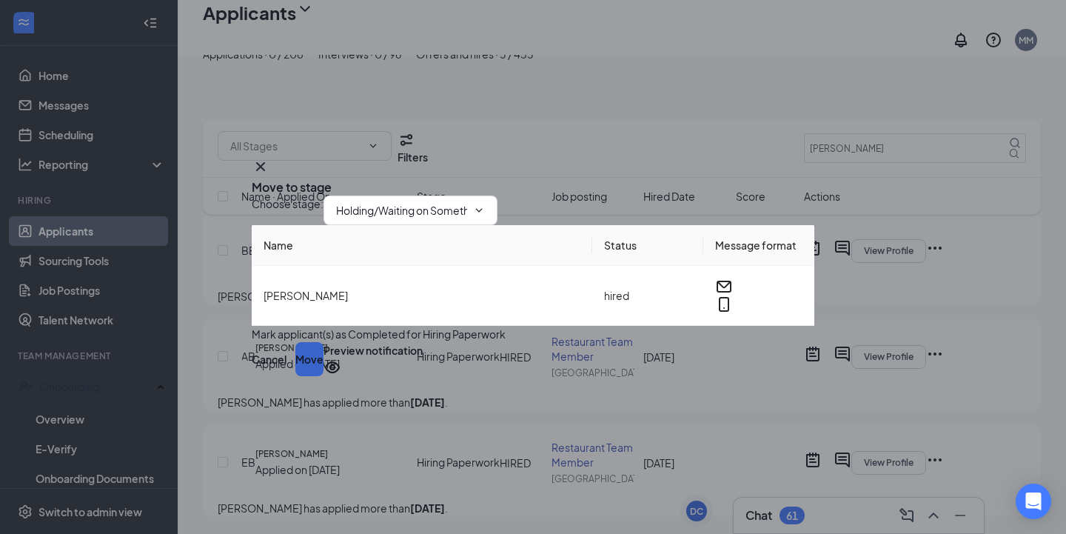
click at [323, 376] on button "Move" at bounding box center [309, 359] width 28 height 34
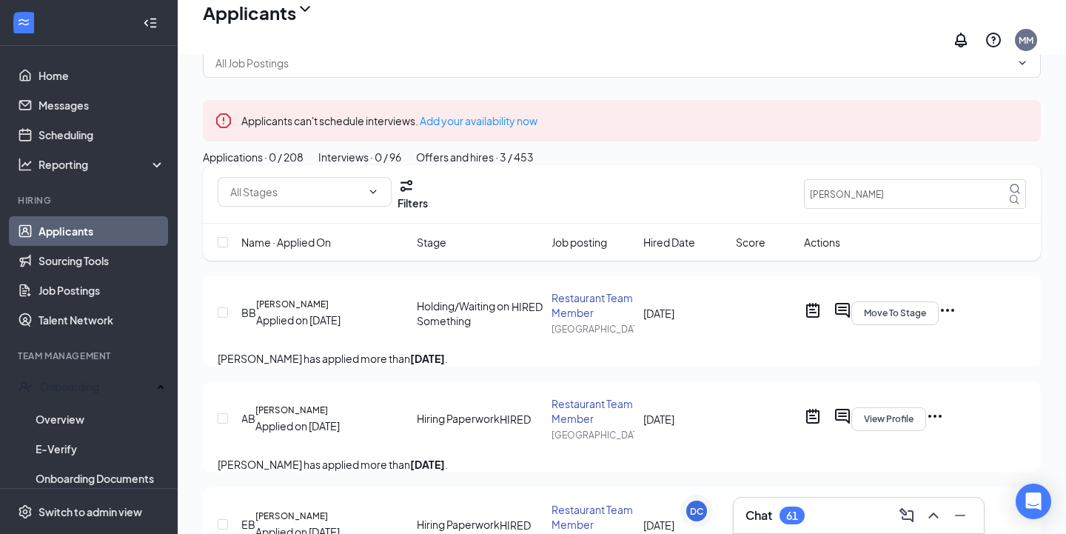
scroll to position [52, 0]
click at [956, 321] on icon "Ellipses" at bounding box center [948, 312] width 18 height 18
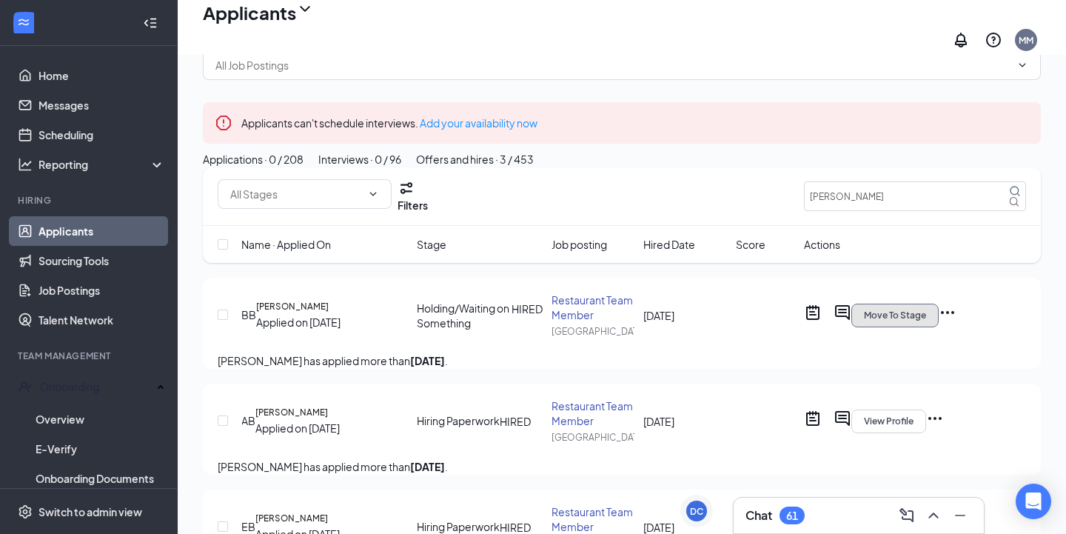
click at [926, 321] on span "Move To Stage" at bounding box center [895, 315] width 62 height 10
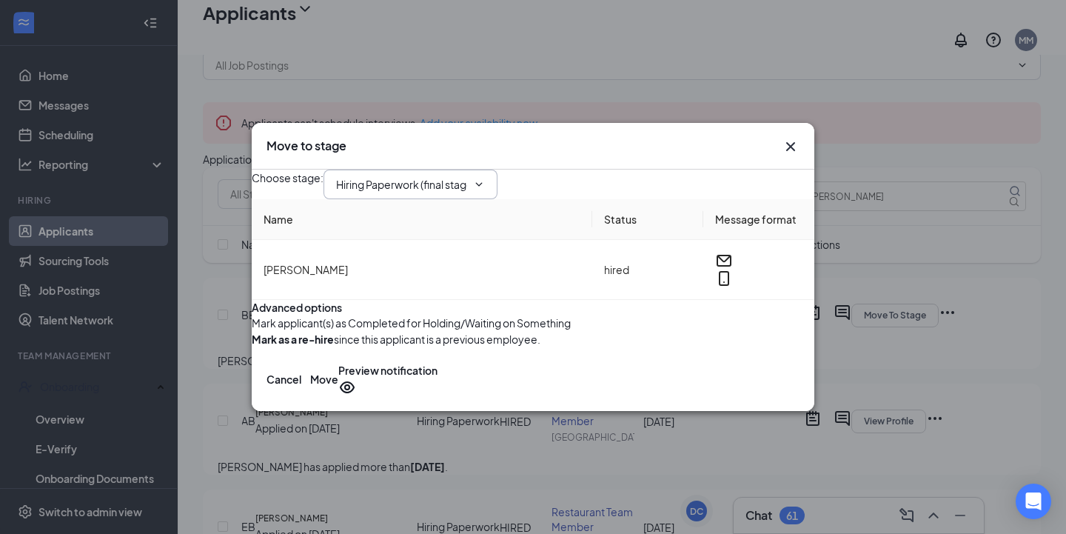
click at [467, 176] on input "Hiring Paperwork (final stage)" at bounding box center [401, 184] width 131 height 16
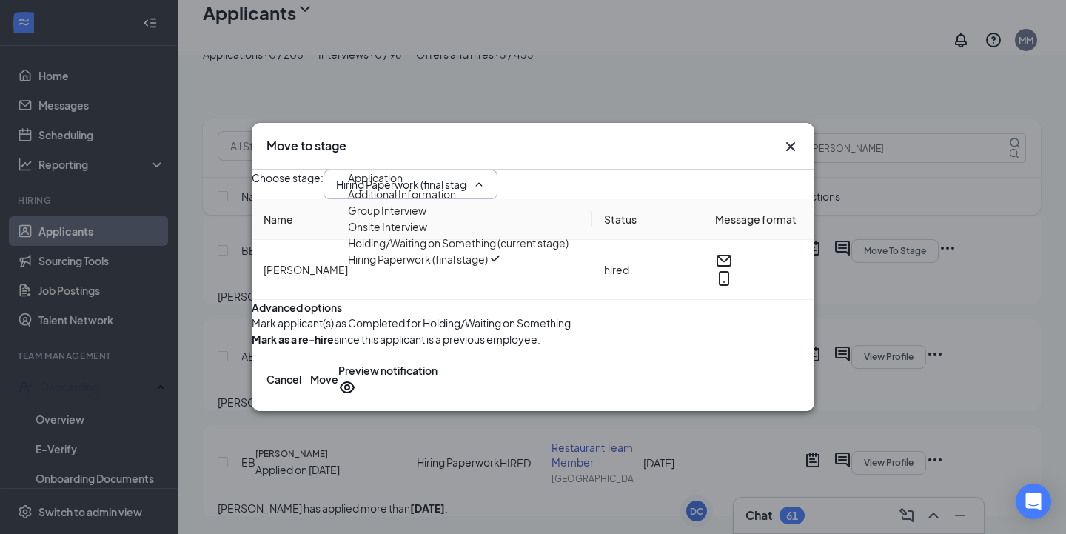
scroll to position [224, 0]
click at [486, 267] on div "Hiring Paperwork (final stage)" at bounding box center [418, 259] width 140 height 16
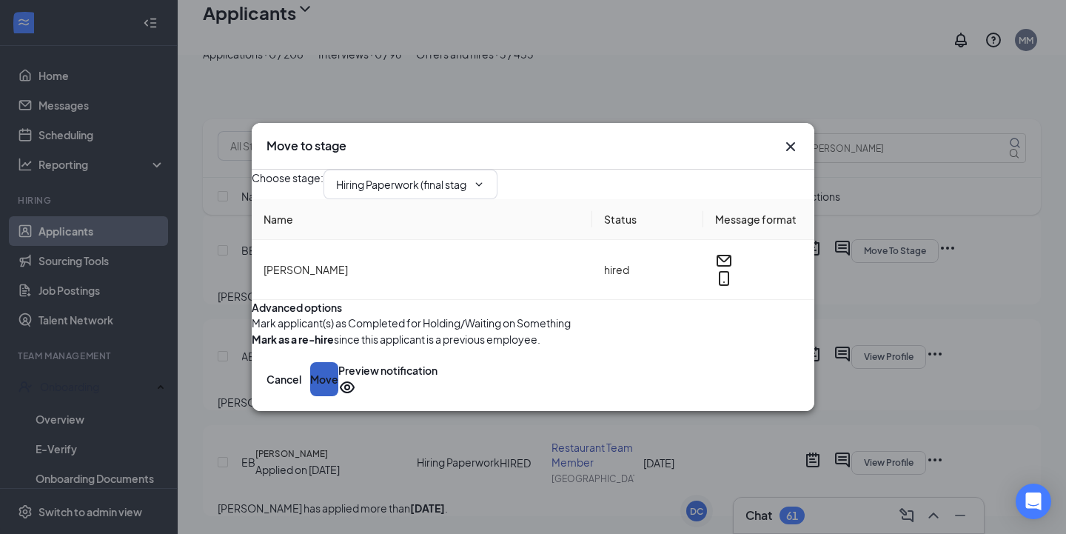
click at [338, 396] on button "Move" at bounding box center [324, 379] width 28 height 34
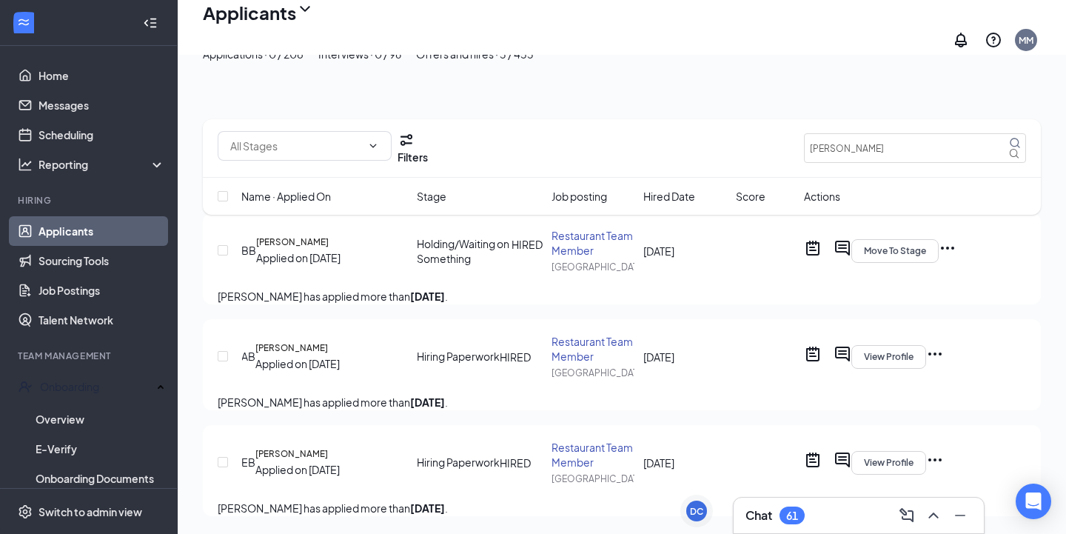
scroll to position [221, 0]
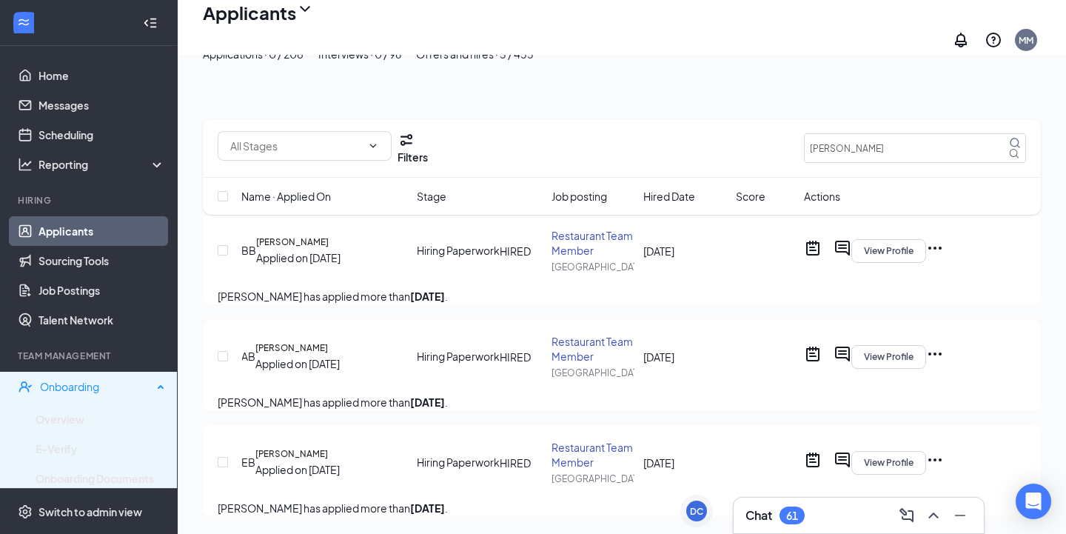
click at [94, 386] on div "Onboarding" at bounding box center [96, 386] width 113 height 15
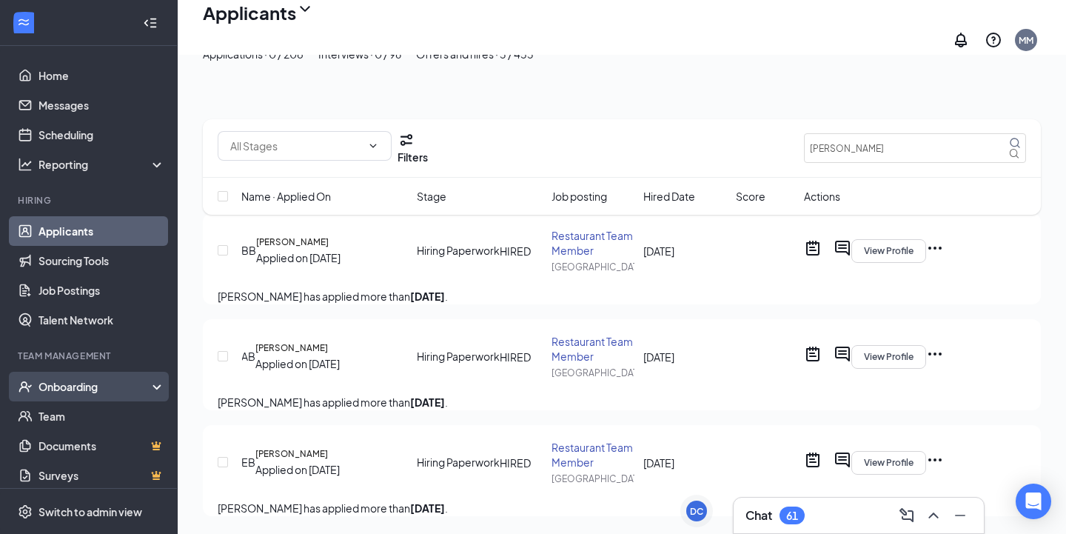
click at [98, 383] on div "Onboarding" at bounding box center [95, 386] width 114 height 15
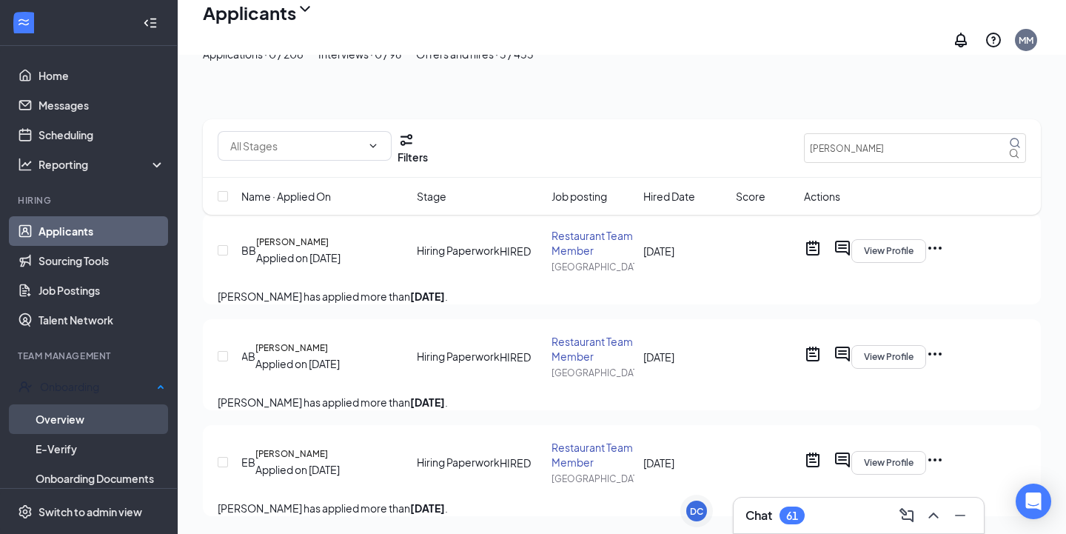
click at [70, 420] on link "Overview" at bounding box center [101, 419] width 130 height 30
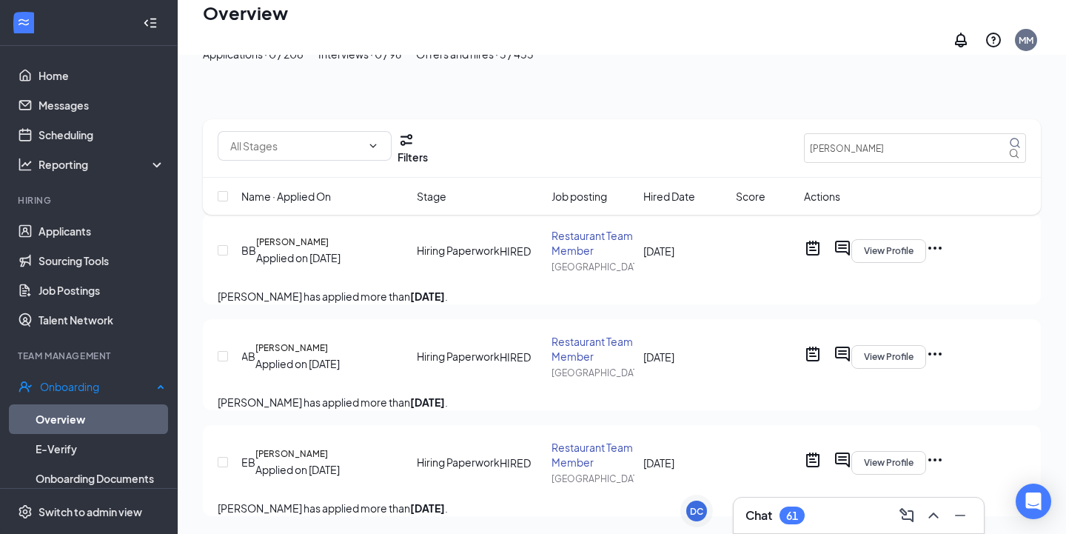
scroll to position [67, 0]
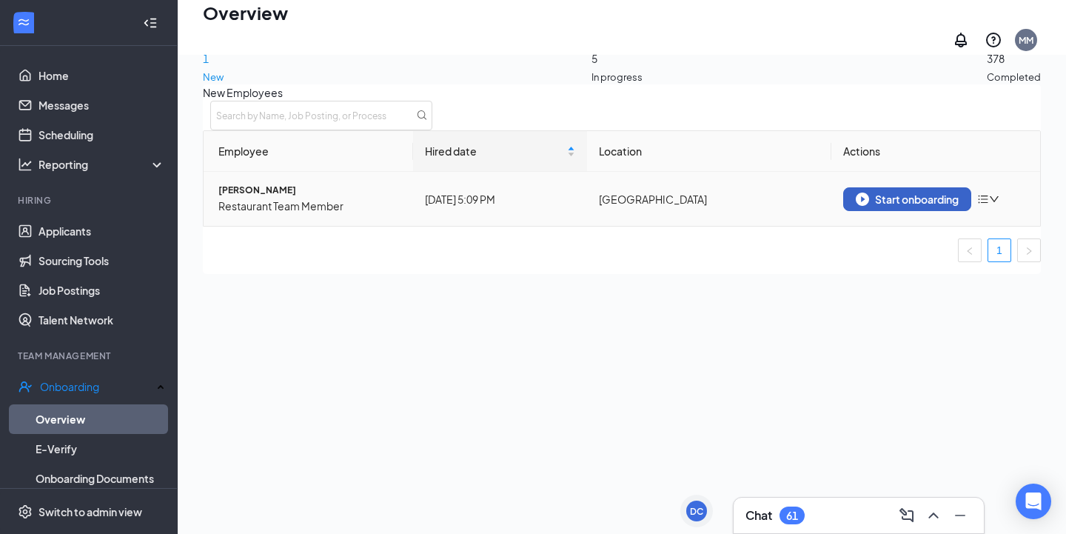
click at [915, 206] on div "Start onboarding" at bounding box center [907, 198] width 103 height 13
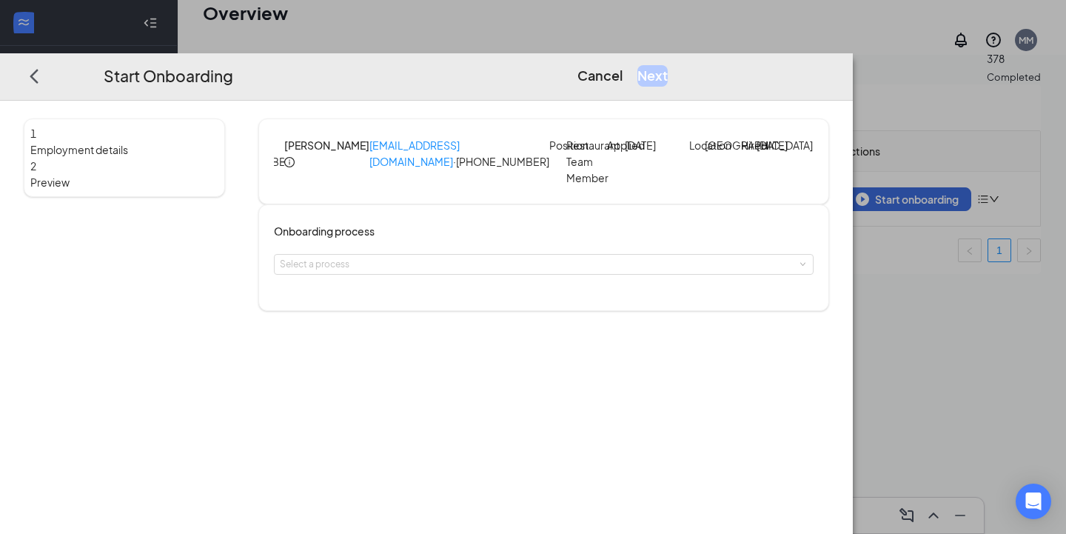
click at [566, 161] on p "Restaurant Team Member" at bounding box center [583, 161] width 35 height 49
click at [534, 272] on div "Select a process" at bounding box center [540, 264] width 521 height 15
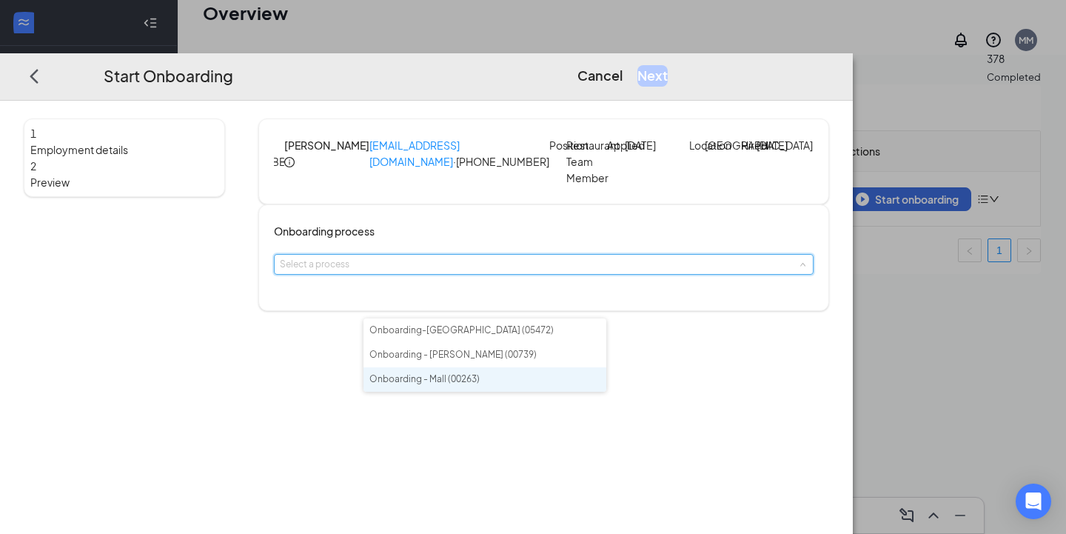
click at [512, 374] on li "Onboarding - Mall (00263)" at bounding box center [484, 379] width 243 height 24
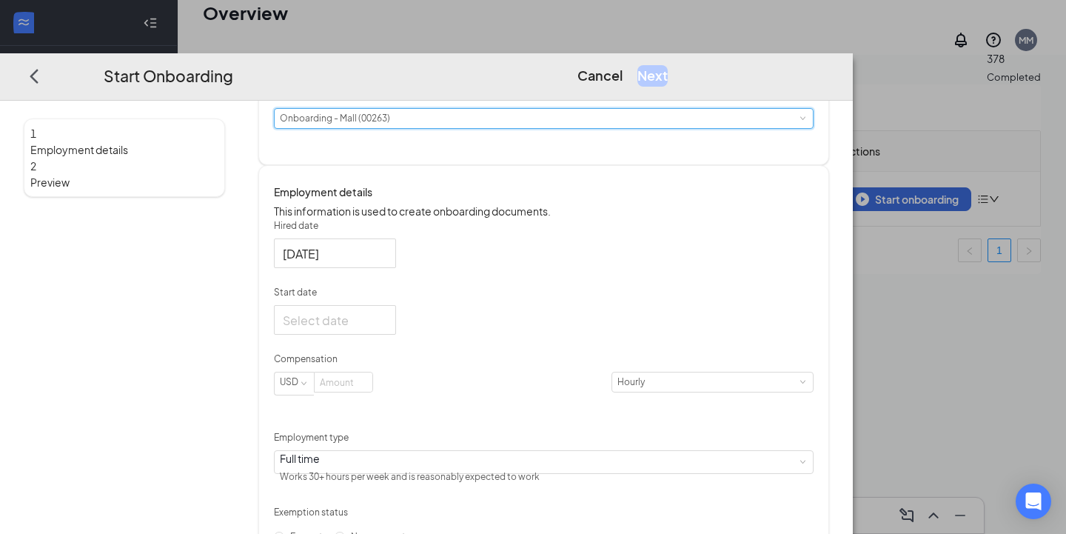
scroll to position [150, 0]
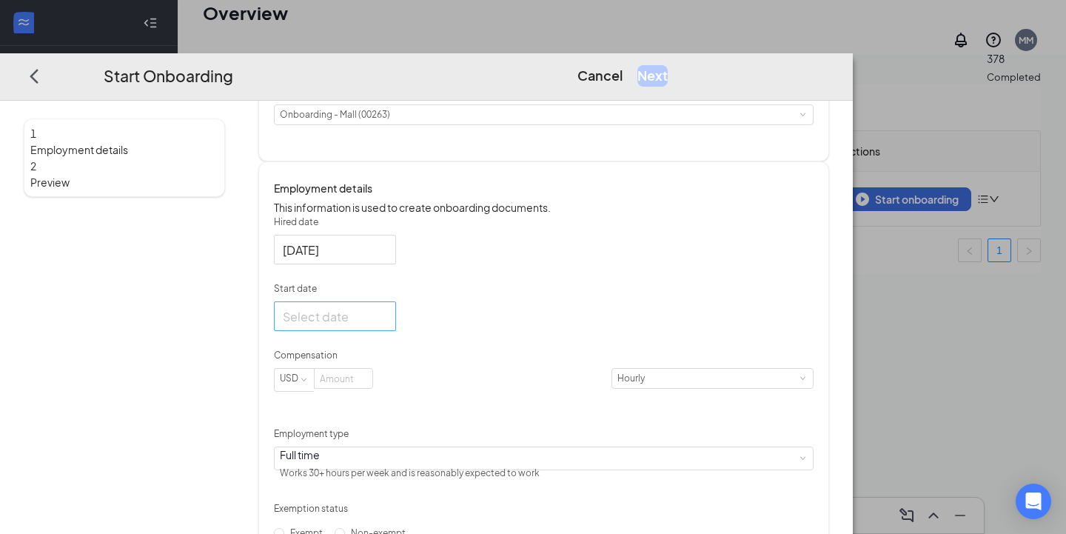
click at [387, 326] on div at bounding box center [335, 316] width 104 height 19
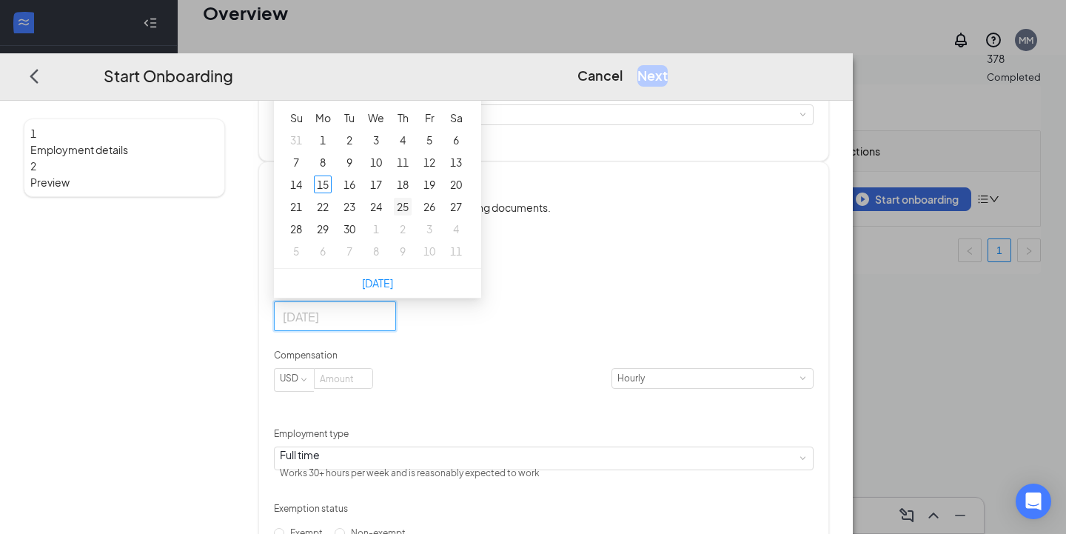
scroll to position [150, 0]
type input "[DATE]"
click at [412, 192] on div "18" at bounding box center [403, 184] width 18 height 18
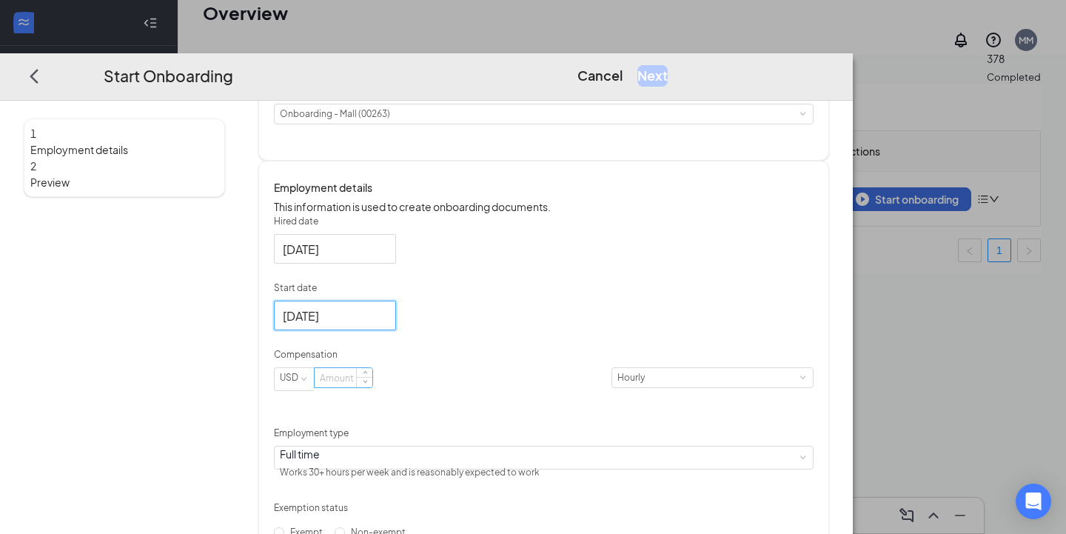
click at [372, 387] on input at bounding box center [344, 377] width 58 height 19
type input "7.5"
click at [648, 414] on div "Hired date [DATE] Start date [DATE] [DATE] Su Mo Tu We Th Fr Sa 31 1 2 3 4 5 6 …" at bounding box center [544, 379] width 540 height 329
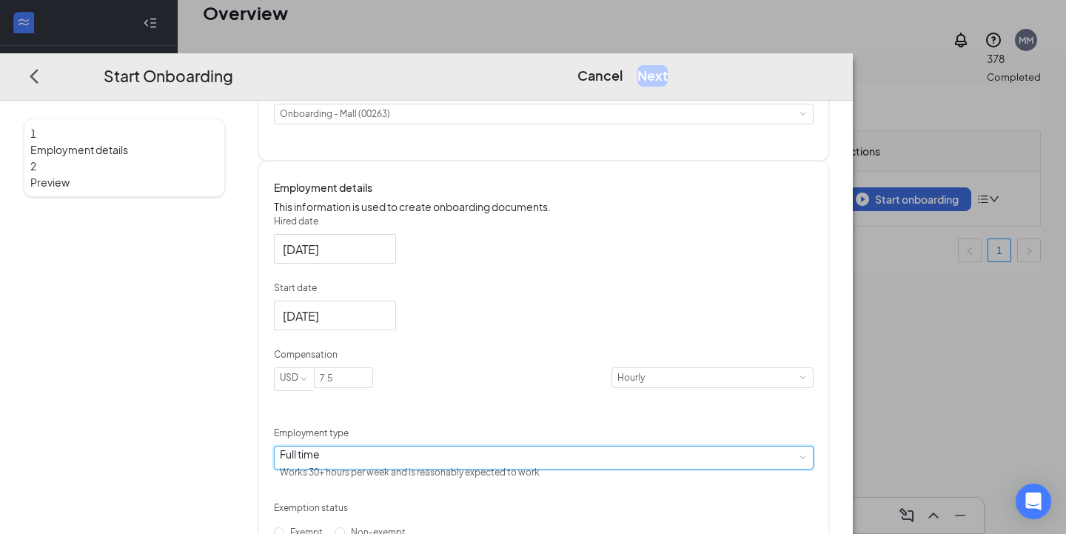
click at [544, 469] on div "Full time Works 30+ hours per week and is reasonably expected to work" at bounding box center [544, 457] width 528 height 22
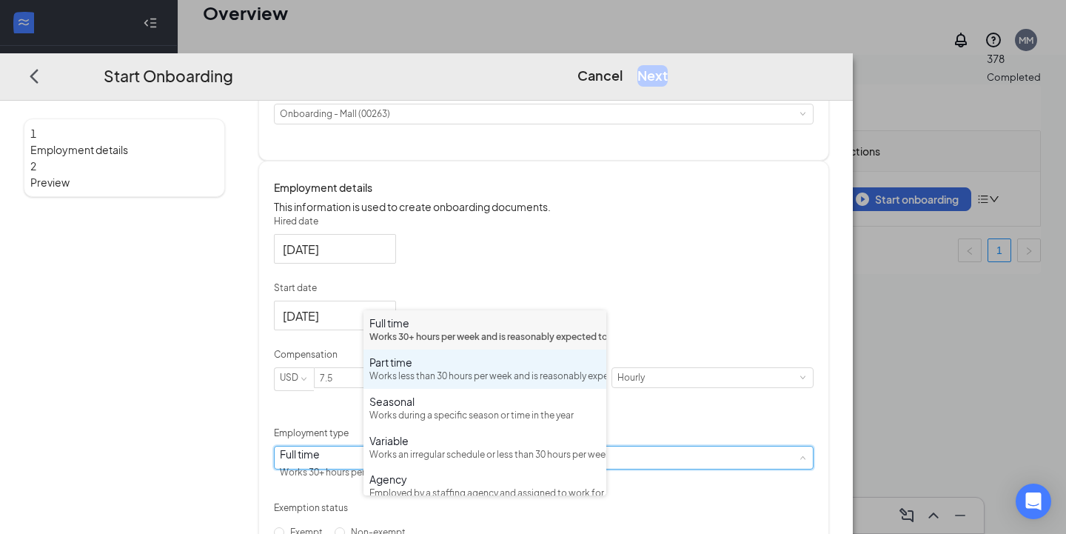
click at [469, 383] on div "Part time Works less than 30 hours per week and is reasonably expected to work" at bounding box center [484, 369] width 231 height 29
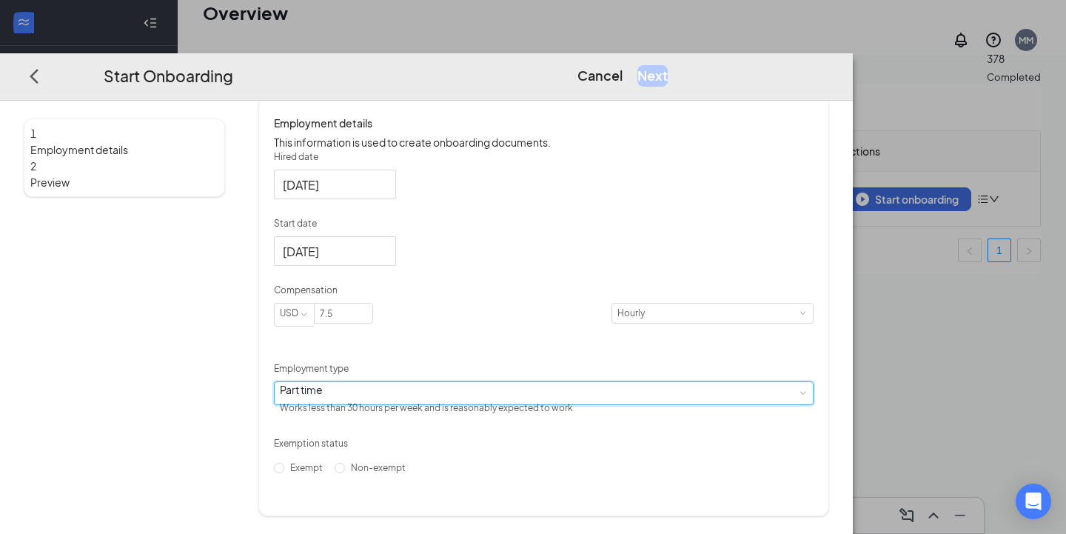
scroll to position [265, 0]
click at [417, 480] on div "Exempt Non-exempt" at bounding box center [346, 468] width 144 height 24
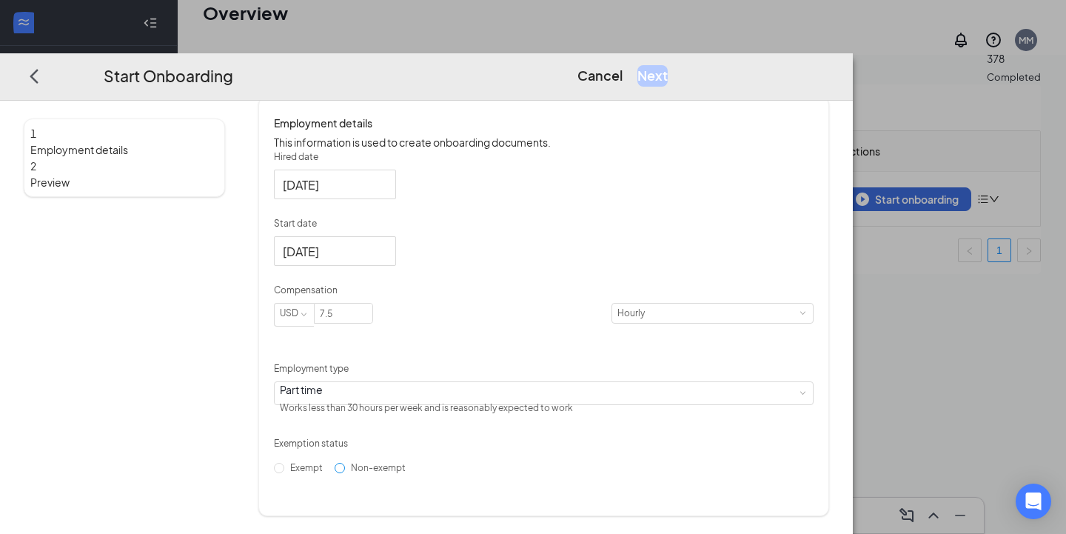
click at [386, 473] on span "Non-exempt" at bounding box center [378, 467] width 67 height 11
click at [345, 473] on input "Non-exempt" at bounding box center [340, 468] width 10 height 10
radio input "true"
click at [668, 65] on button "Next" at bounding box center [652, 75] width 30 height 21
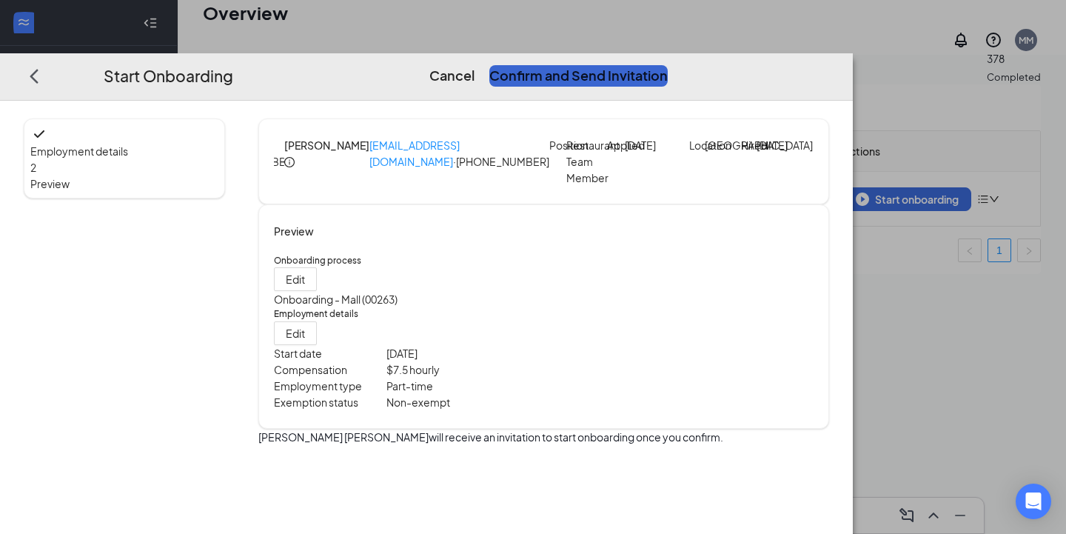
scroll to position [0, 0]
click at [668, 65] on button "Confirm and Send Invitation" at bounding box center [578, 75] width 178 height 21
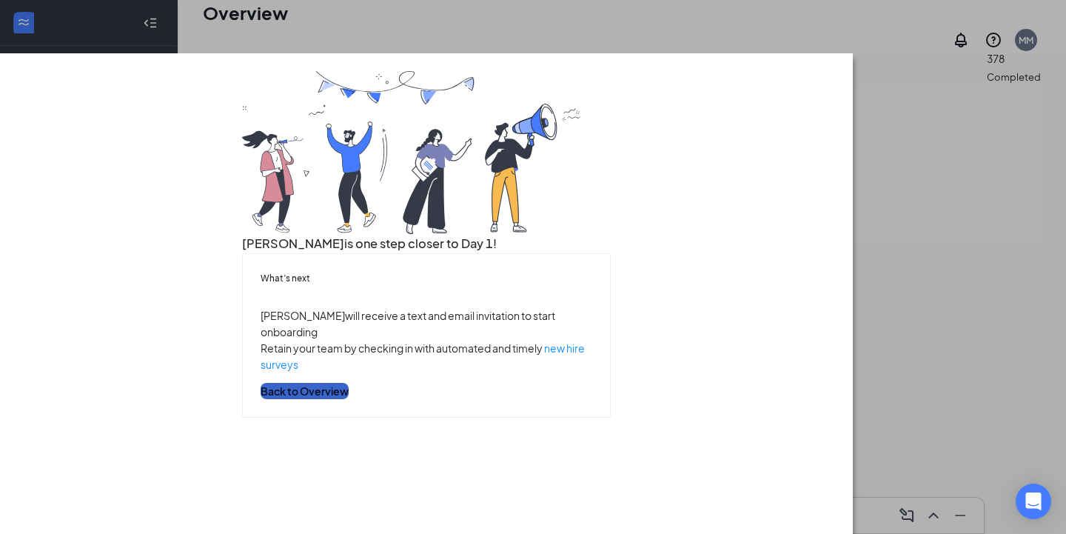
click at [349, 399] on button "Back to Overview" at bounding box center [305, 391] width 88 height 16
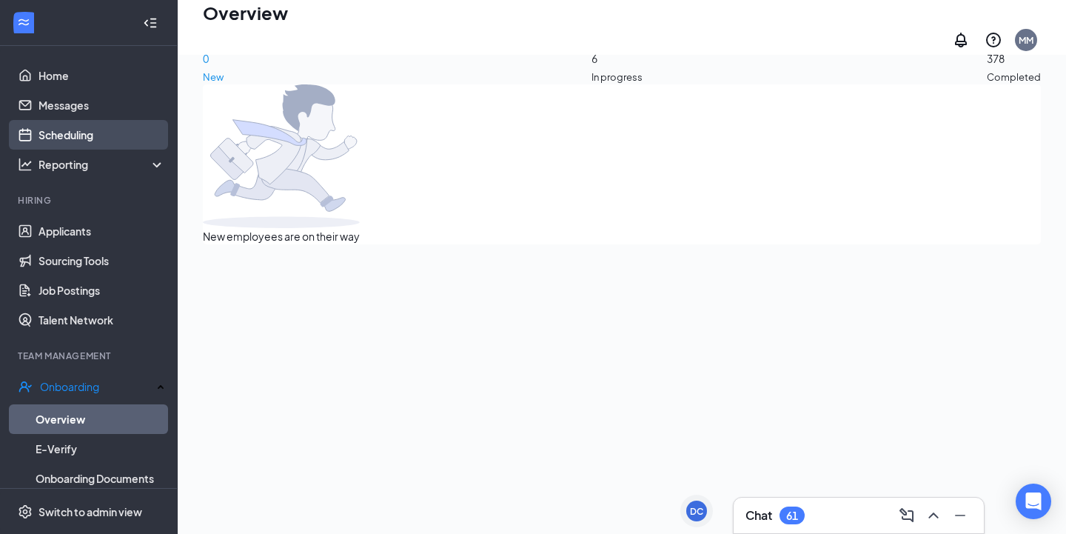
click at [96, 135] on link "Scheduling" at bounding box center [101, 135] width 127 height 30
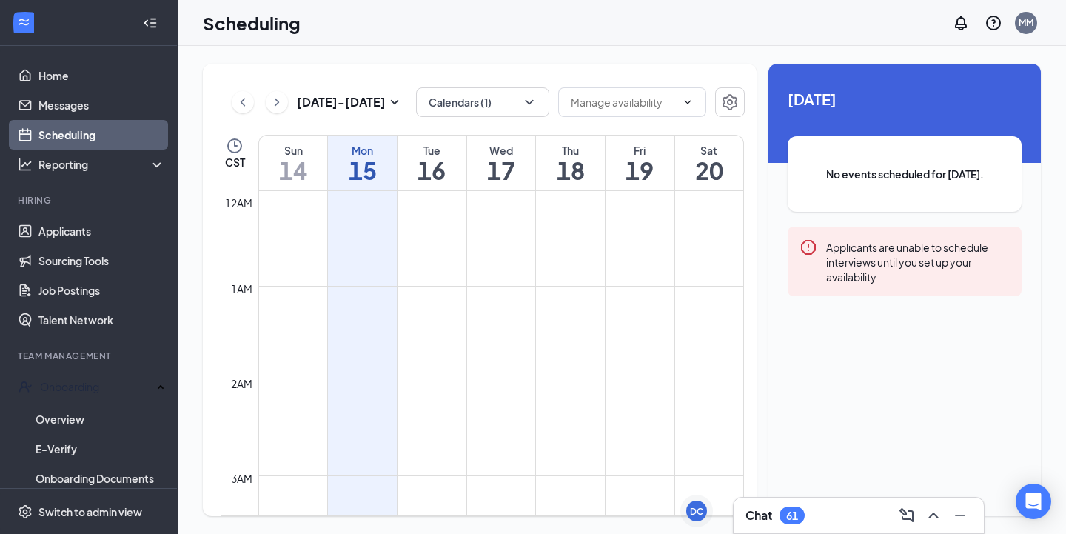
scroll to position [728, 0]
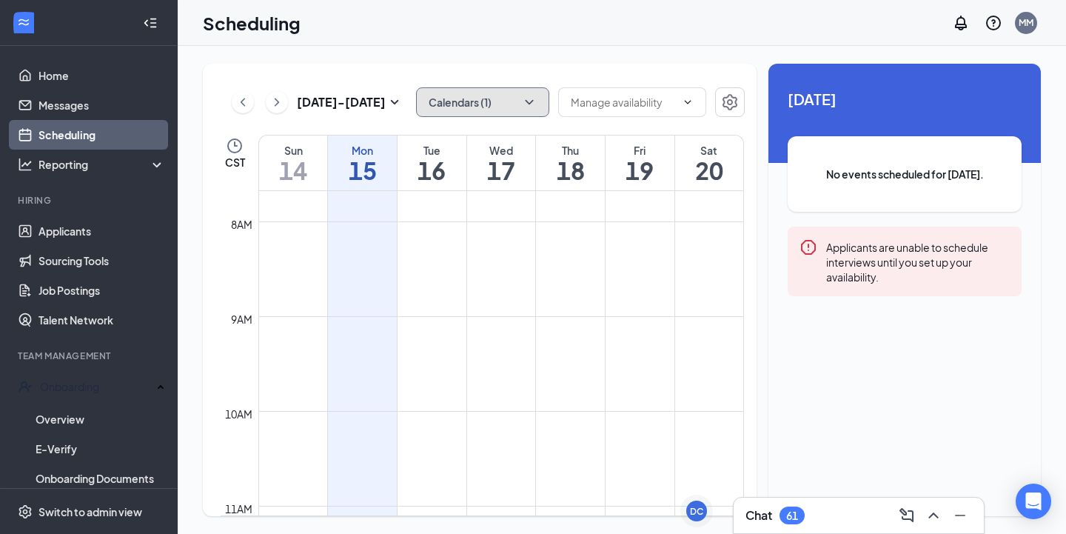
click at [533, 95] on icon "ChevronDown" at bounding box center [529, 102] width 15 height 15
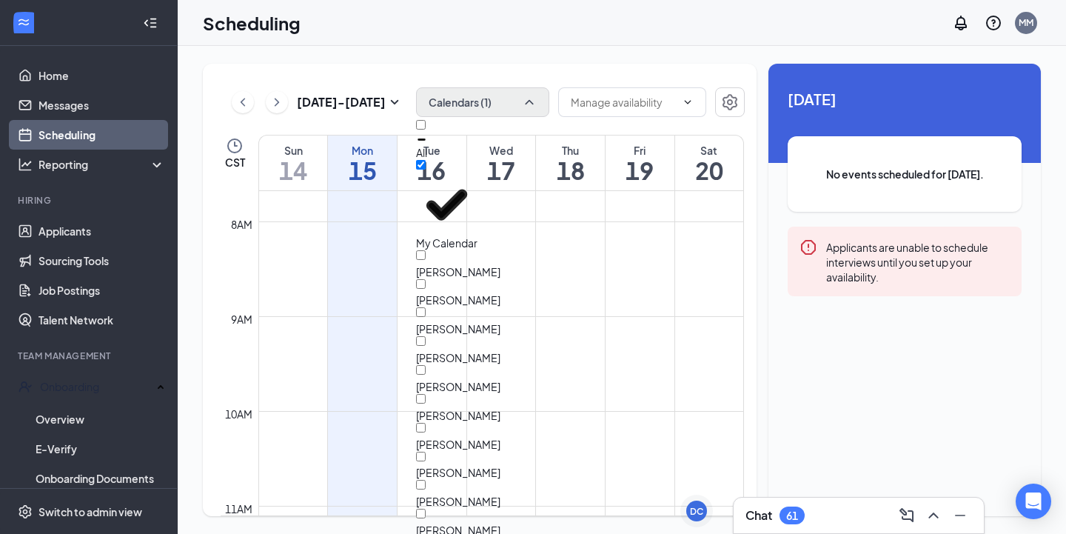
click at [478, 139] on div "All" at bounding box center [482, 140] width 133 height 40
checkbox input "true"
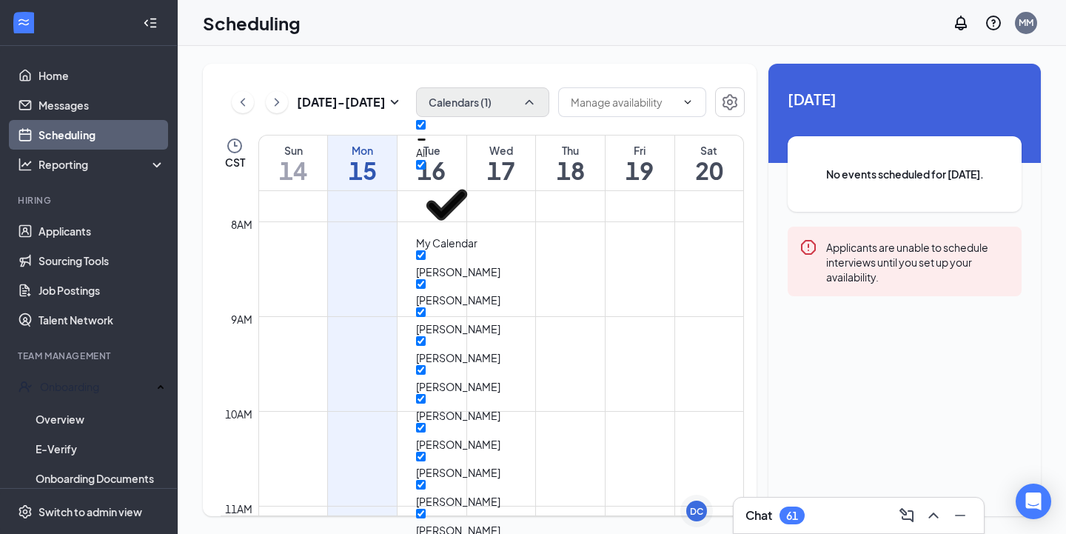
checkbox input "true"
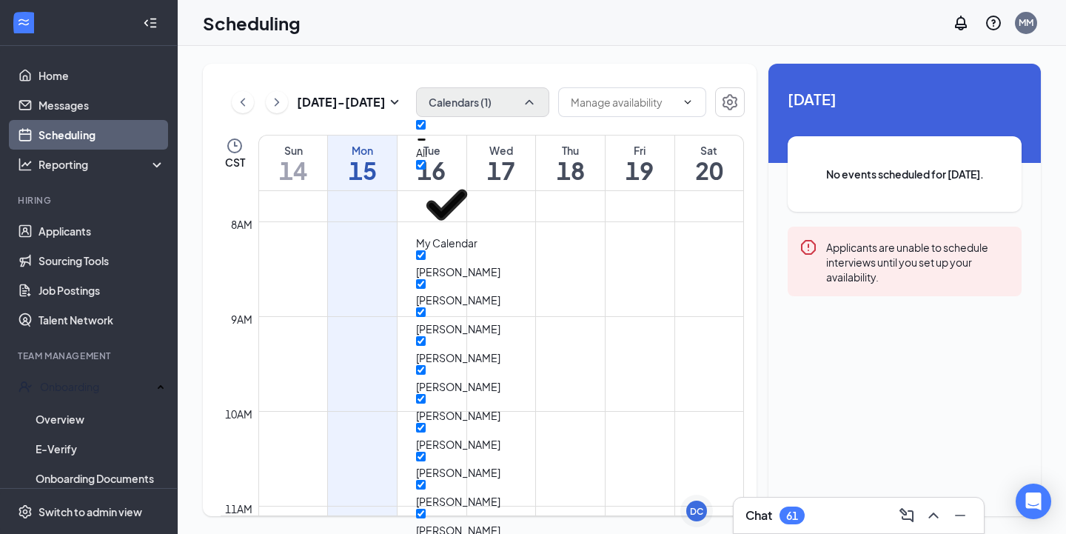
checkbox input "true"
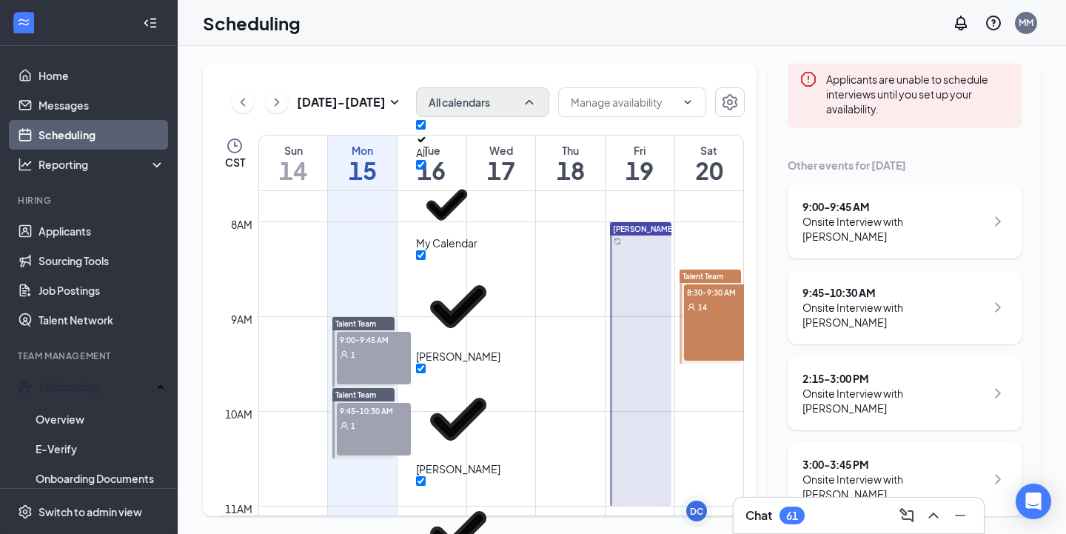
scroll to position [249, 0]
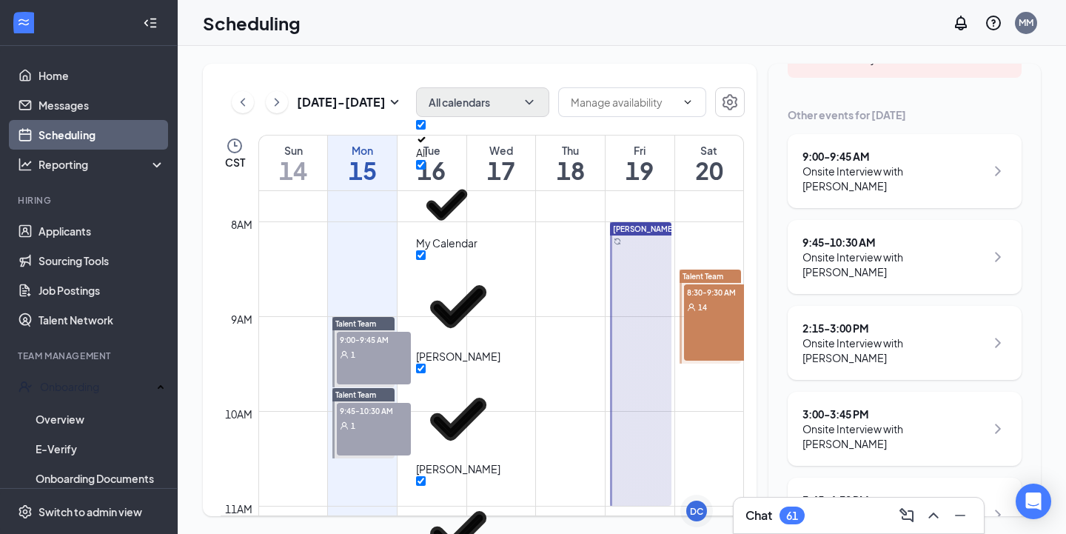
click at [936, 335] on div "Onsite Interview with [PERSON_NAME]" at bounding box center [893, 350] width 183 height 30
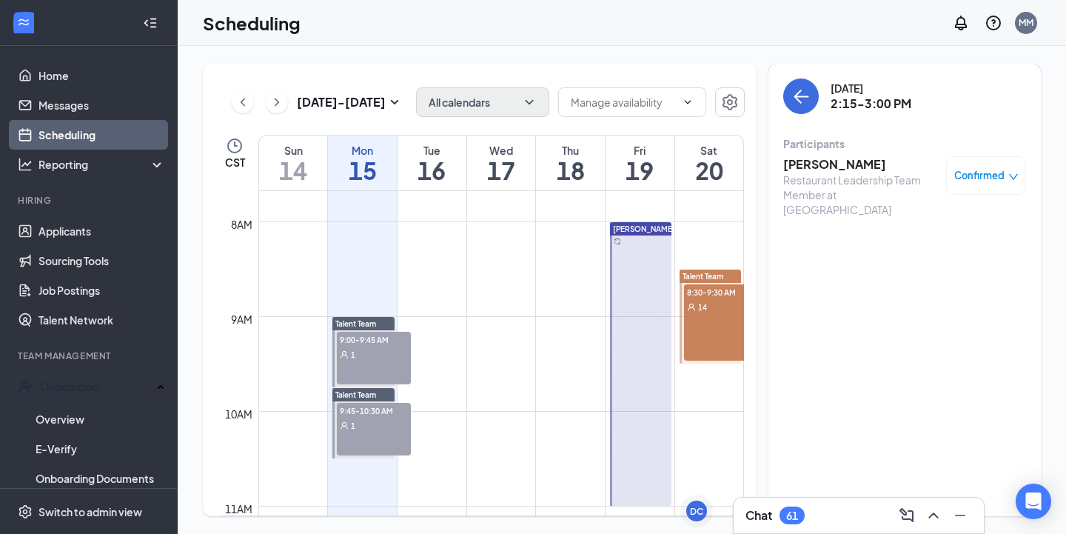
click at [836, 168] on h3 "[PERSON_NAME]" at bounding box center [860, 164] width 155 height 16
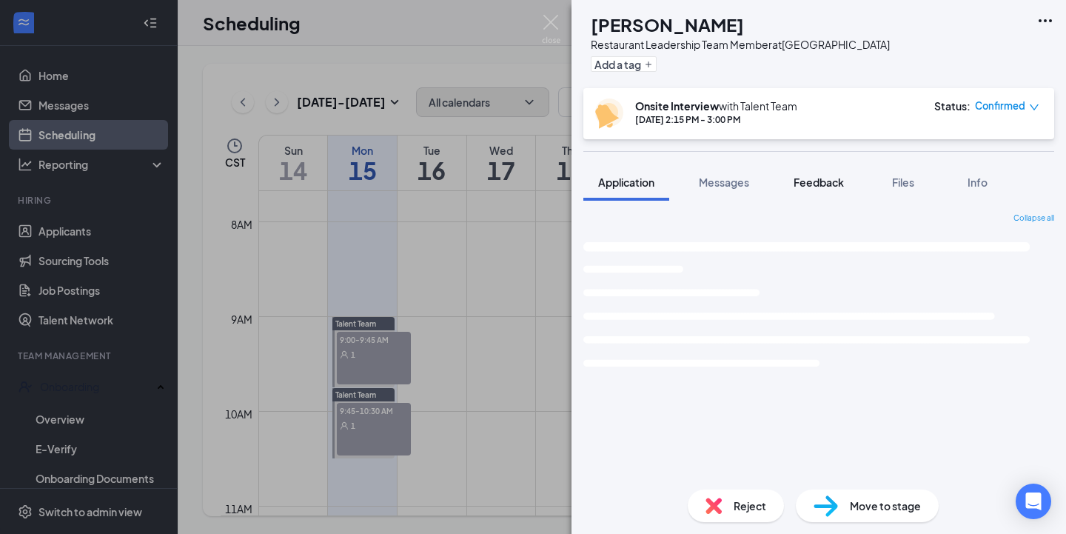
click at [827, 185] on span "Feedback" at bounding box center [819, 181] width 50 height 13
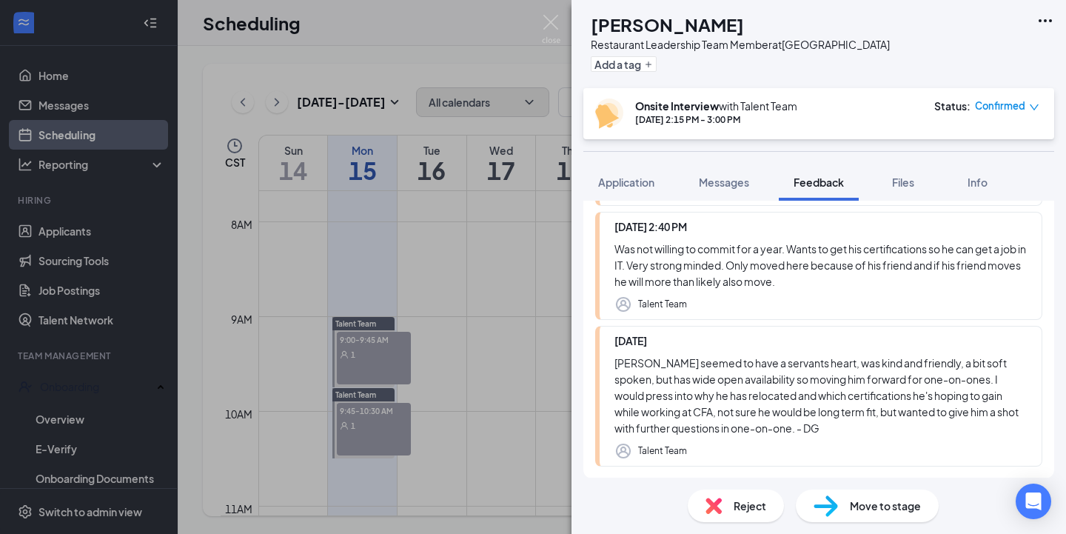
scroll to position [199, 0]
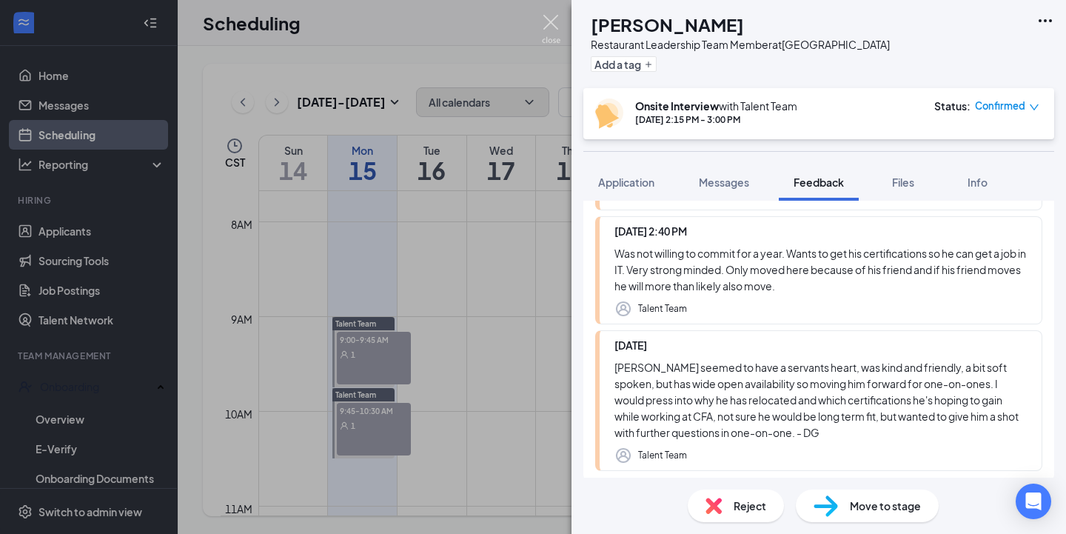
click at [552, 29] on img at bounding box center [551, 29] width 19 height 29
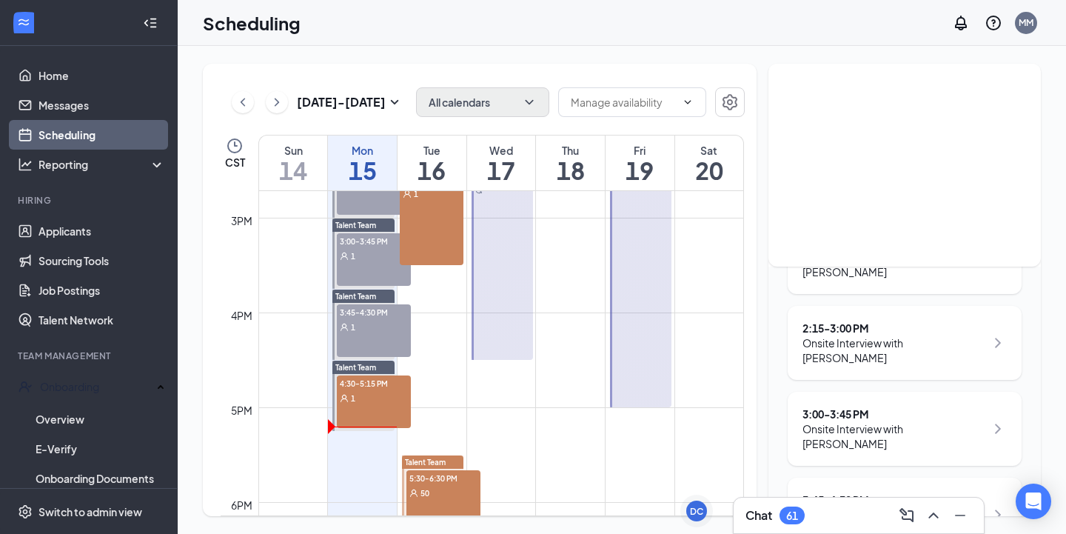
scroll to position [1399, 0]
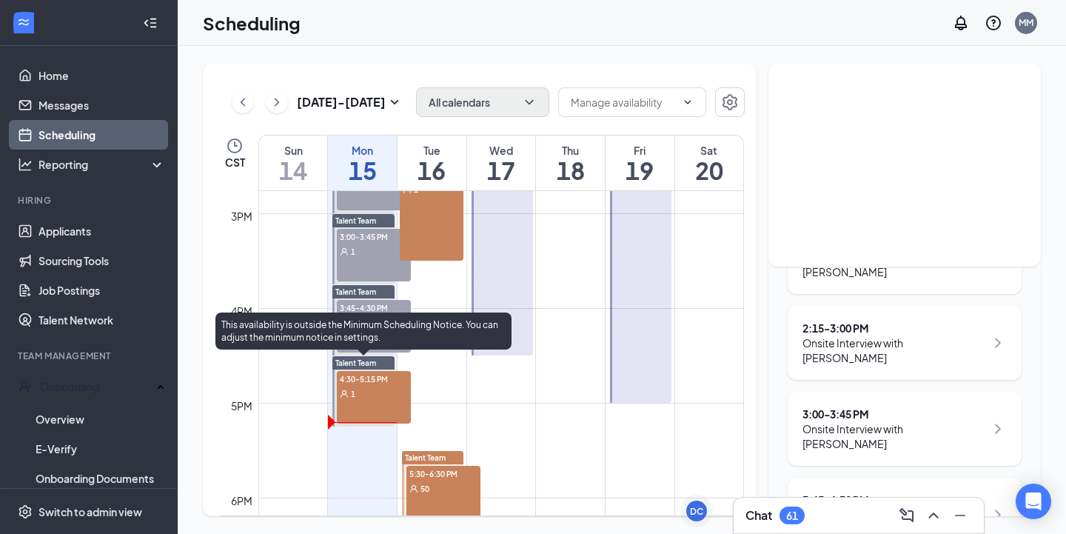
click at [369, 384] on span "4:30-5:15 PM" at bounding box center [374, 378] width 74 height 15
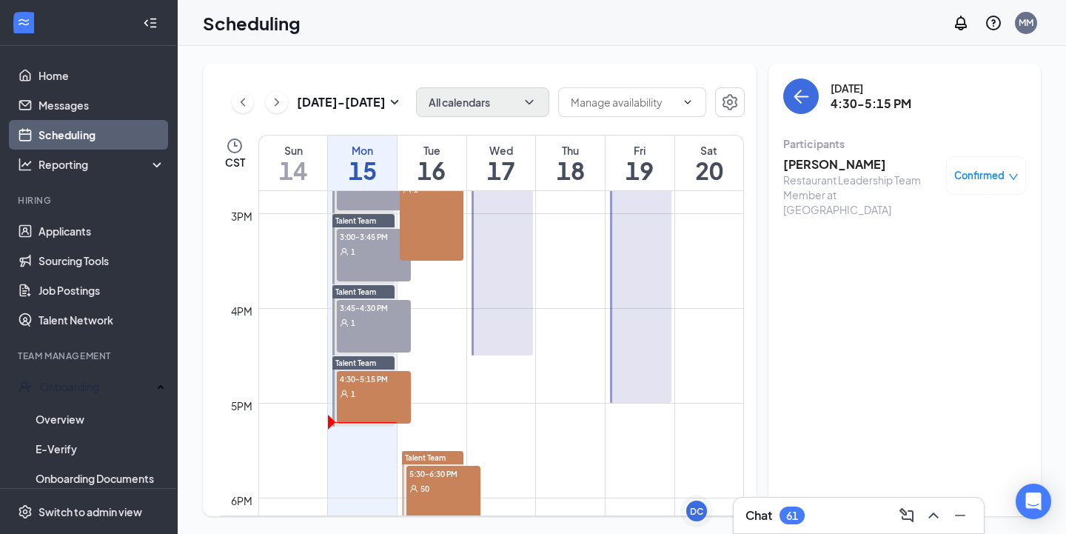
click at [794, 156] on h3 "[PERSON_NAME]" at bounding box center [860, 164] width 155 height 16
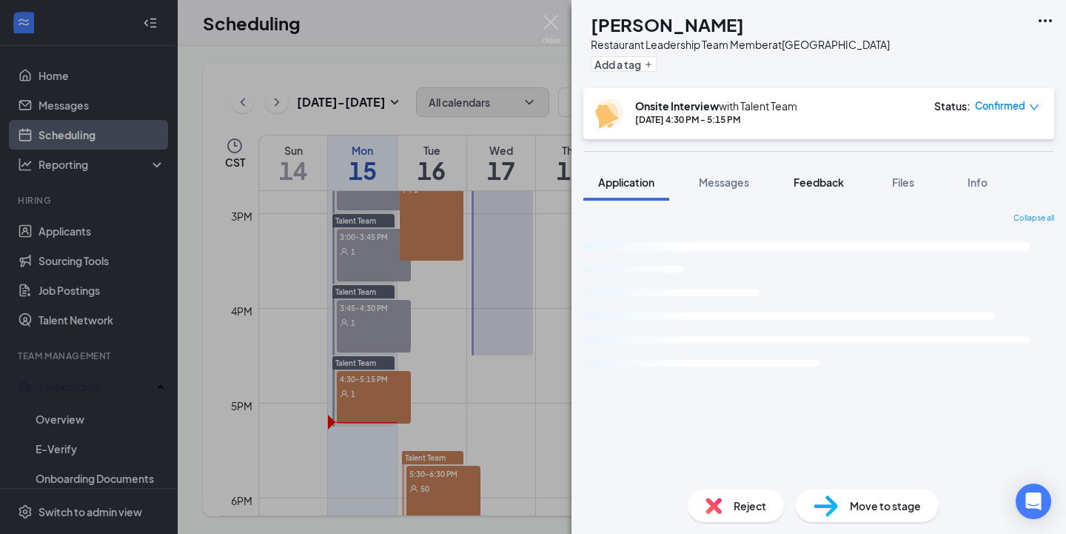
click at [817, 179] on span "Feedback" at bounding box center [819, 181] width 50 height 13
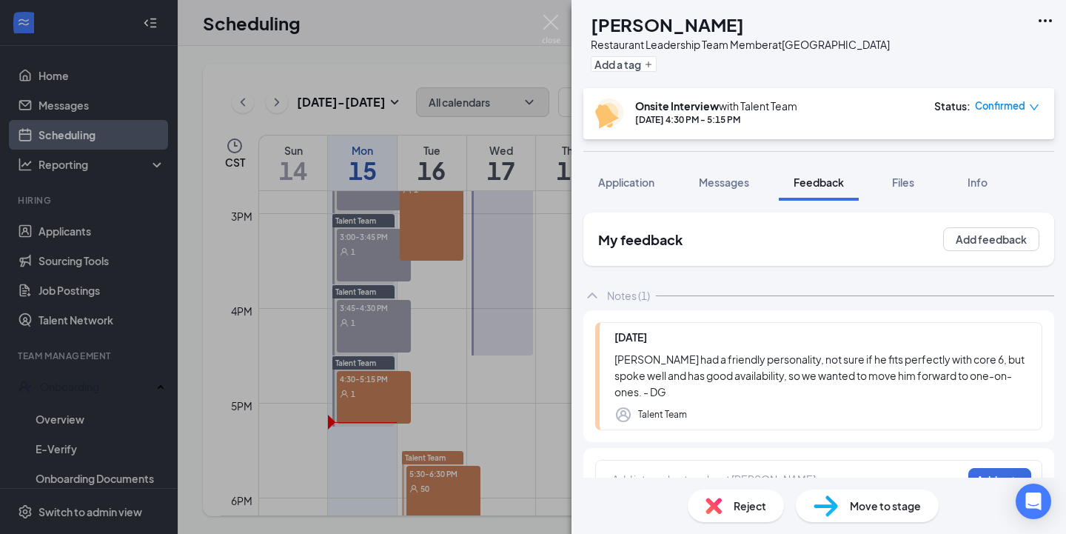
scroll to position [34, 0]
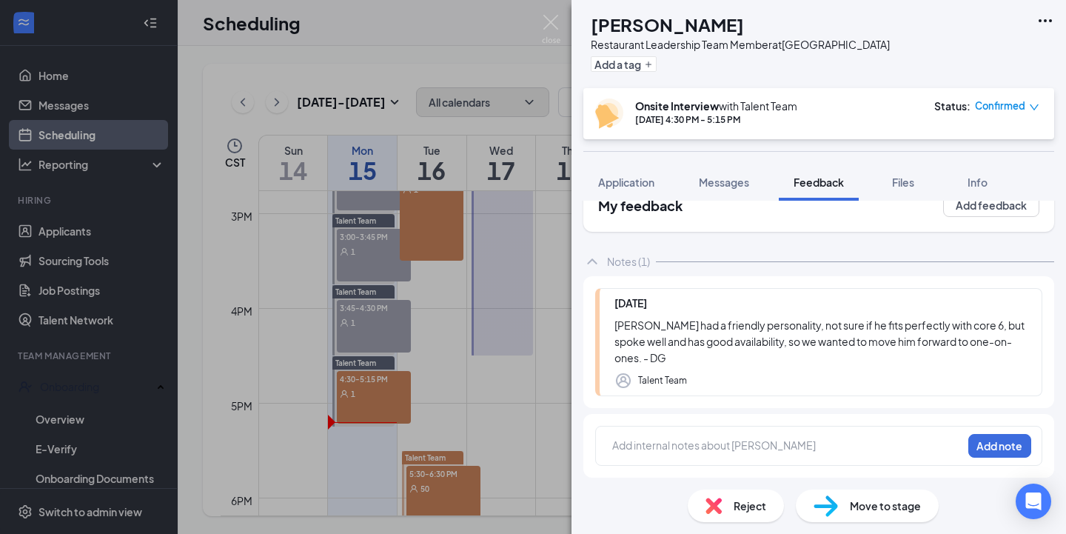
click at [743, 440] on div at bounding box center [787, 445] width 349 height 16
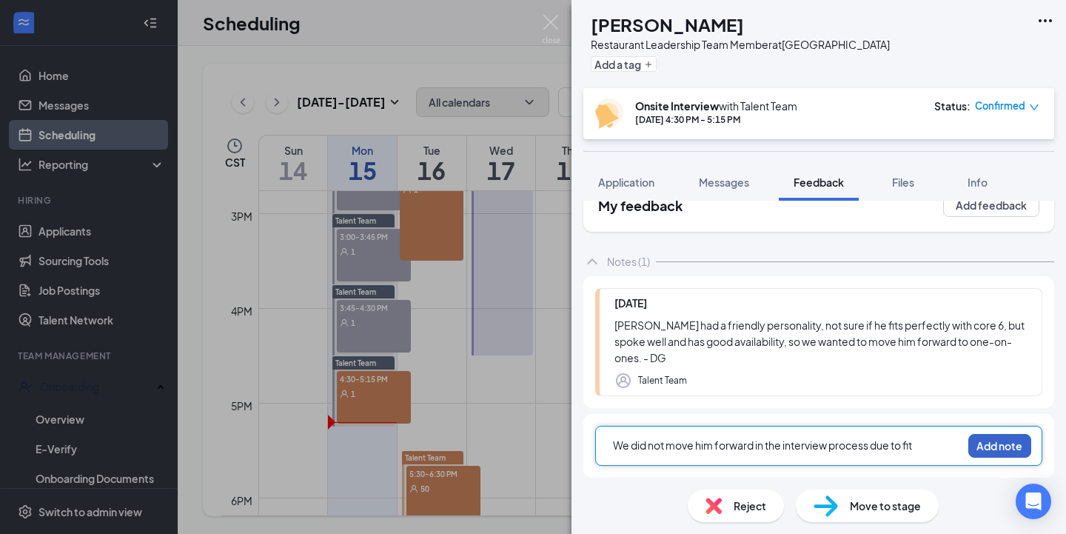
click at [982, 446] on button "Add note" at bounding box center [999, 446] width 63 height 24
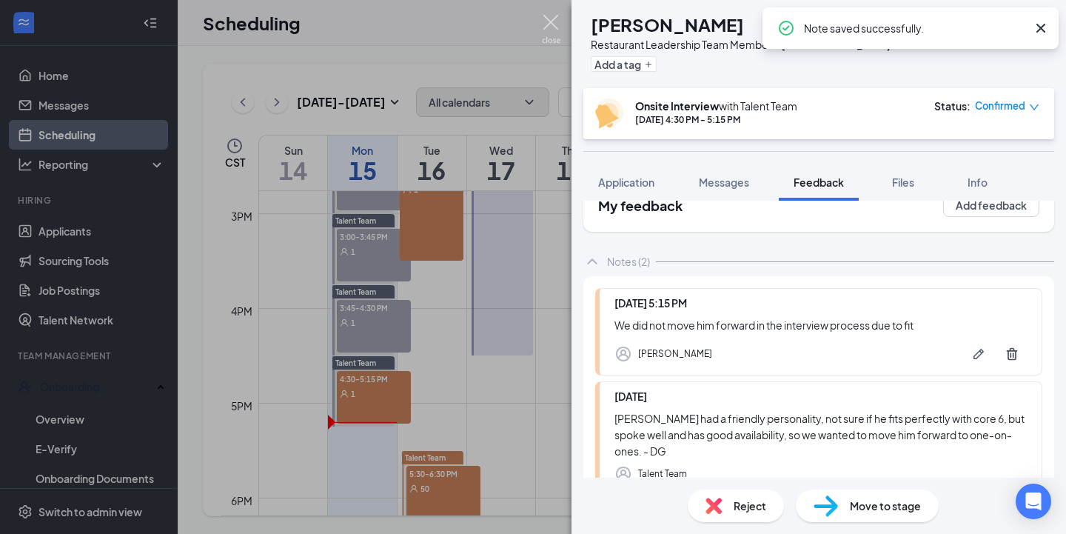
click at [543, 26] on img at bounding box center [551, 29] width 19 height 29
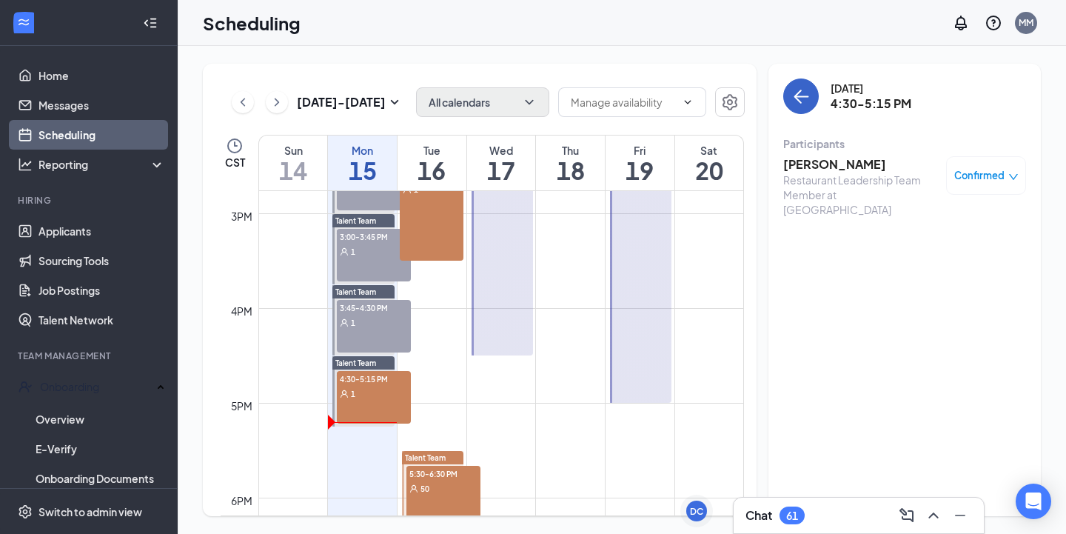
click at [802, 90] on icon "ArrowLeft" at bounding box center [801, 96] width 18 height 18
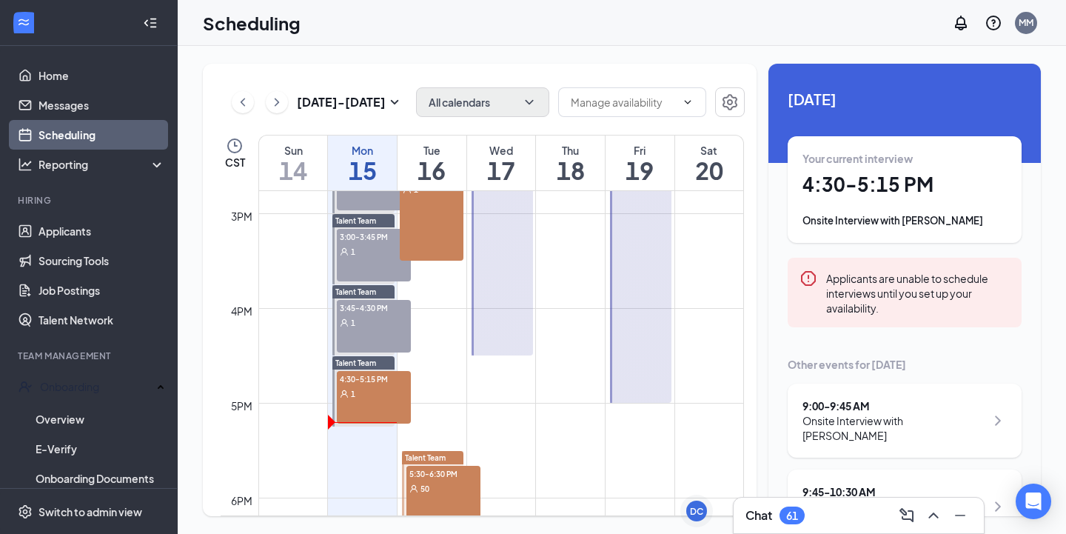
click at [880, 198] on div "Your current interview 4:30 - 5:15 PM Onsite Interview with [PERSON_NAME]" at bounding box center [904, 189] width 204 height 77
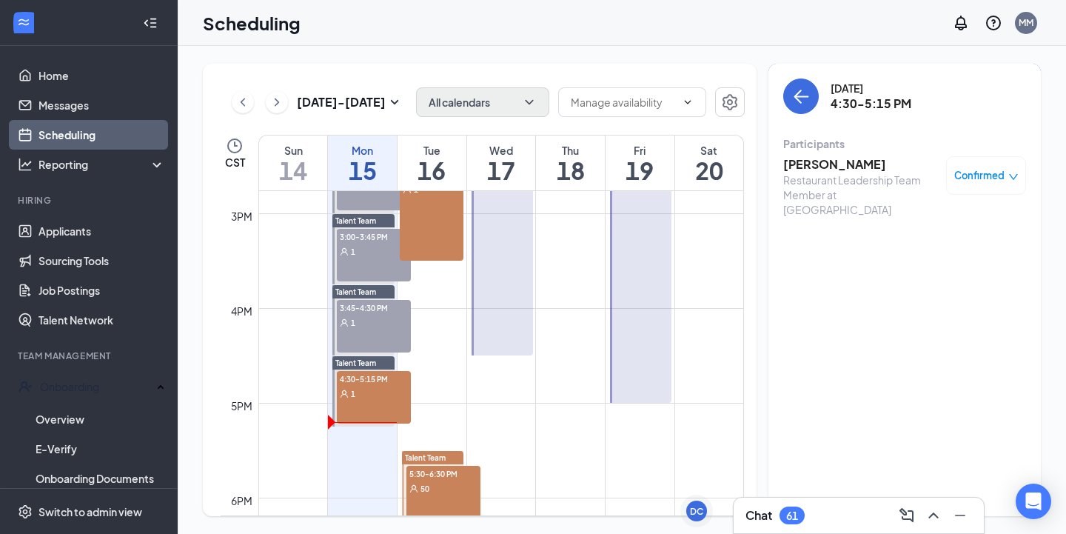
click at [825, 166] on h3 "[PERSON_NAME]" at bounding box center [860, 164] width 155 height 16
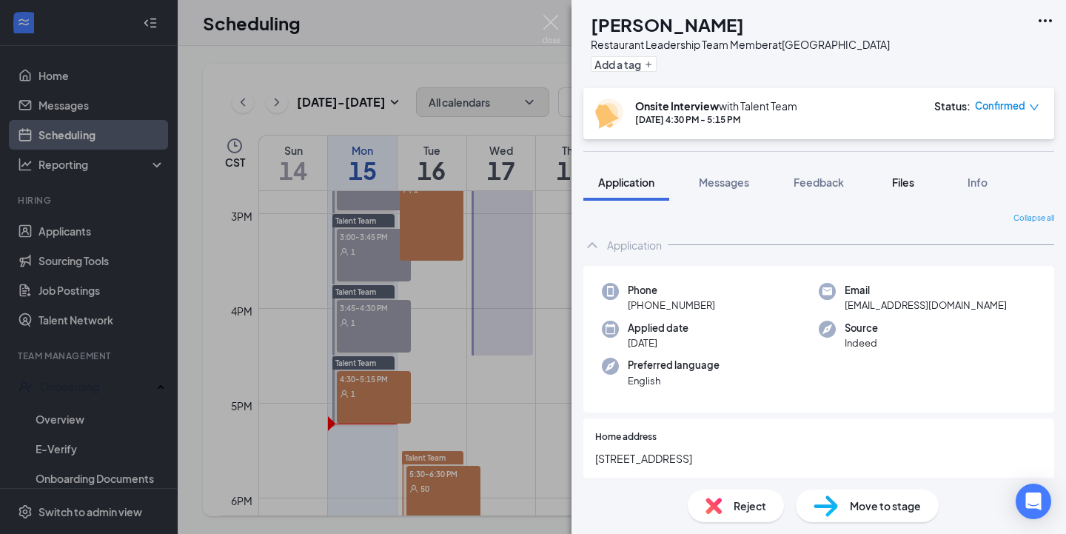
click at [899, 182] on span "Files" at bounding box center [903, 181] width 22 height 13
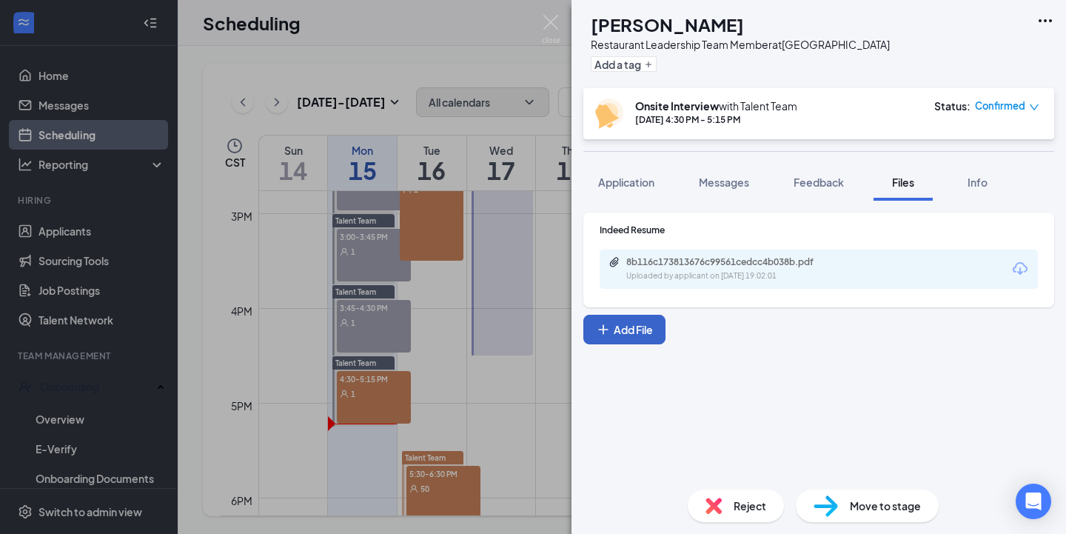
click at [636, 333] on button "Add File" at bounding box center [624, 330] width 82 height 30
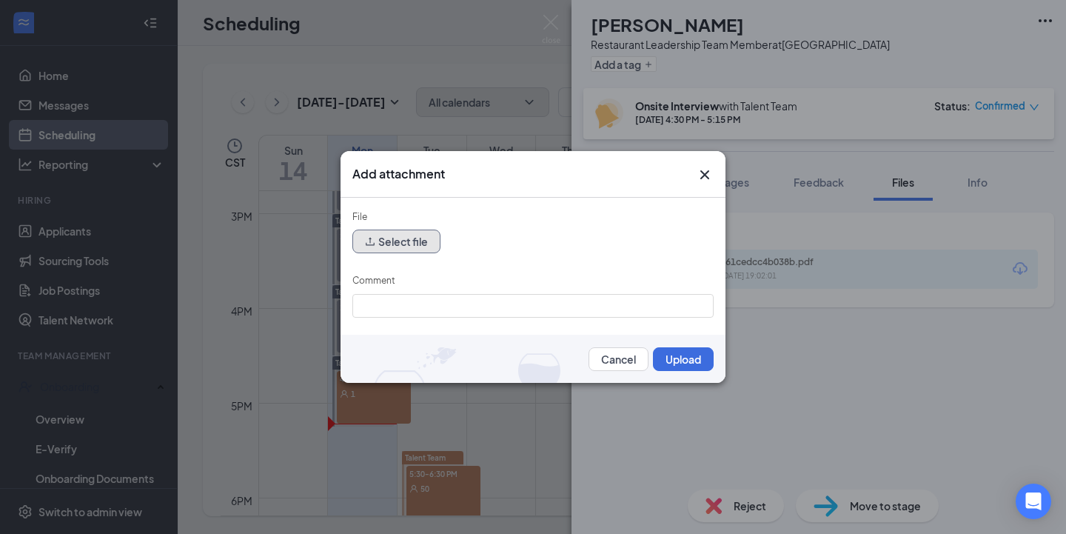
click at [428, 247] on button "Select file" at bounding box center [396, 241] width 88 height 24
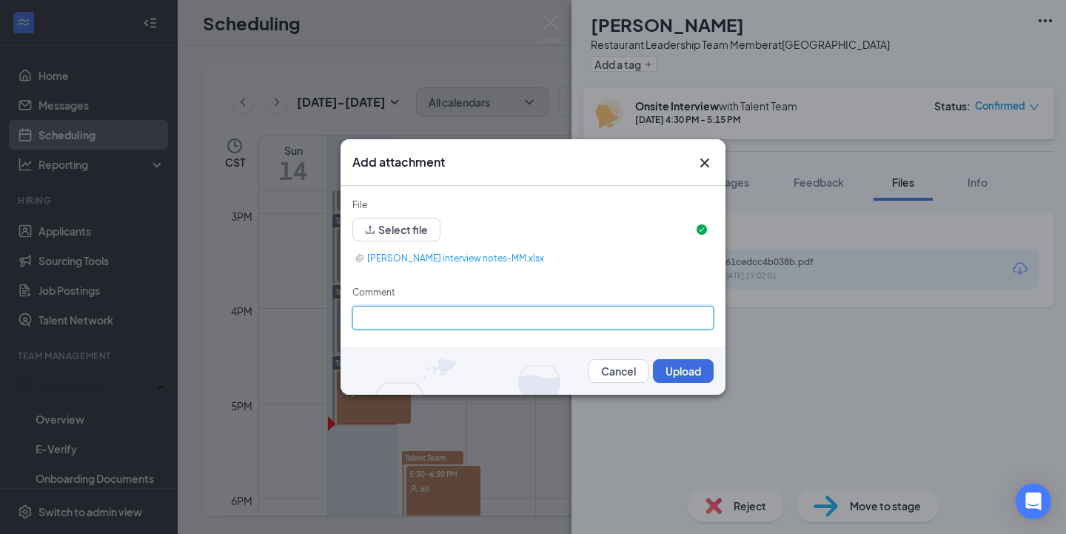
click at [514, 303] on div "Comment" at bounding box center [532, 307] width 361 height 44
type input "[PERSON_NAME] Notes"
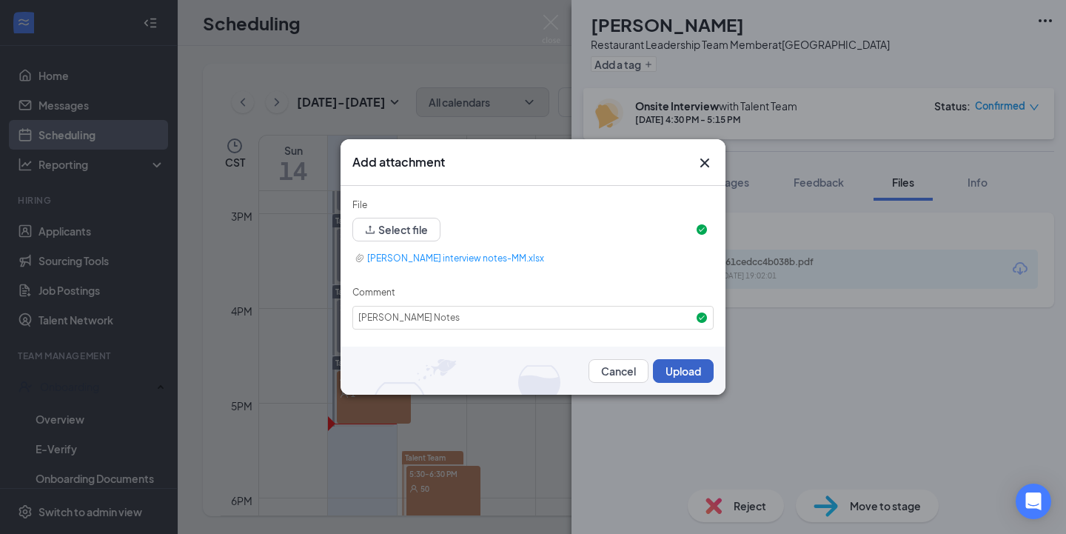
click at [665, 372] on button "Upload" at bounding box center [683, 371] width 61 height 24
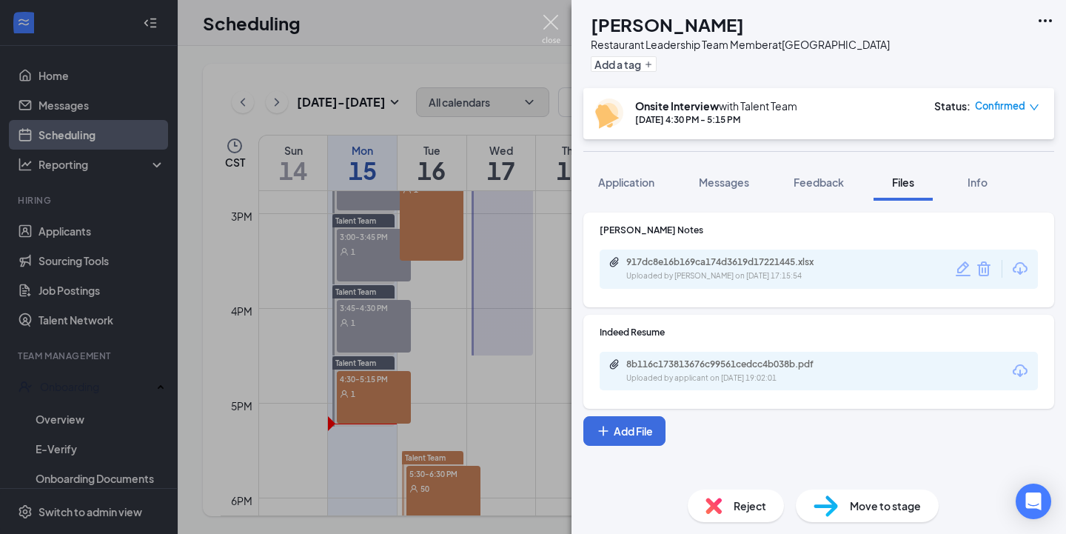
click at [543, 21] on img at bounding box center [551, 29] width 19 height 29
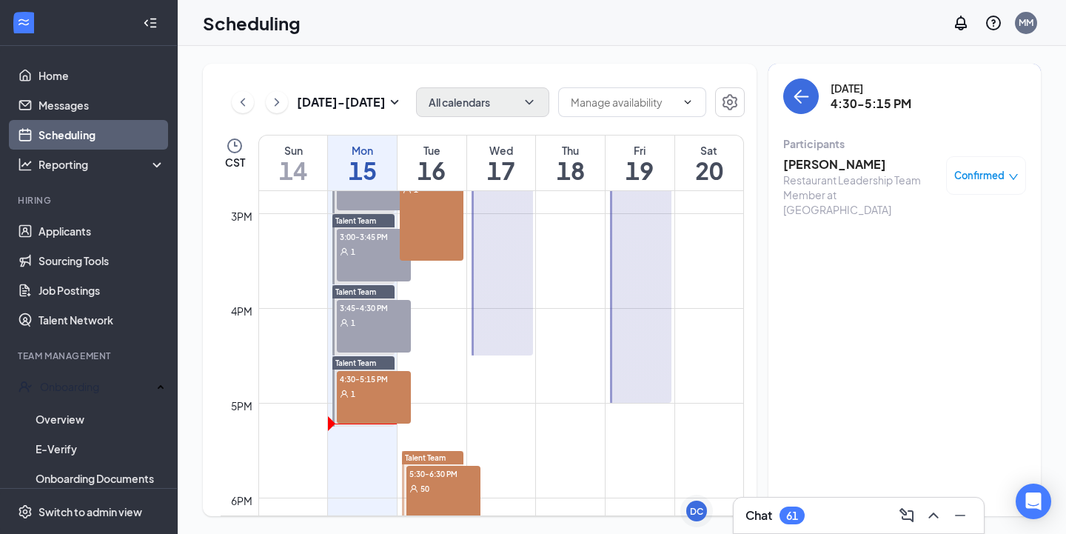
click at [806, 114] on div "[DATE] 4:30-5:15 PM Participants [PERSON_NAME] Restaurant Leadership Team Membe…" at bounding box center [904, 151] width 243 height 147
click at [796, 100] on icon "ArrowLeft" at bounding box center [801, 96] width 18 height 18
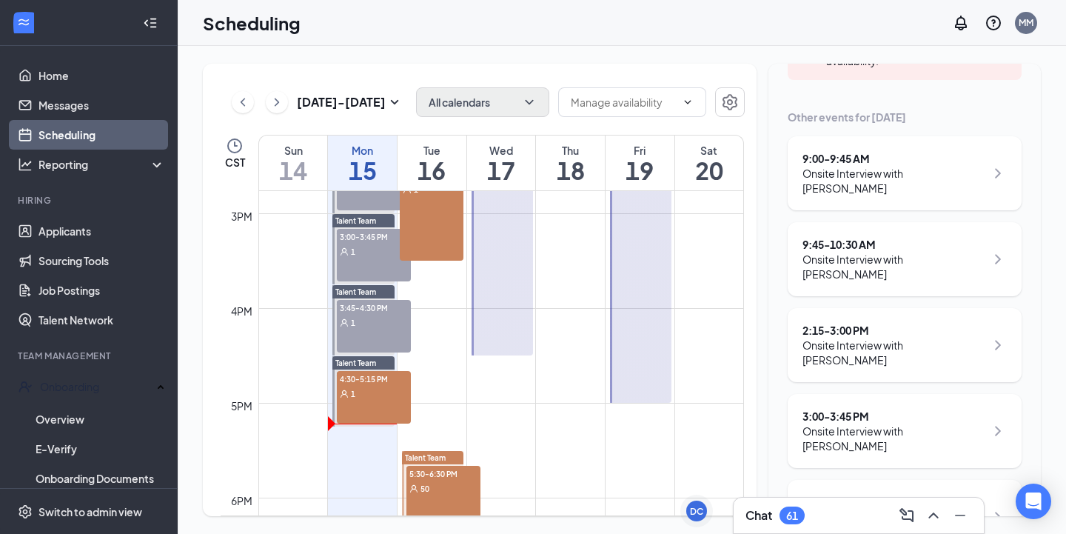
scroll to position [249, 0]
click at [888, 321] on div "2:15 - 3:00 PM" at bounding box center [893, 328] width 183 height 15
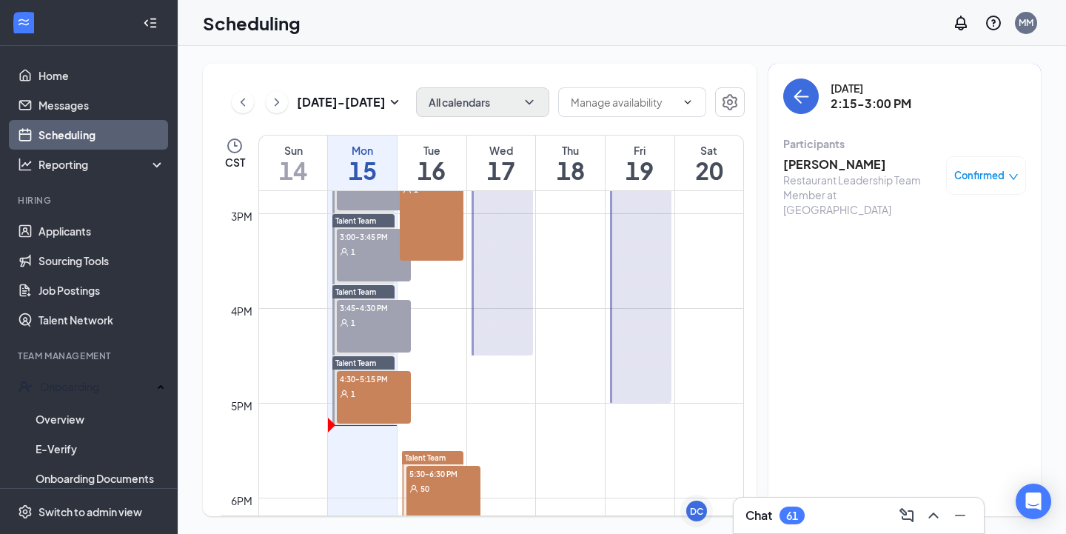
click at [827, 164] on h3 "[PERSON_NAME]" at bounding box center [860, 164] width 155 height 16
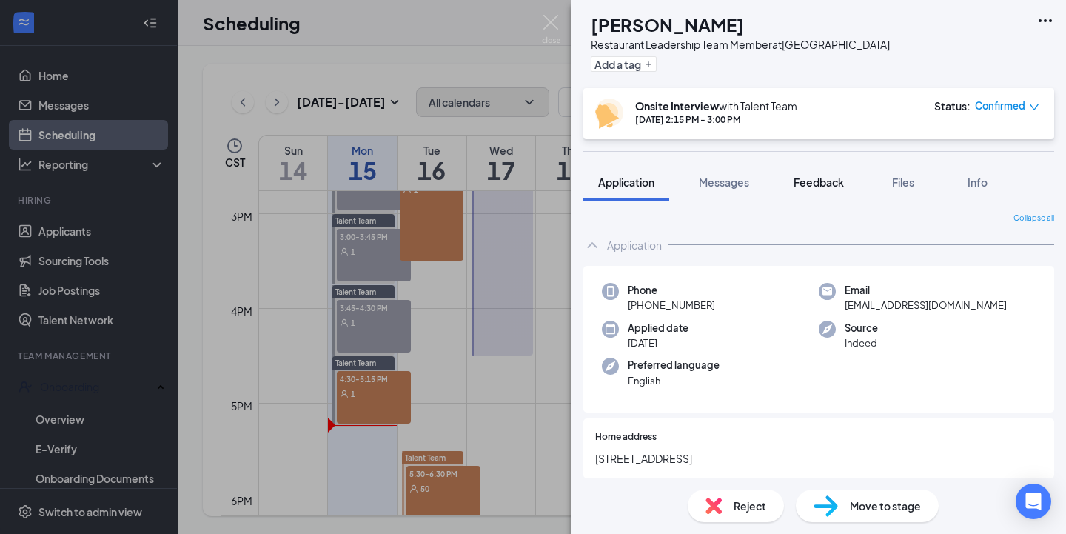
click at [834, 186] on span "Feedback" at bounding box center [819, 181] width 50 height 13
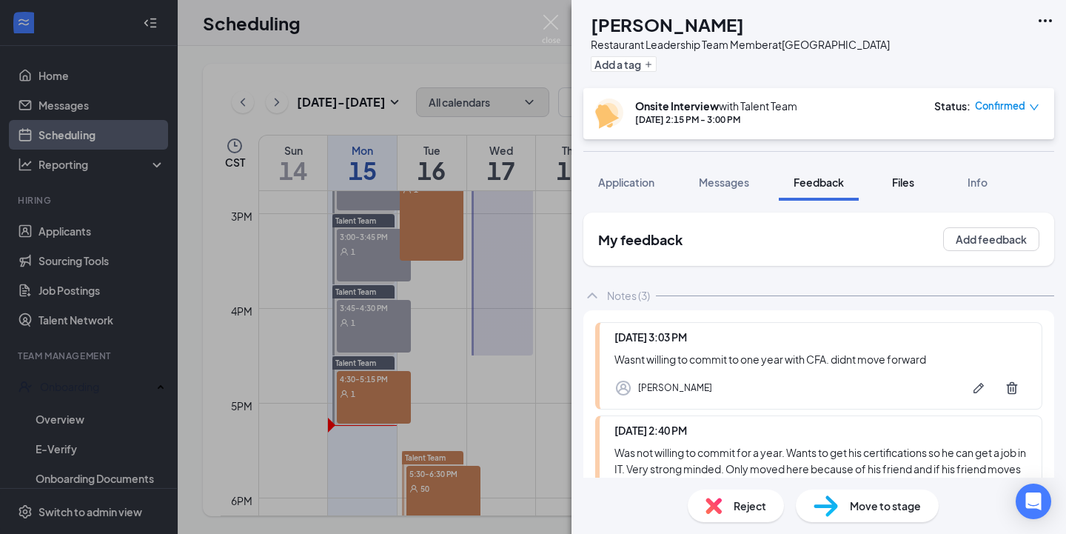
click at [910, 181] on span "Files" at bounding box center [903, 181] width 22 height 13
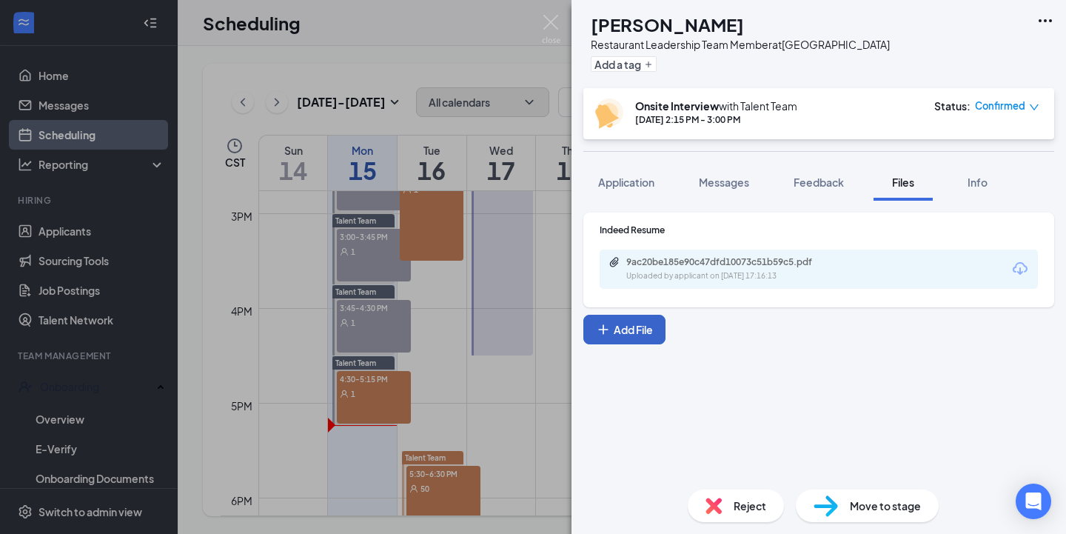
click at [611, 327] on button "Add File" at bounding box center [624, 330] width 82 height 30
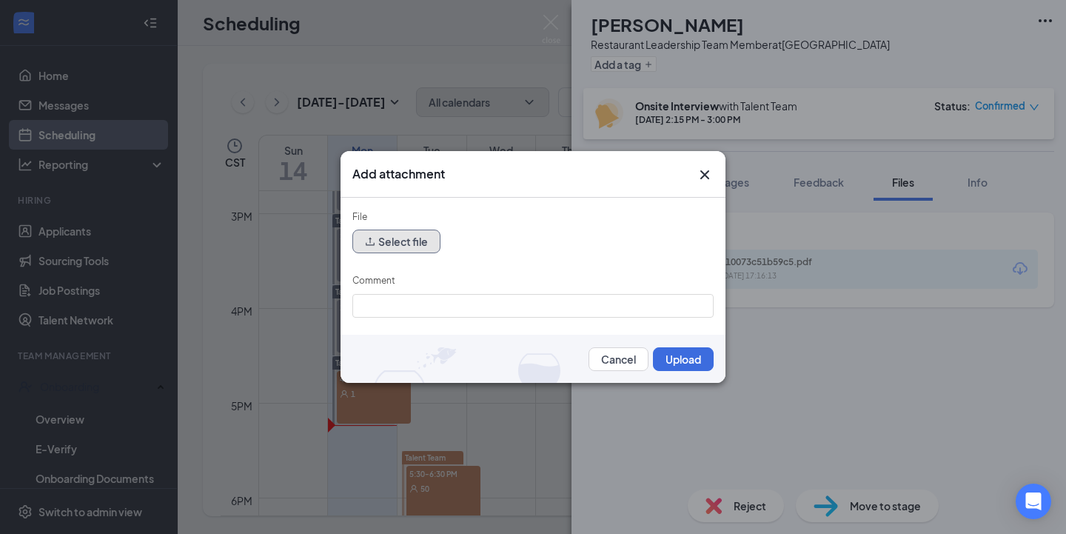
click at [419, 244] on button "Select file" at bounding box center [396, 241] width 88 height 24
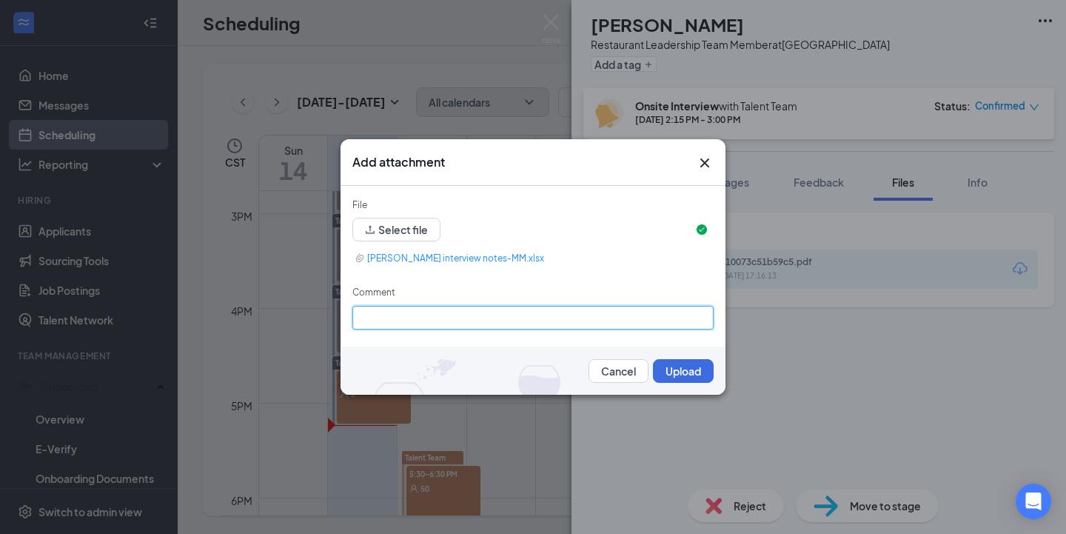
drag, startPoint x: 555, startPoint y: 303, endPoint x: 534, endPoint y: 318, distance: 25.0
click at [555, 306] on div at bounding box center [532, 318] width 361 height 24
type input "[PERSON_NAME] Notes"
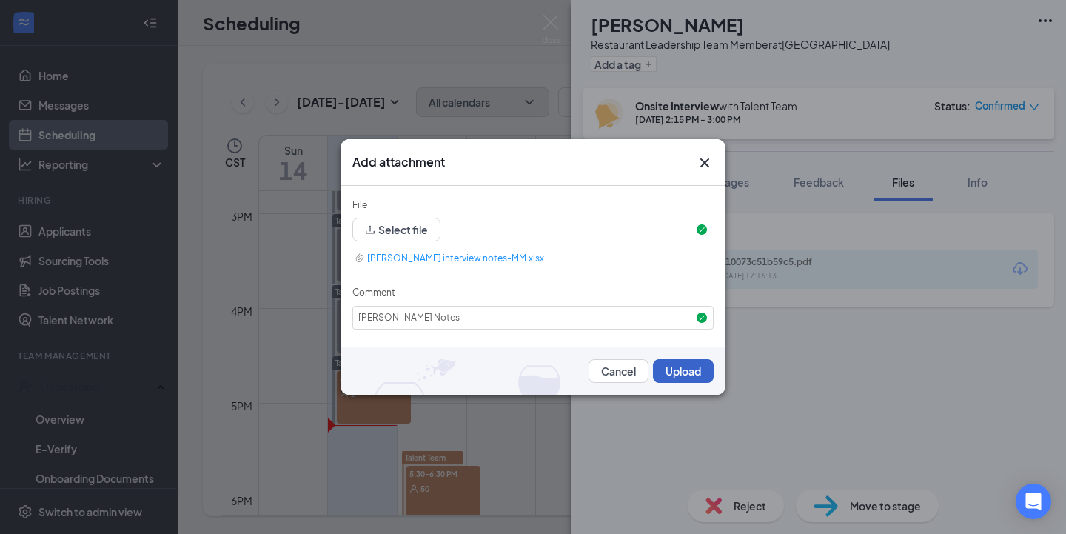
click at [686, 372] on button "Upload" at bounding box center [683, 371] width 61 height 24
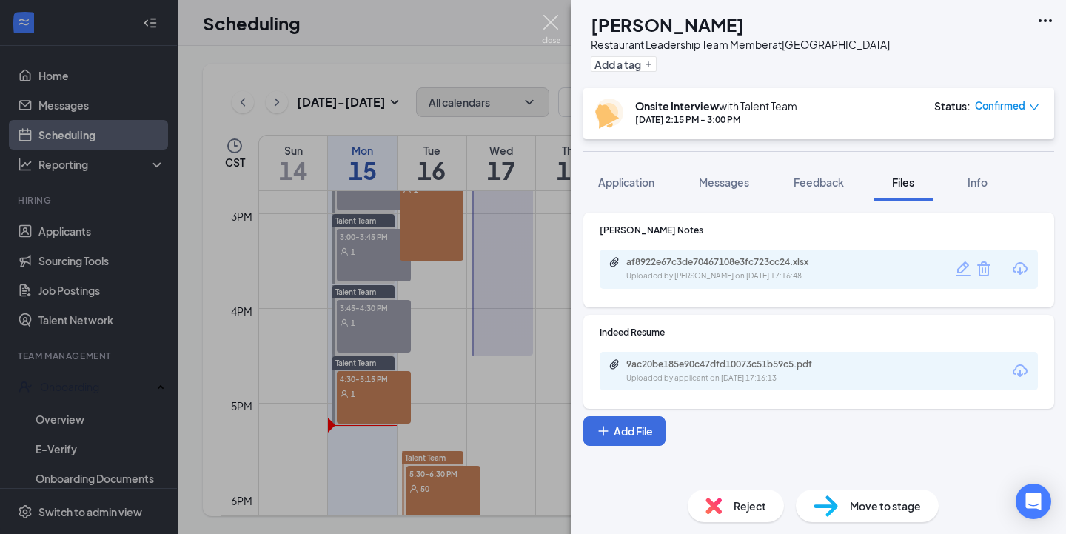
drag, startPoint x: 550, startPoint y: 24, endPoint x: 566, endPoint y: 39, distance: 22.0
click at [550, 24] on img at bounding box center [551, 29] width 19 height 29
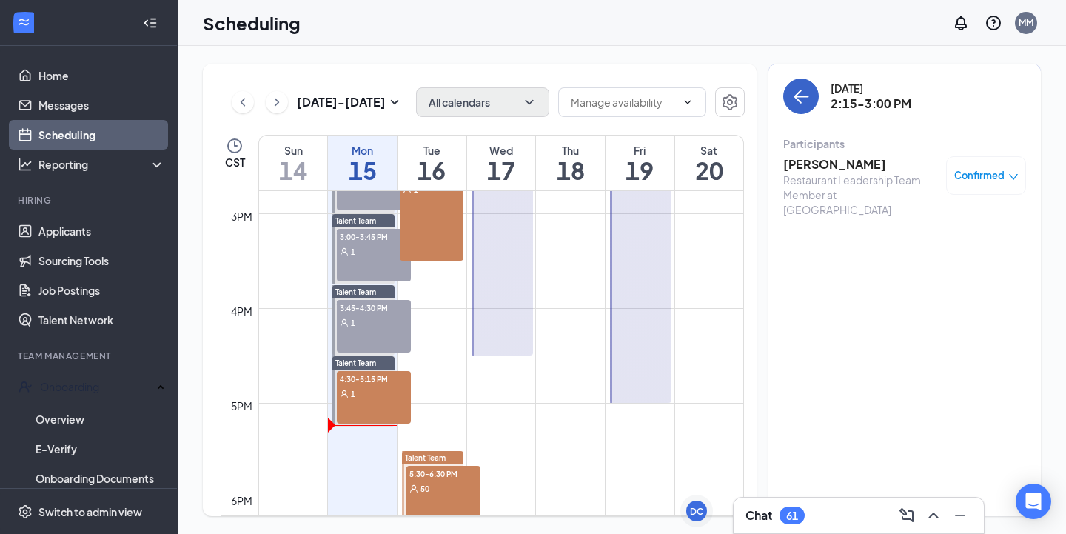
click at [800, 112] on button "back-button" at bounding box center [801, 96] width 36 height 36
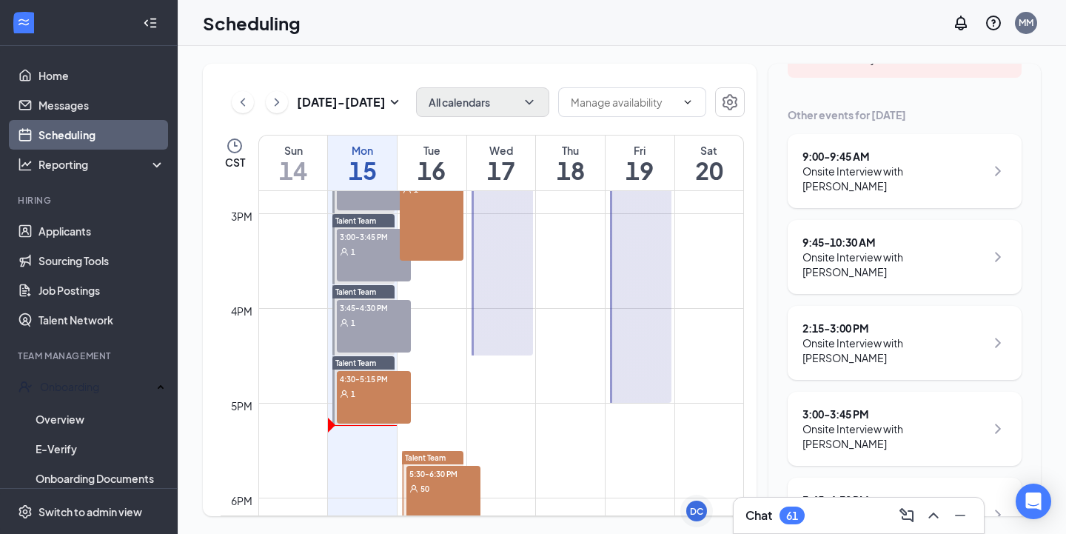
scroll to position [249, 0]
click at [882, 254] on div "9:45 - 10:30 AM Onsite Interview with [PERSON_NAME]" at bounding box center [905, 257] width 234 height 74
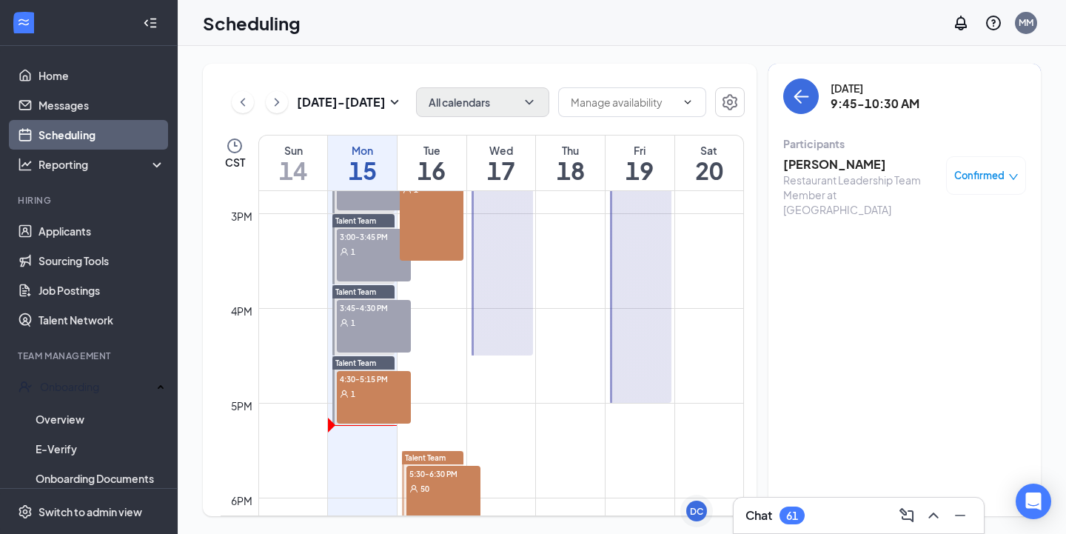
click at [815, 163] on h3 "[PERSON_NAME]" at bounding box center [860, 164] width 155 height 16
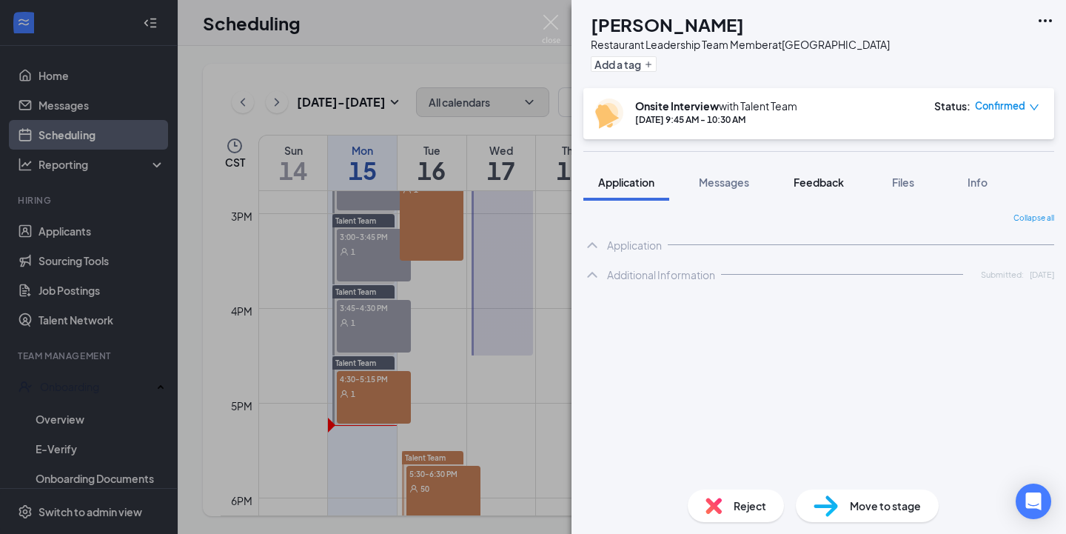
click at [844, 182] on span "Feedback" at bounding box center [819, 181] width 50 height 13
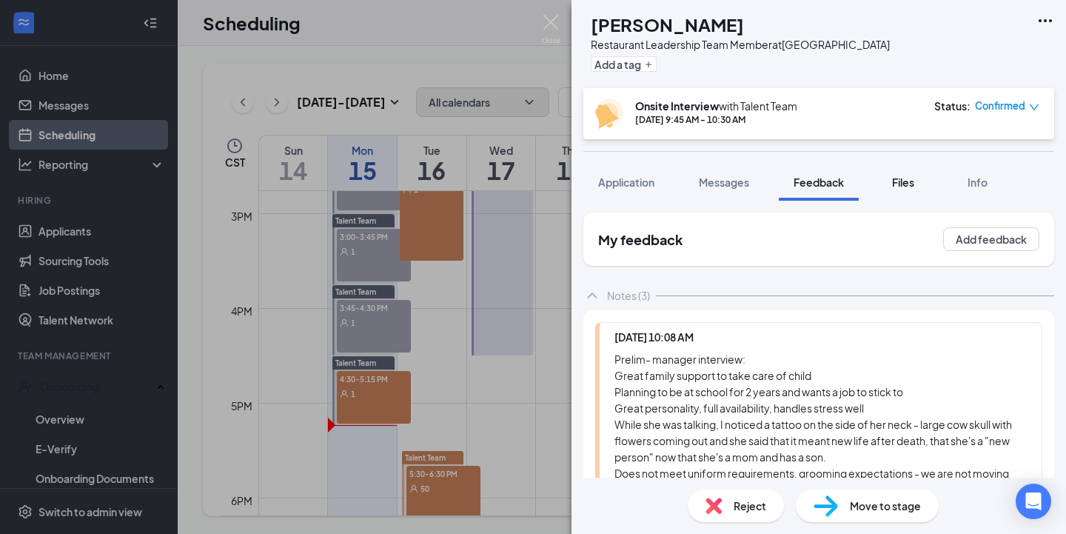
click at [904, 187] on span "Files" at bounding box center [903, 181] width 22 height 13
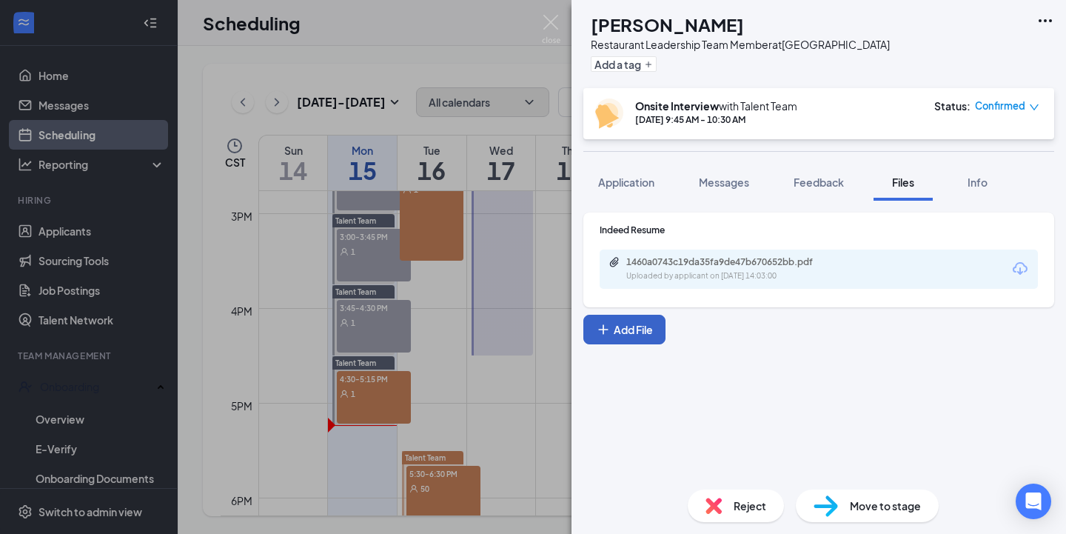
click at [619, 331] on button "Add File" at bounding box center [624, 330] width 82 height 30
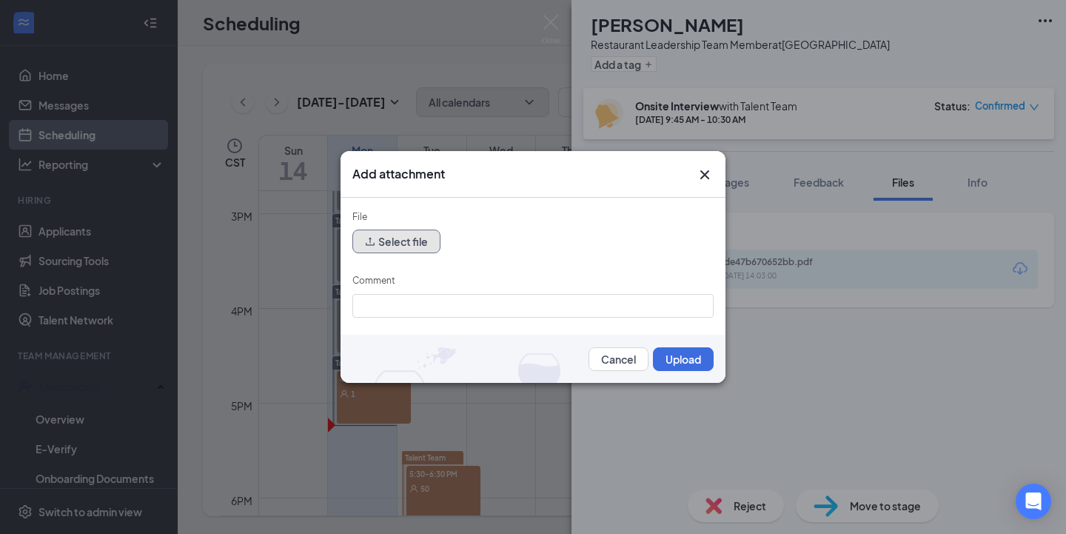
click at [423, 251] on button "Select file" at bounding box center [396, 241] width 88 height 24
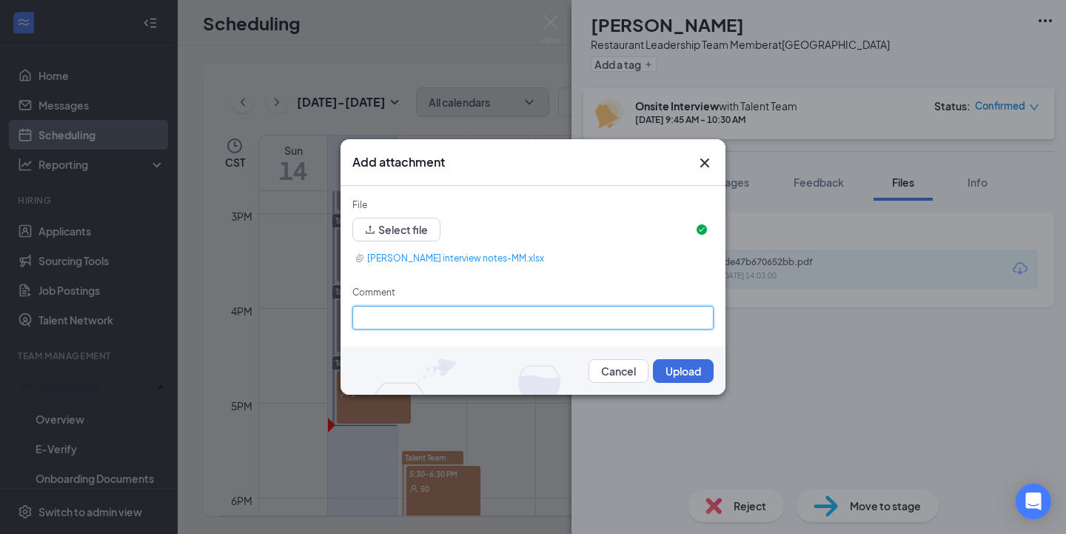
click at [530, 309] on input "Comment" at bounding box center [532, 318] width 361 height 24
type input "[PERSON_NAME] Notes"
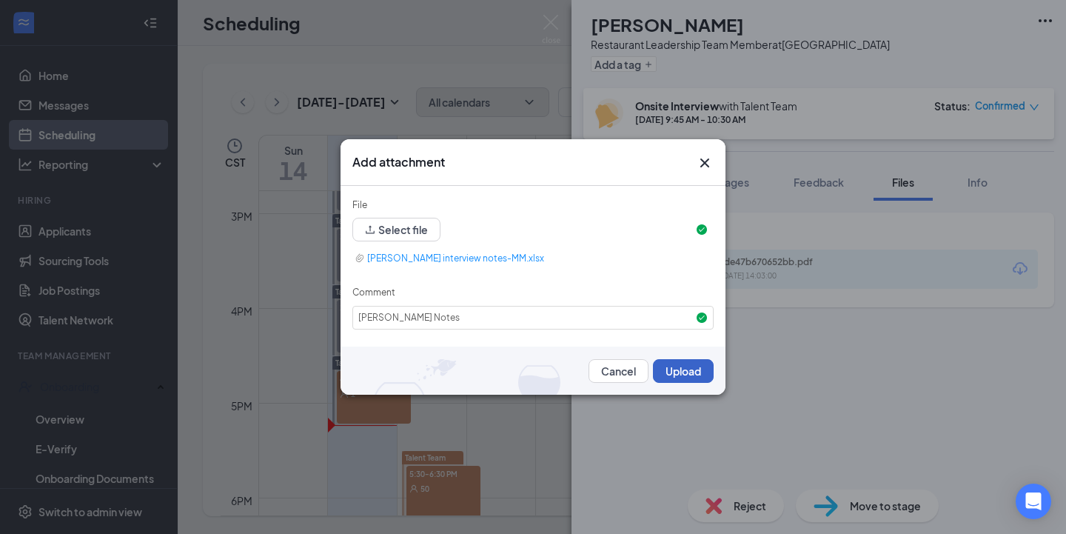
click at [674, 370] on button "Upload" at bounding box center [683, 371] width 61 height 24
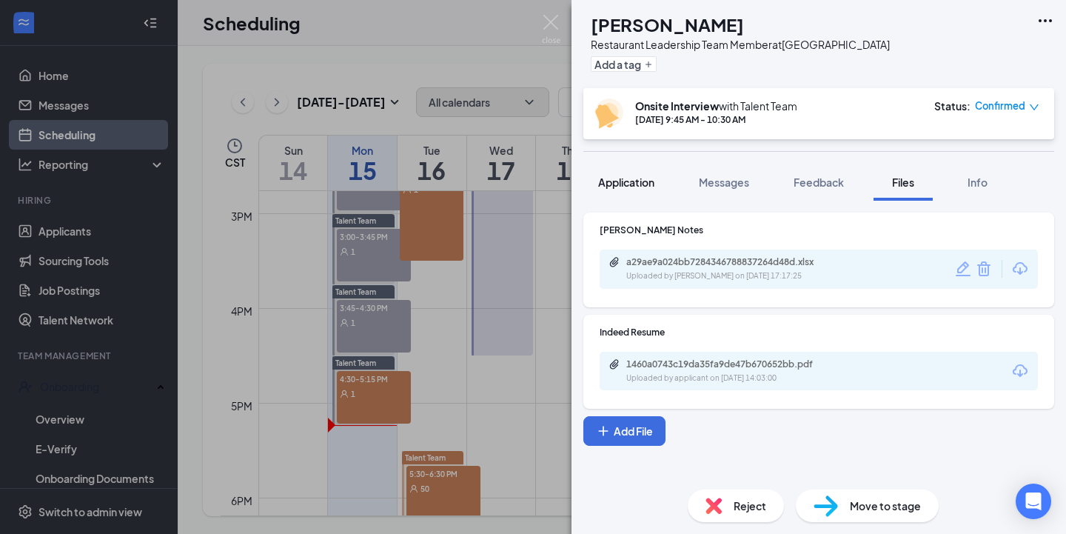
click at [629, 191] on button "Application" at bounding box center [626, 182] width 86 height 37
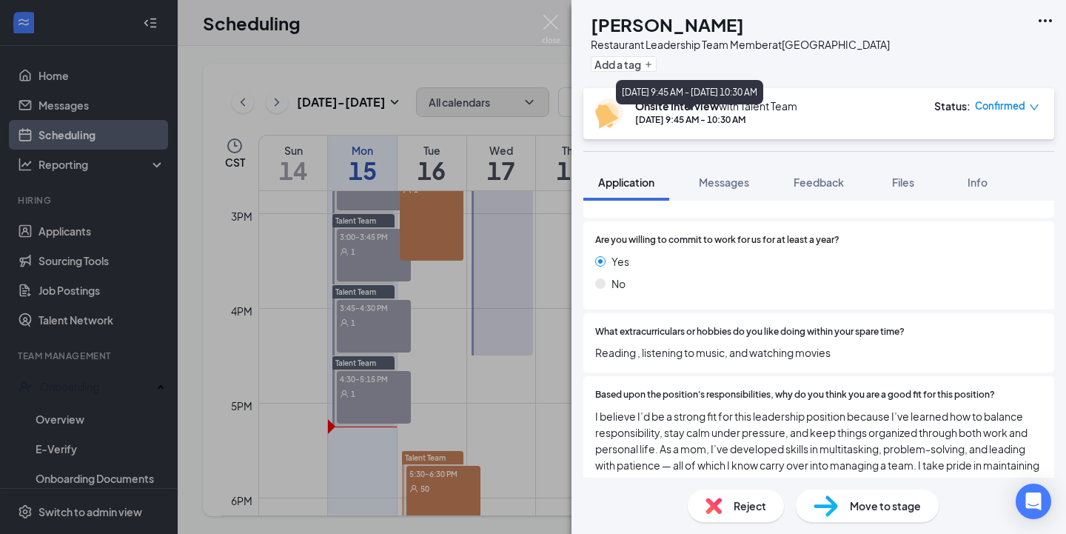
scroll to position [1123, 0]
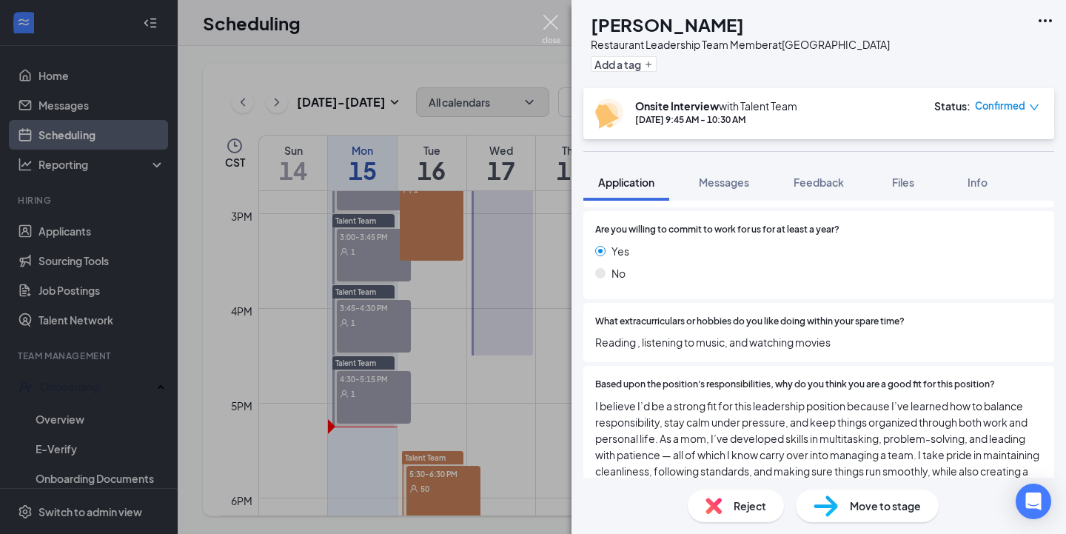
click at [557, 30] on img at bounding box center [551, 29] width 19 height 29
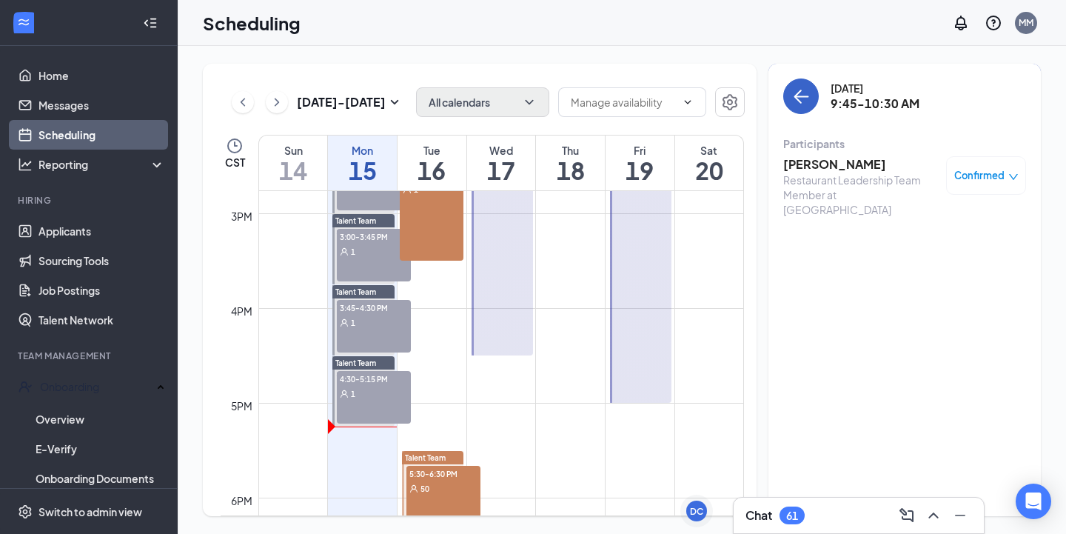
click at [805, 107] on button "back-button" at bounding box center [801, 96] width 36 height 36
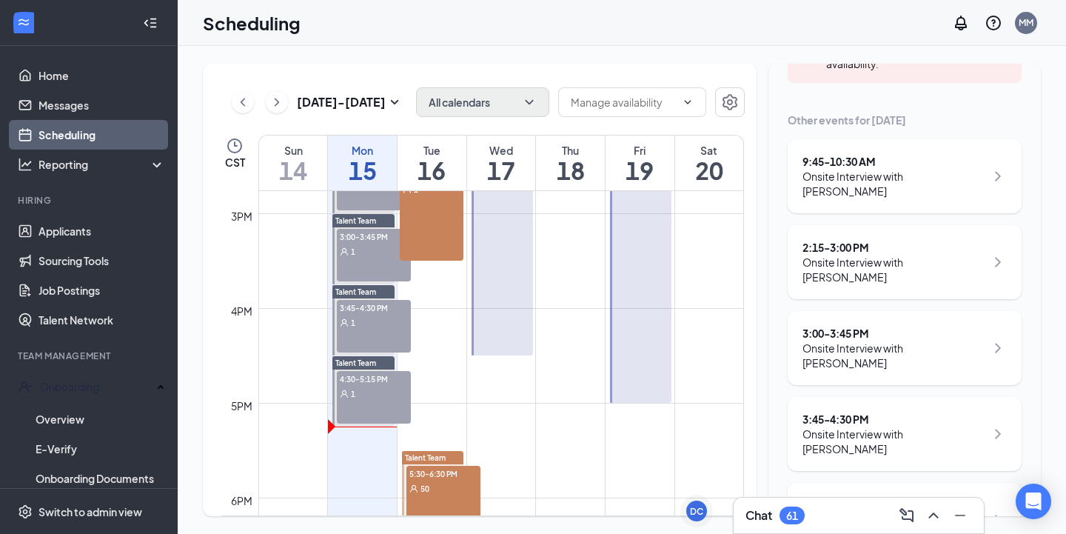
scroll to position [249, 0]
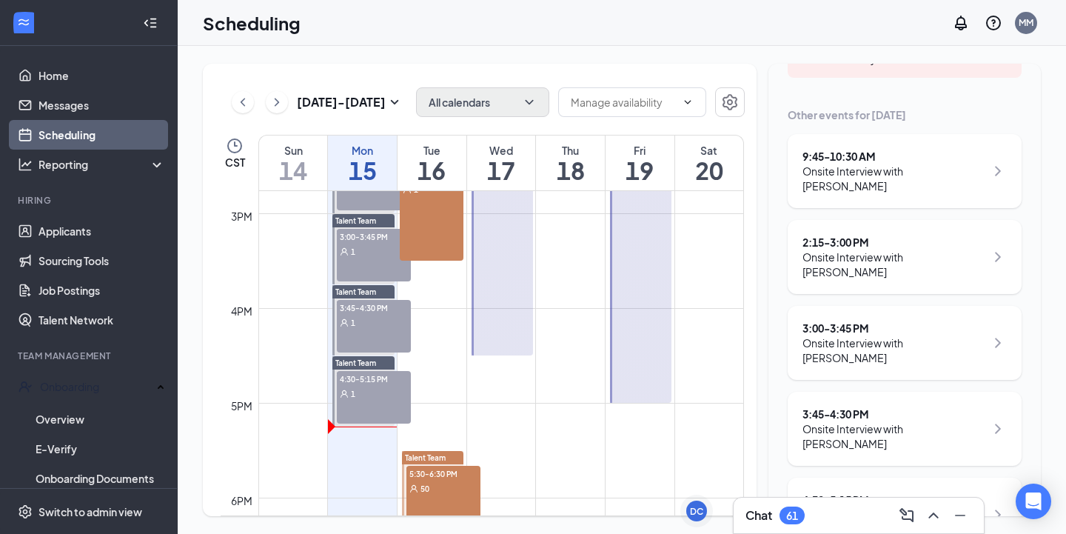
click at [895, 406] on div "3:45 - 4:30 PM" at bounding box center [893, 413] width 183 height 15
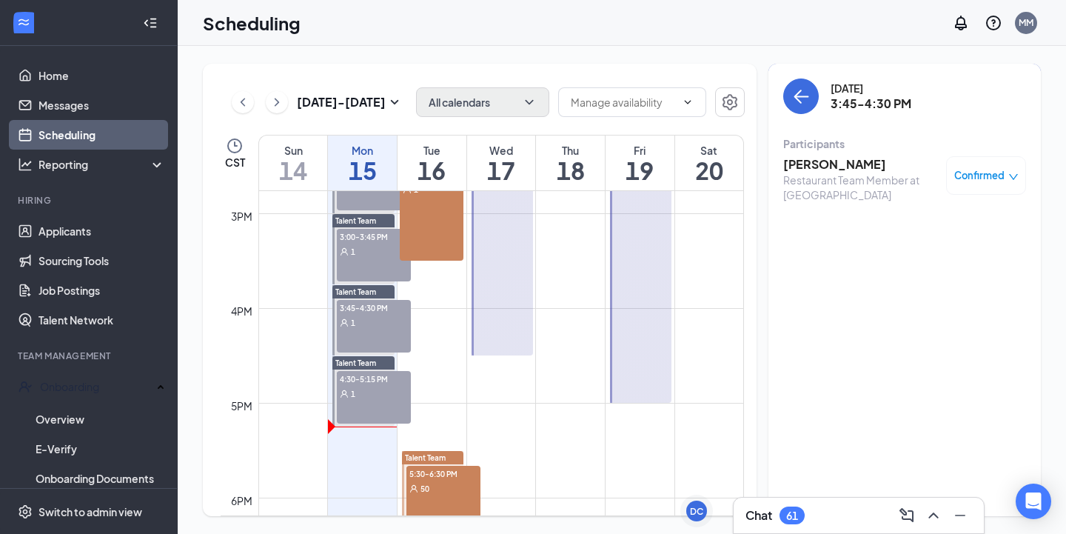
click at [826, 165] on h3 "[PERSON_NAME]" at bounding box center [860, 164] width 155 height 16
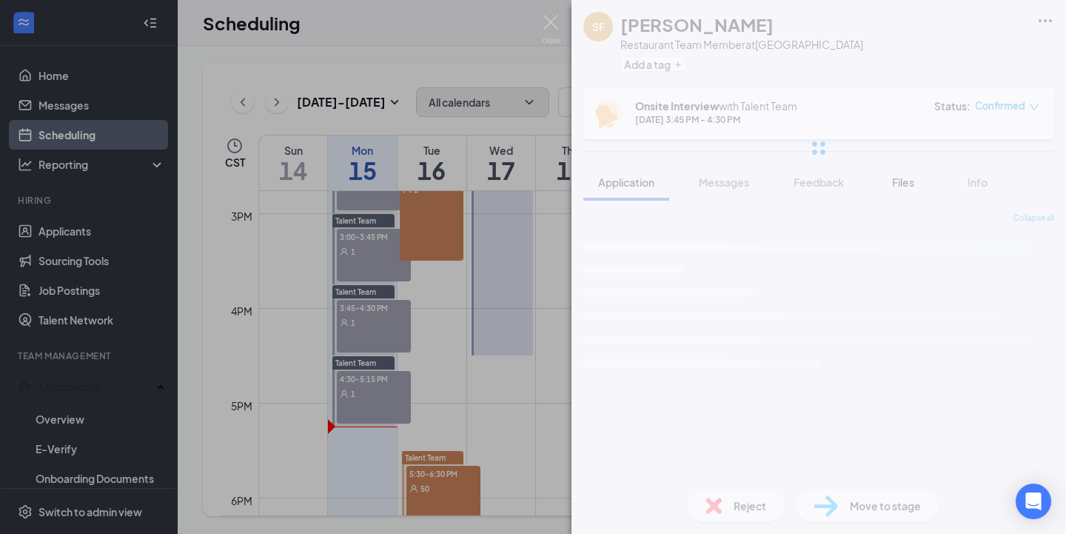
click at [894, 181] on span "Files" at bounding box center [903, 181] width 22 height 13
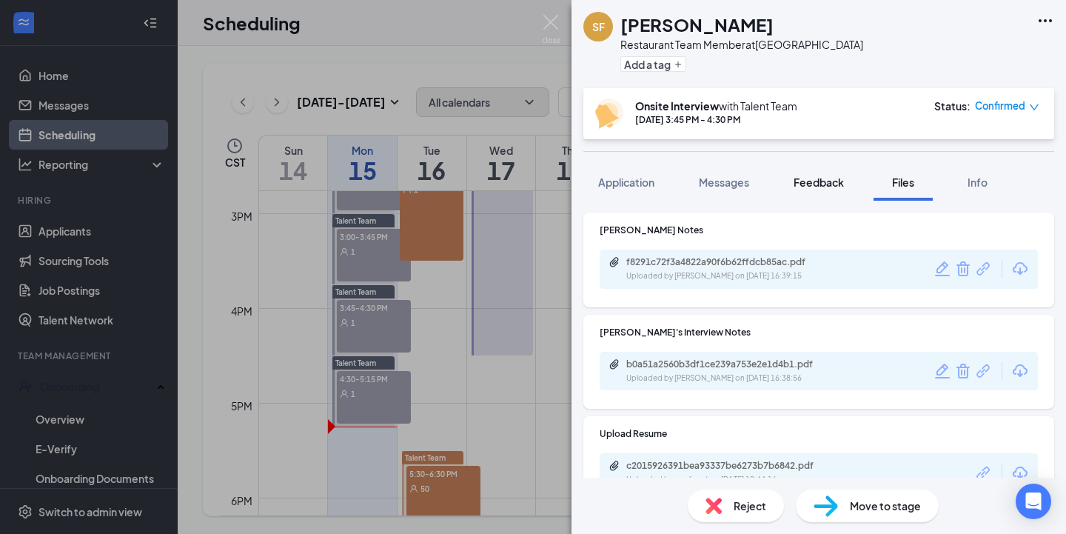
click at [827, 178] on span "Feedback" at bounding box center [819, 181] width 50 height 13
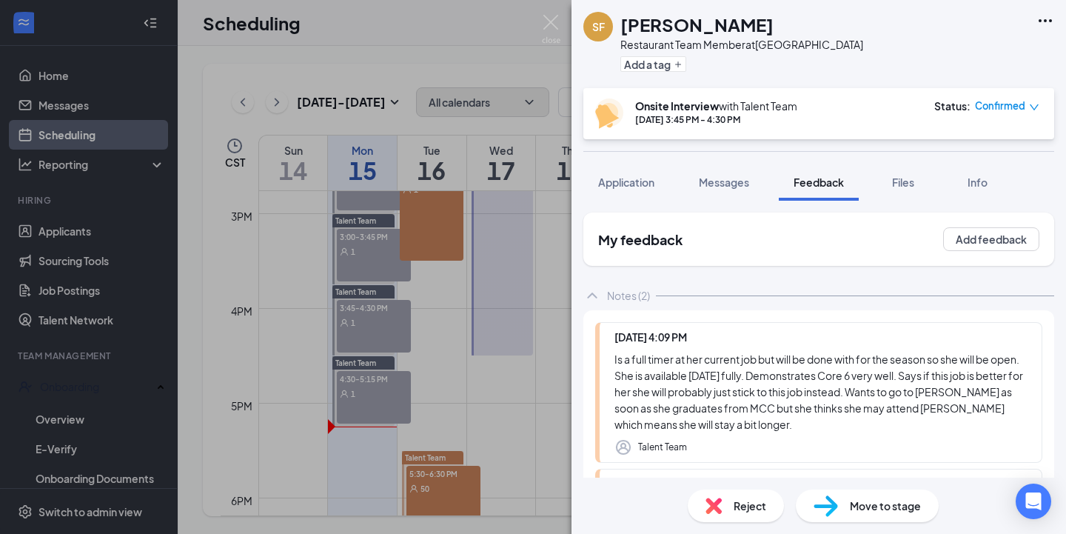
scroll to position [197, 0]
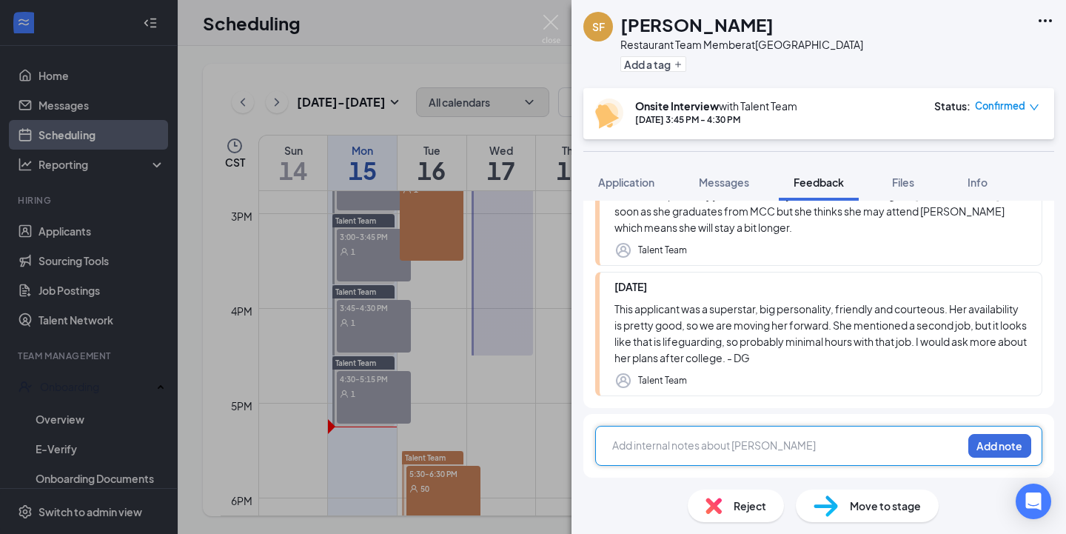
click at [799, 450] on div at bounding box center [787, 445] width 349 height 16
click at [1005, 448] on button "Add note" at bounding box center [999, 446] width 63 height 24
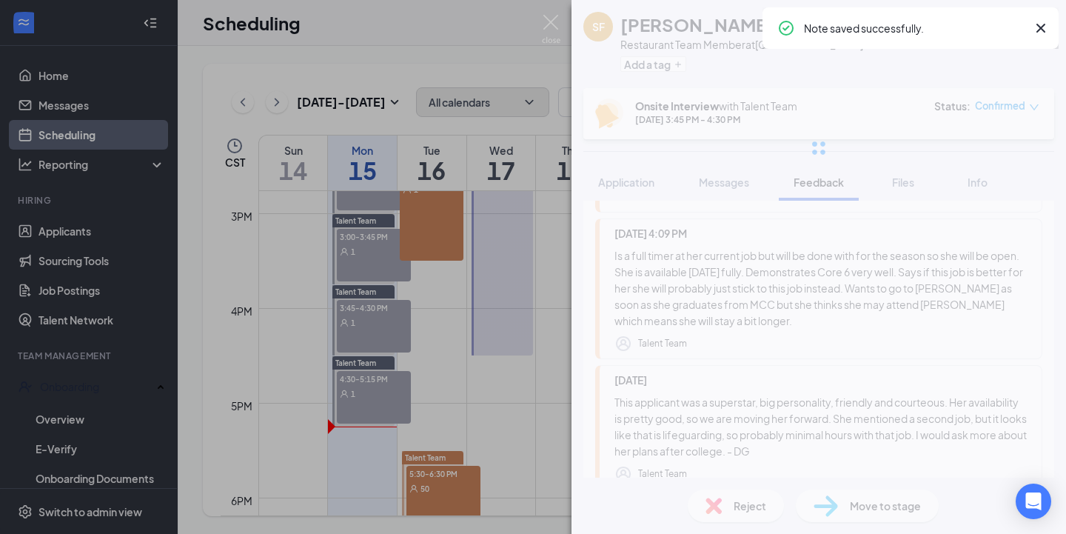
scroll to position [0, 0]
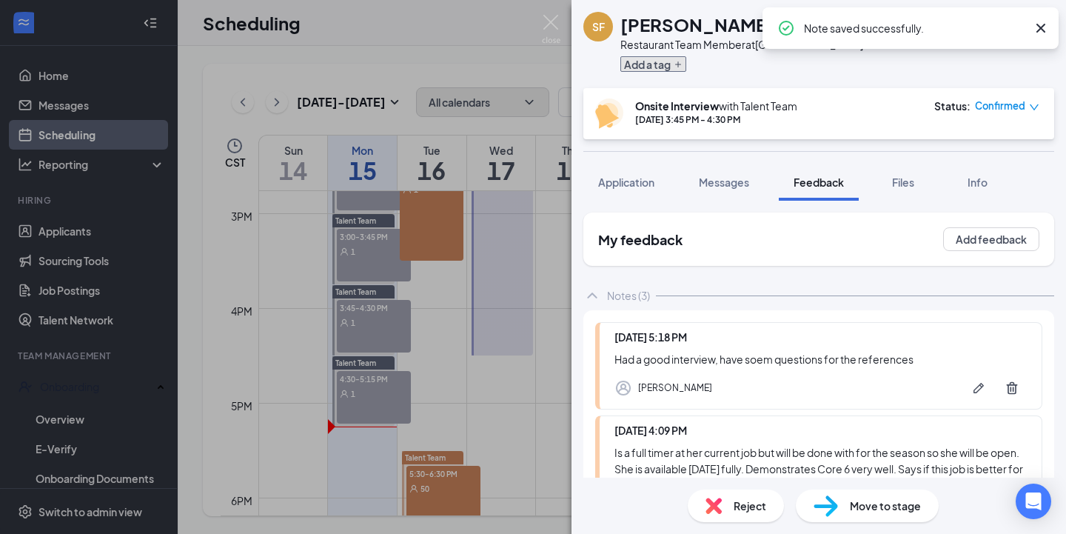
click at [657, 62] on button "Add a tag" at bounding box center [653, 64] width 66 height 16
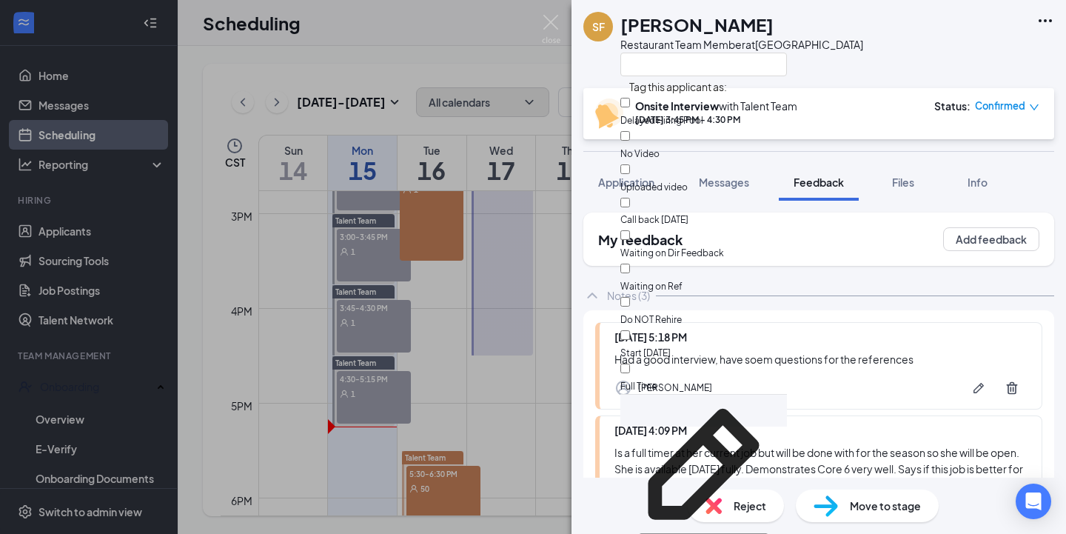
click at [734, 109] on div "Delayed Hiring Pool" at bounding box center [703, 111] width 167 height 33
checkbox input "true"
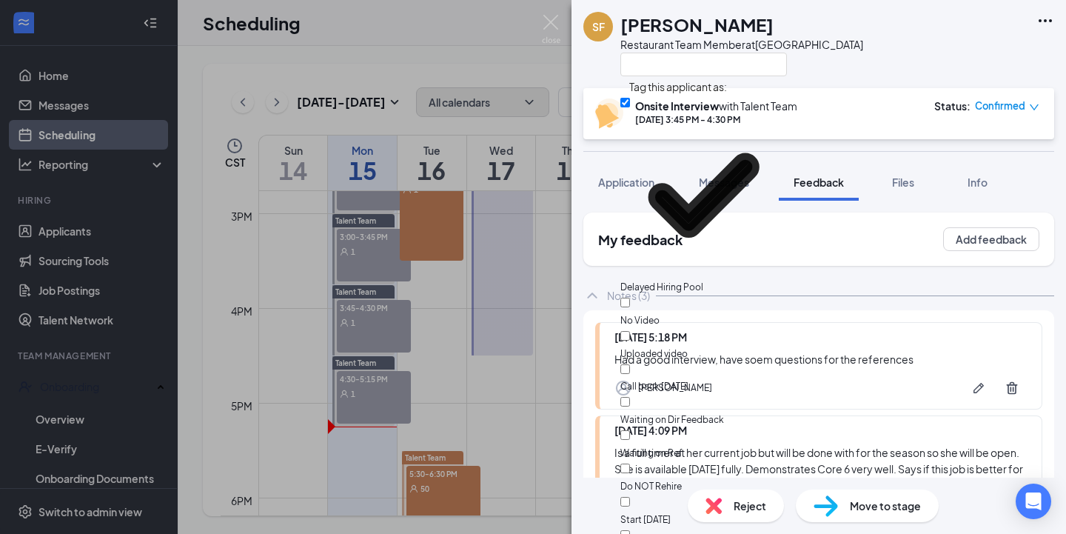
click at [871, 74] on div "SF [PERSON_NAME] Restaurant Team Member at [GEOGRAPHIC_DATA]" at bounding box center [818, 44] width 494 height 88
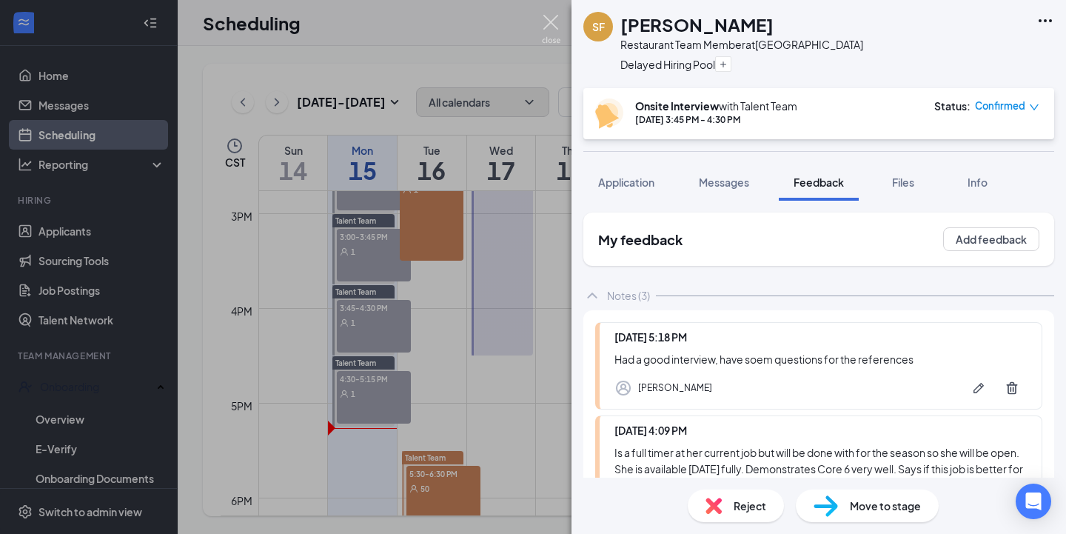
click at [551, 33] on img at bounding box center [551, 29] width 19 height 29
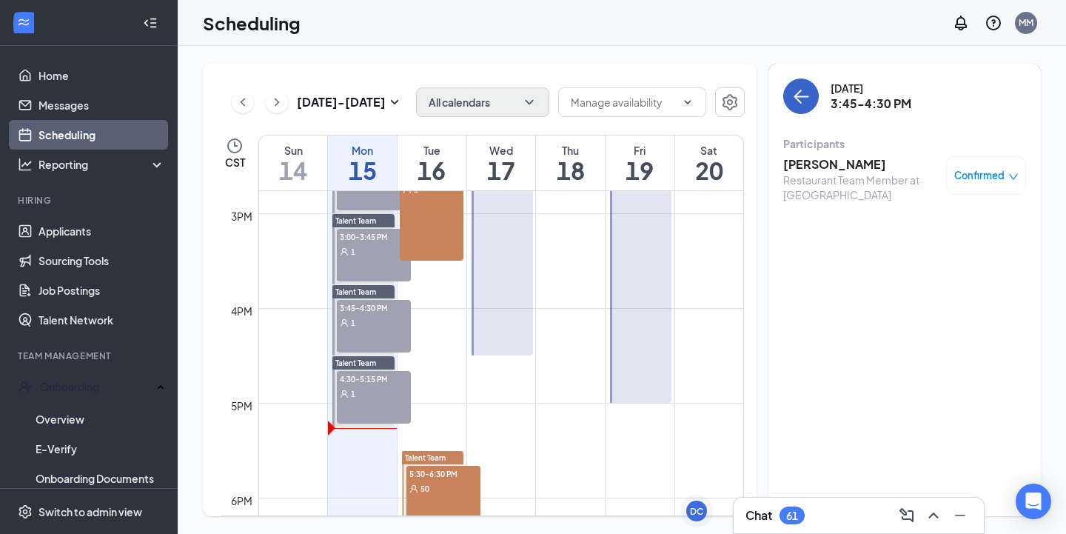
click at [796, 106] on button "back-button" at bounding box center [801, 96] width 36 height 36
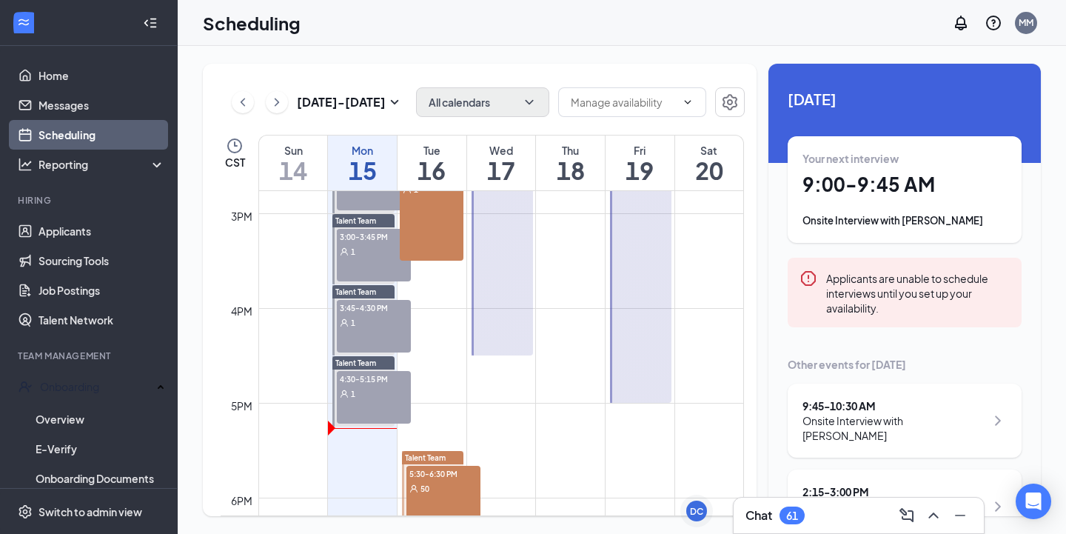
click at [913, 195] on h1 "9:00 - 9:45 AM" at bounding box center [904, 184] width 204 height 25
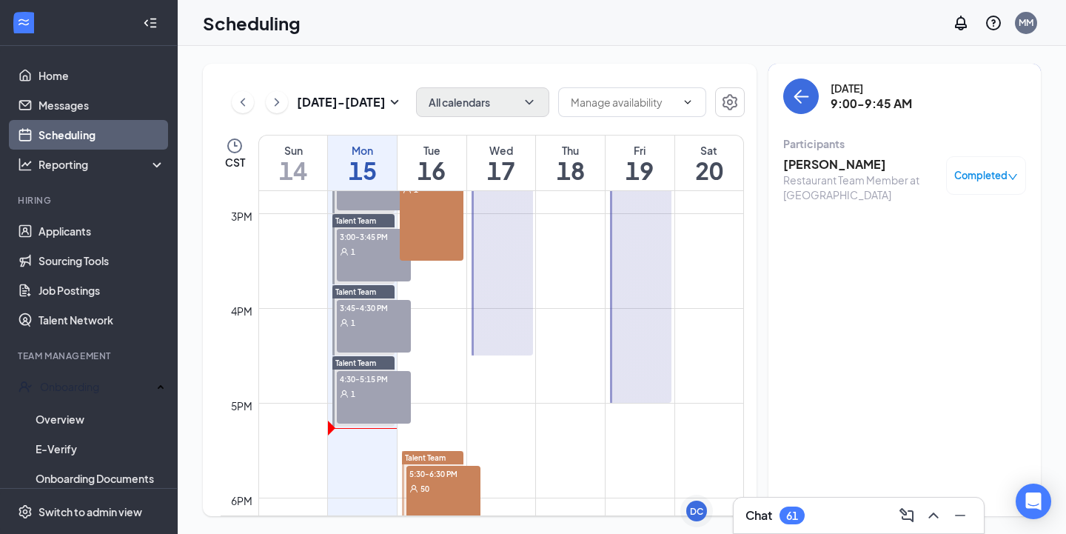
click at [856, 166] on h3 "[PERSON_NAME]" at bounding box center [860, 164] width 155 height 16
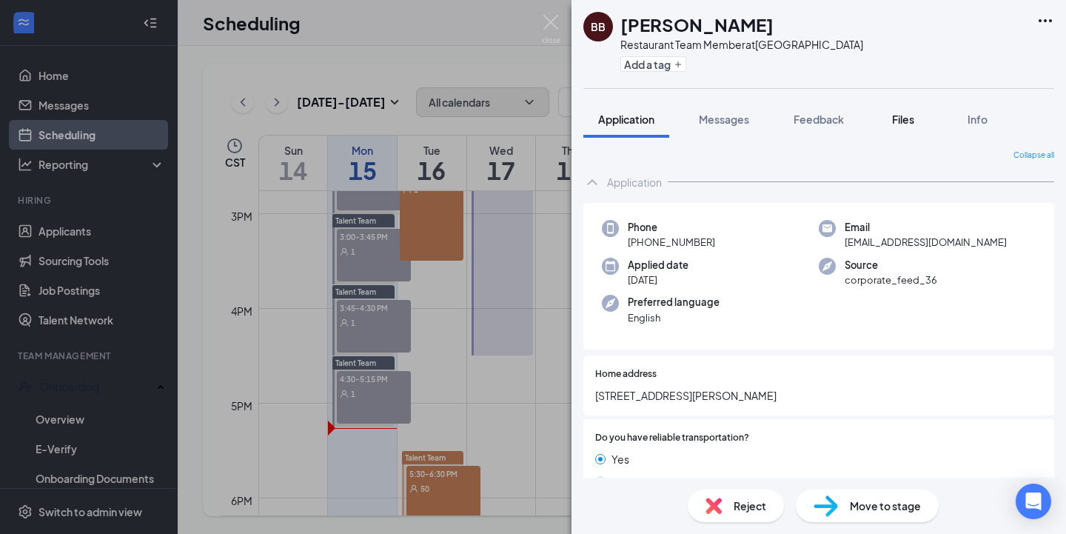
click at [898, 123] on span "Files" at bounding box center [903, 119] width 22 height 13
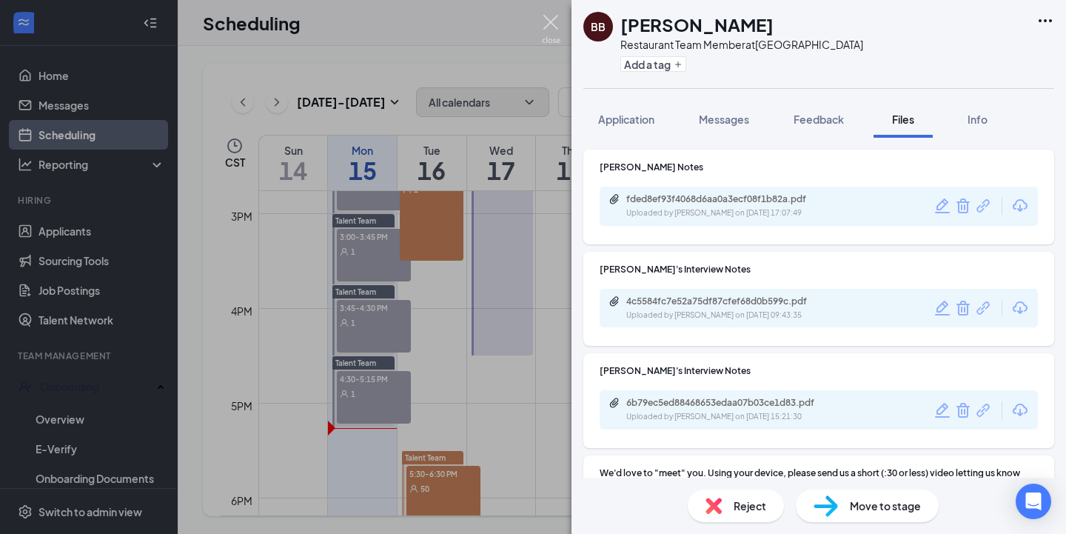
click at [551, 31] on img at bounding box center [551, 29] width 19 height 29
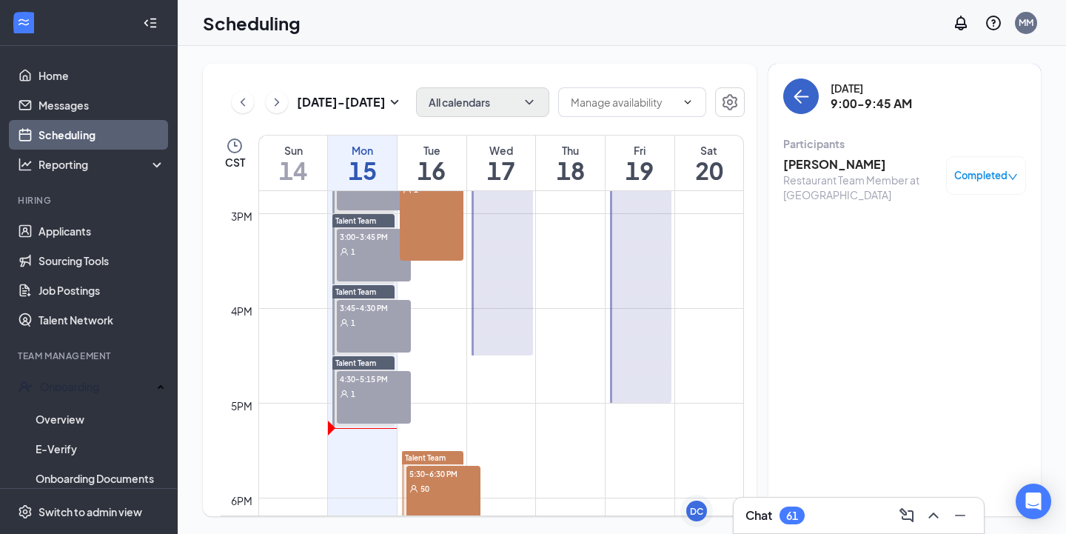
click at [812, 96] on button "back-button" at bounding box center [801, 96] width 36 height 36
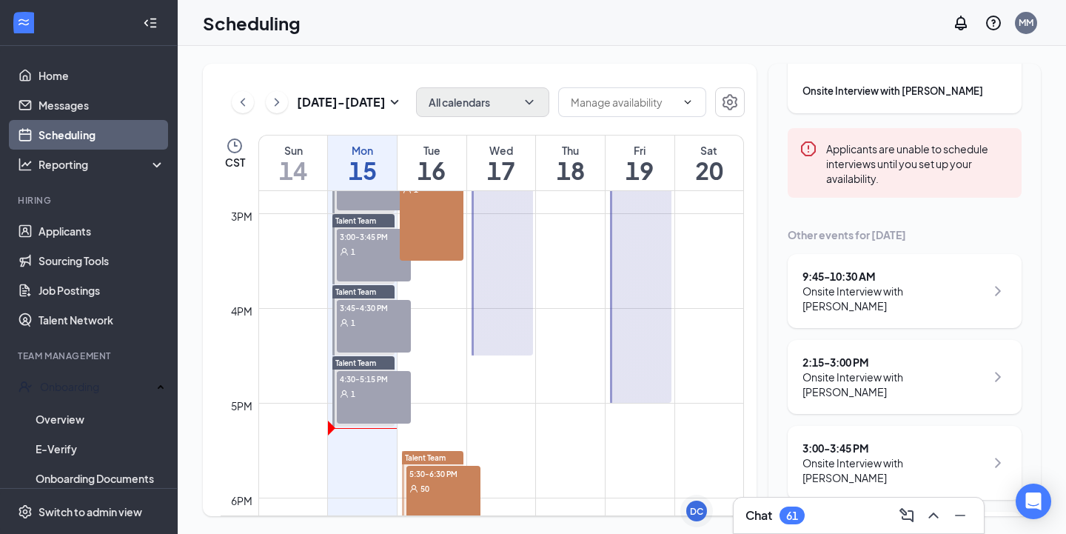
scroll to position [140, 0]
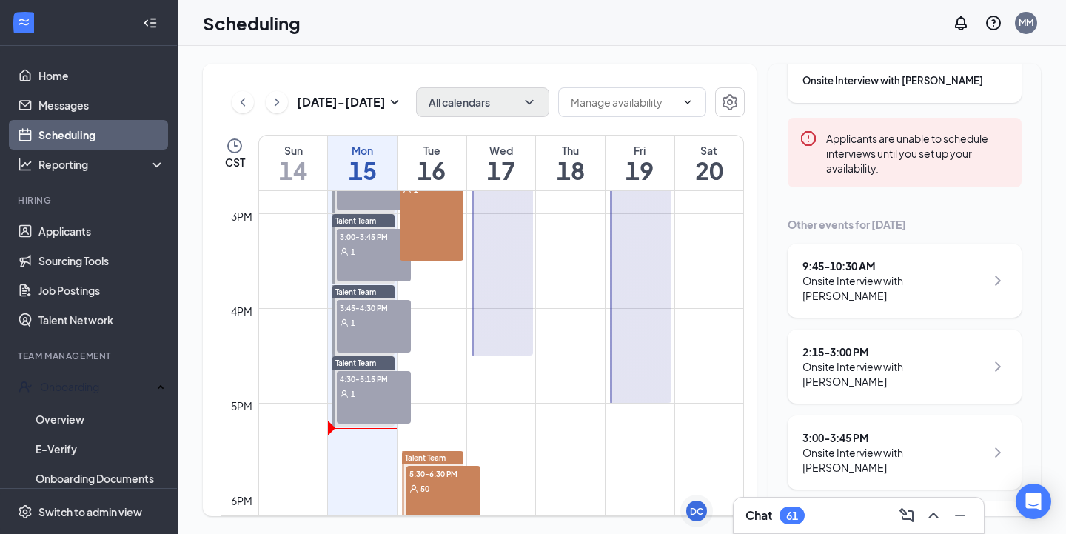
click at [905, 430] on div "3:00 - 3:45 PM" at bounding box center [893, 437] width 183 height 15
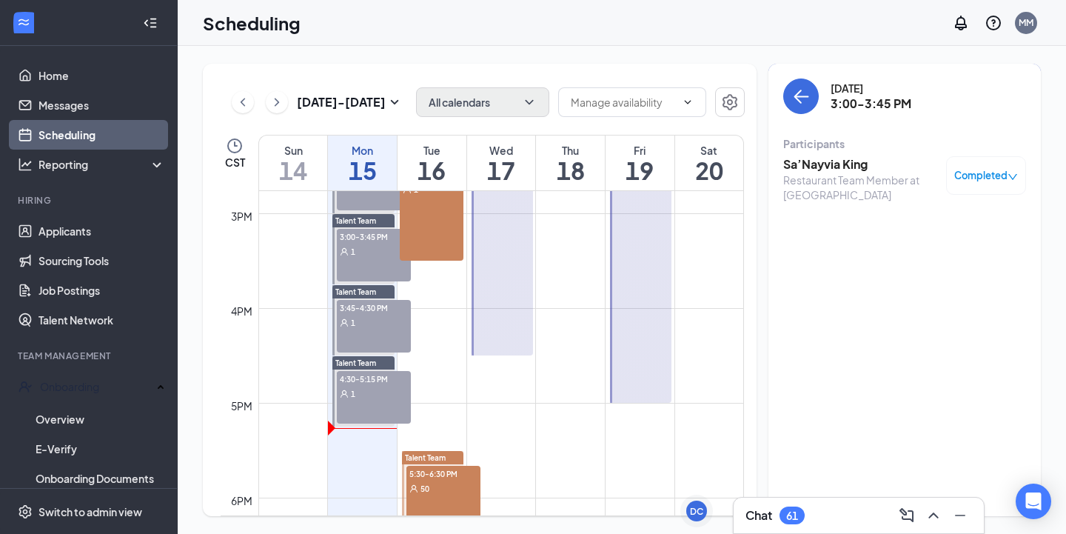
click at [847, 170] on h3 "Sa’Nayvia King" at bounding box center [860, 164] width 155 height 16
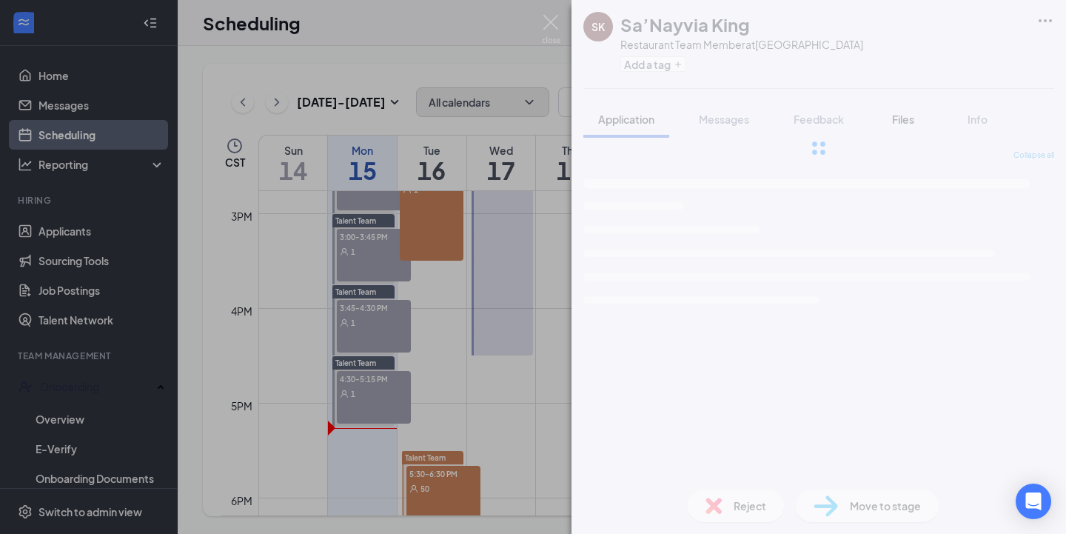
click at [897, 116] on span "Files" at bounding box center [903, 119] width 22 height 13
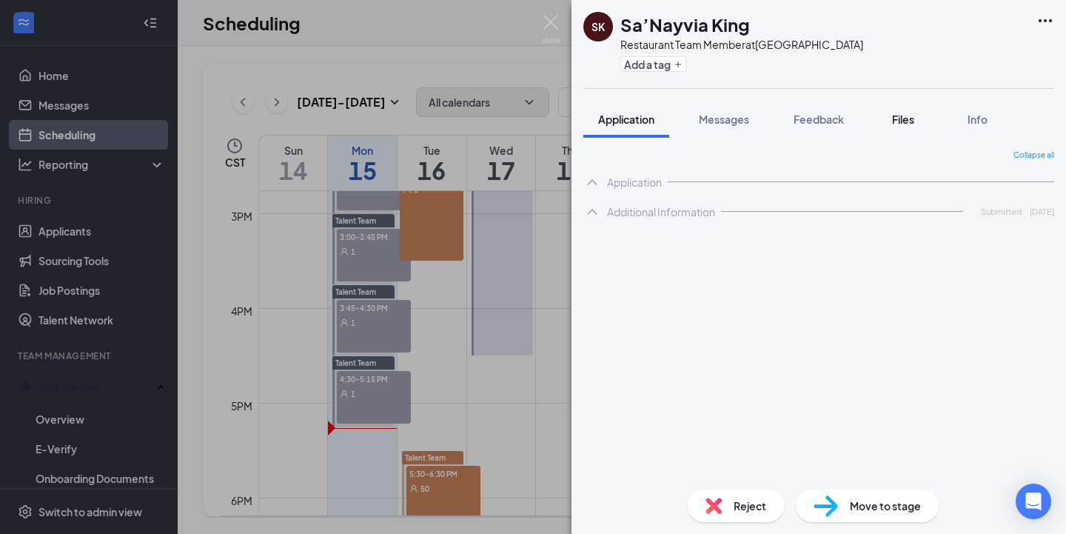
click at [902, 117] on span "Files" at bounding box center [903, 119] width 22 height 13
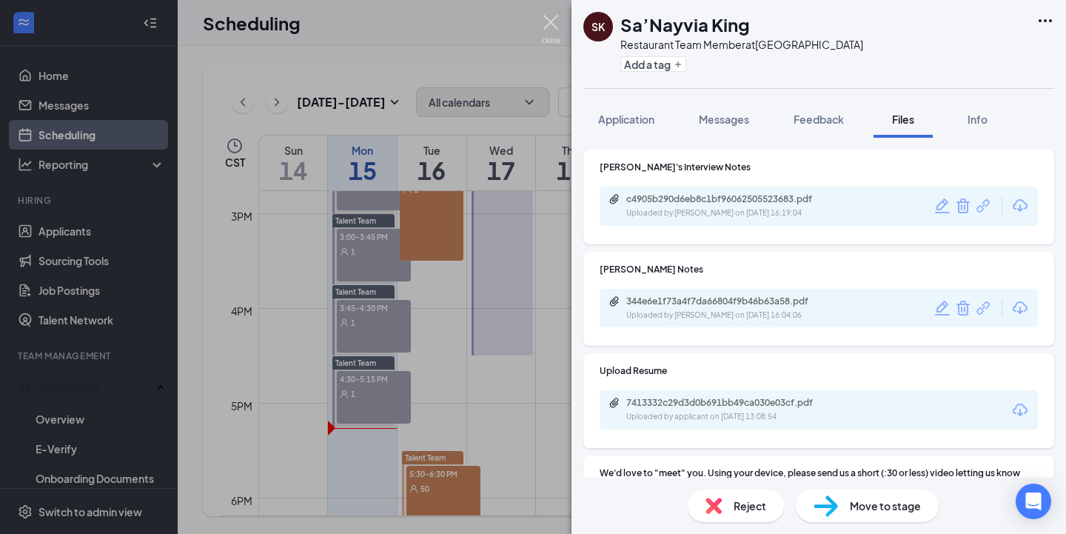
drag, startPoint x: 555, startPoint y: 31, endPoint x: 522, endPoint y: 4, distance: 42.7
click at [555, 31] on img at bounding box center [551, 29] width 19 height 29
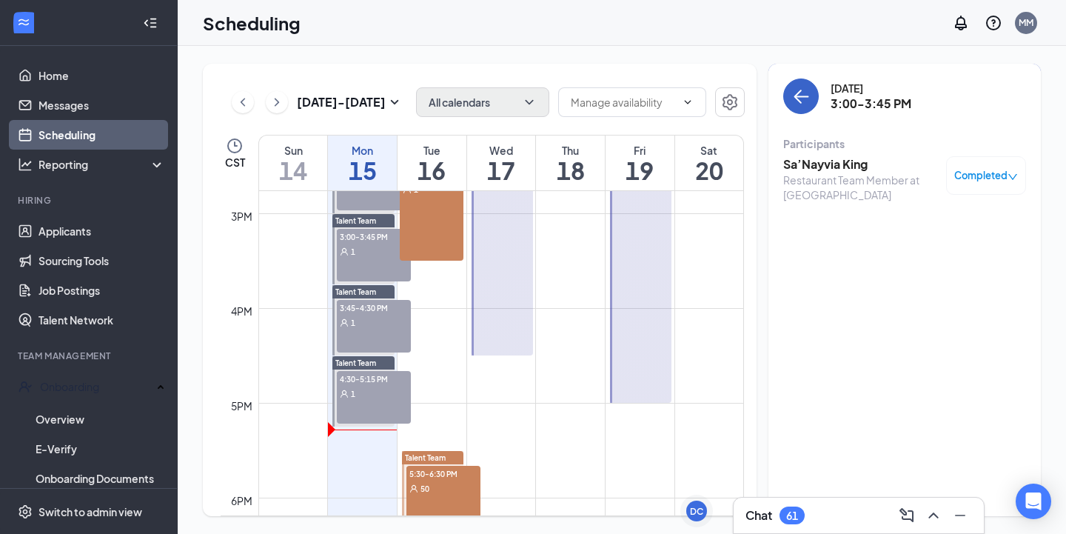
click at [802, 110] on button "back-button" at bounding box center [801, 96] width 36 height 36
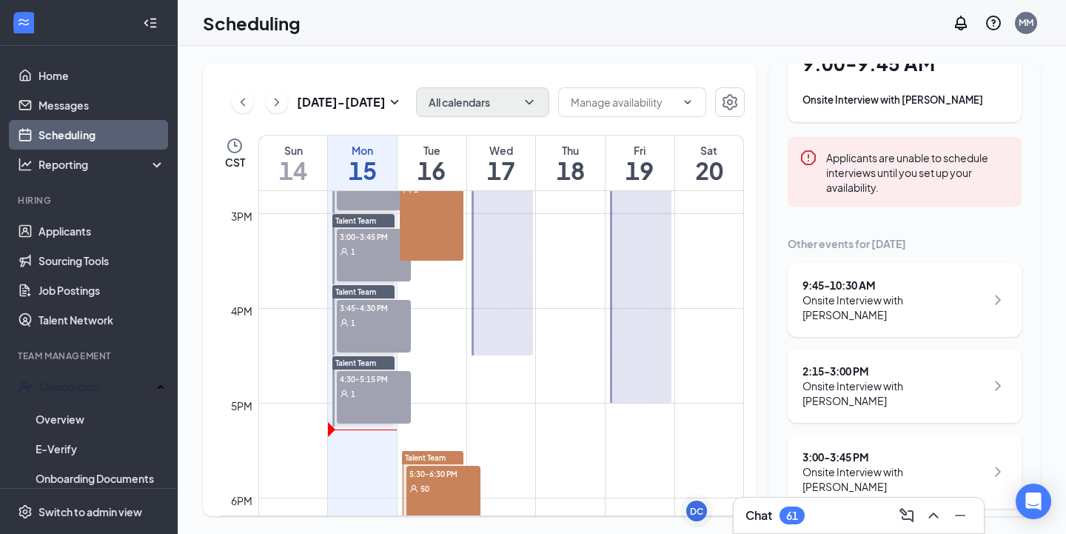
scroll to position [127, 0]
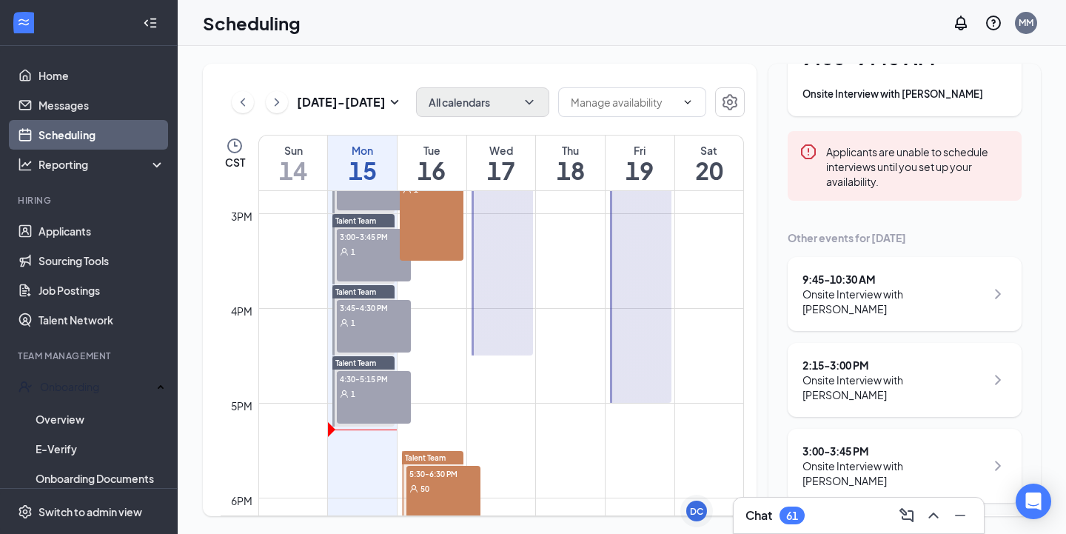
click at [904, 292] on div "Onsite Interview with [PERSON_NAME]" at bounding box center [893, 301] width 183 height 30
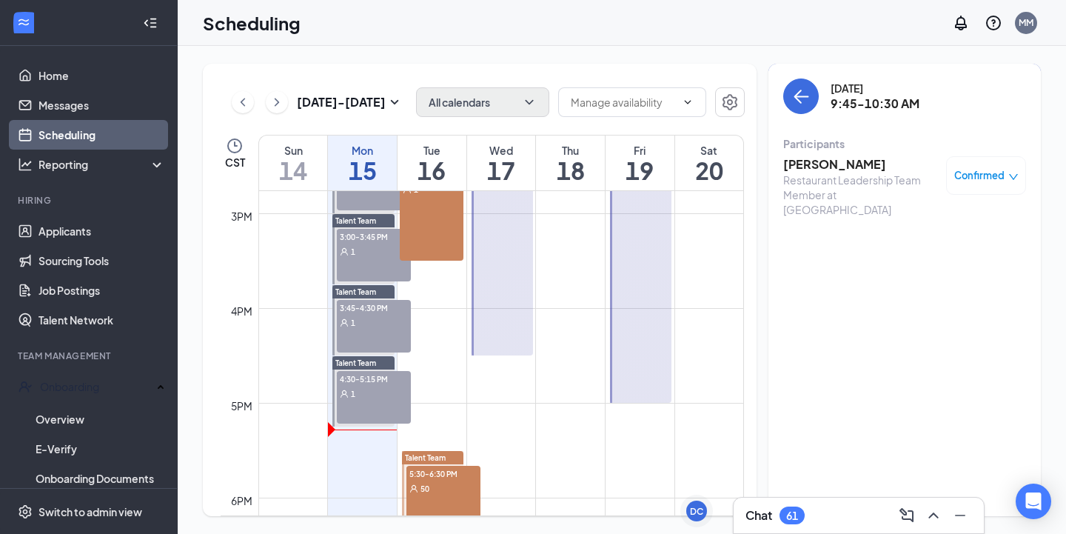
click at [831, 165] on h3 "[PERSON_NAME]" at bounding box center [860, 164] width 155 height 16
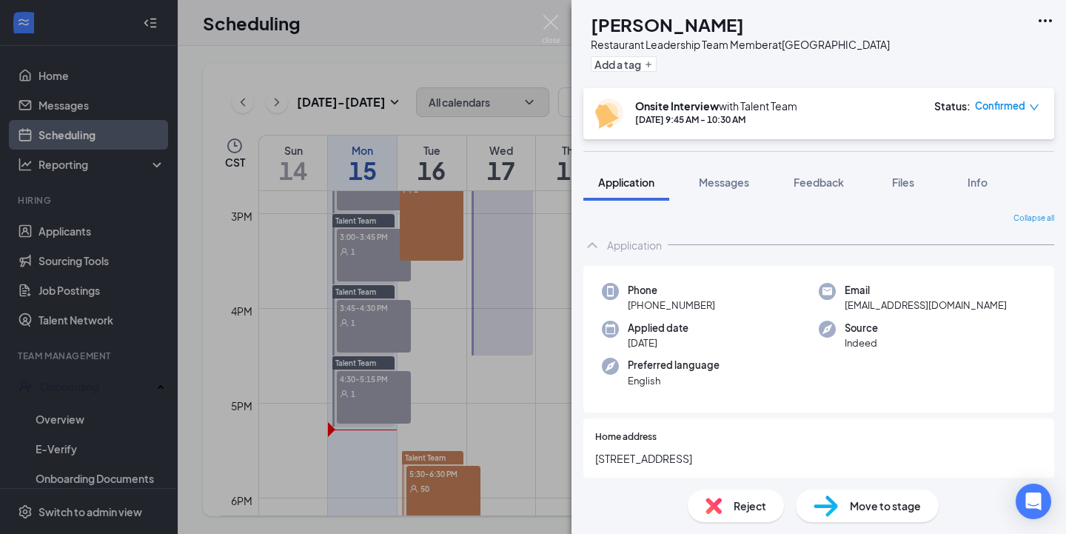
click at [737, 505] on span "Reject" at bounding box center [750, 505] width 33 height 16
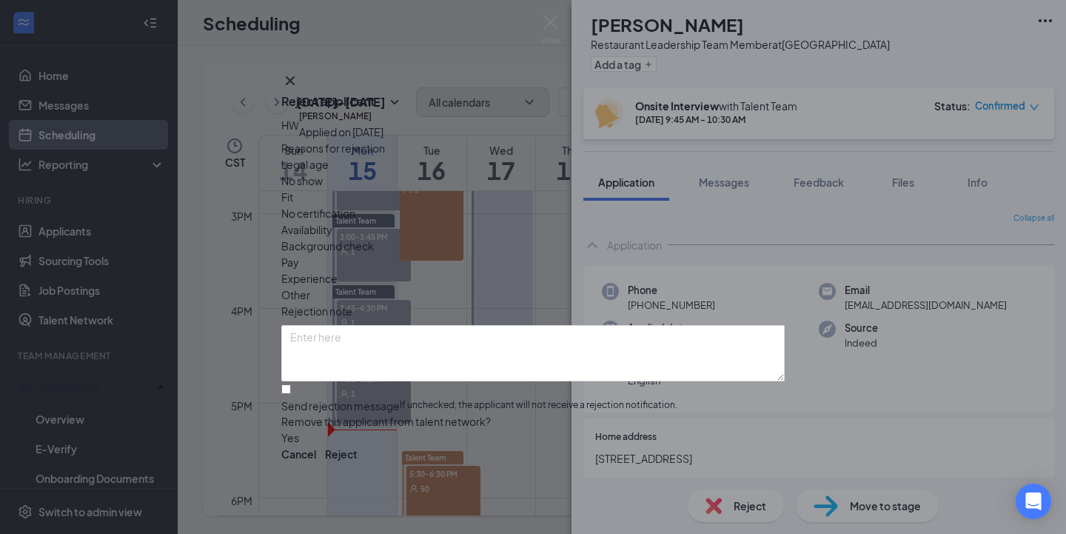
click at [293, 191] on span "Fit" at bounding box center [287, 197] width 12 height 16
drag, startPoint x: 309, startPoint y: 346, endPoint x: 350, endPoint y: 346, distance: 41.5
click at [291, 384] on input "Send rejection message If unchecked, the applicant will not receive a rejection…" at bounding box center [286, 389] width 10 height 10
checkbox input "true"
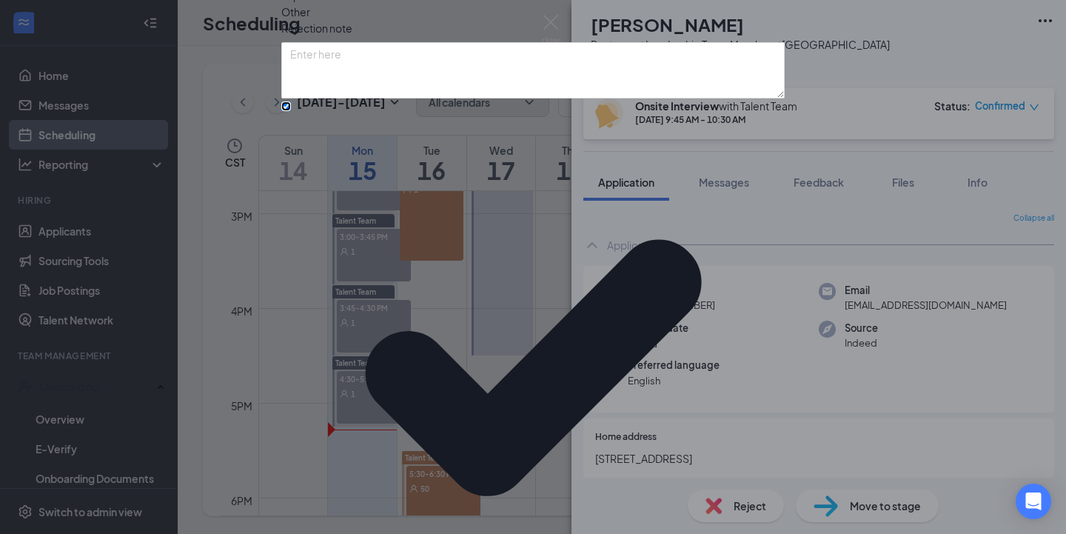
scroll to position [98, 0]
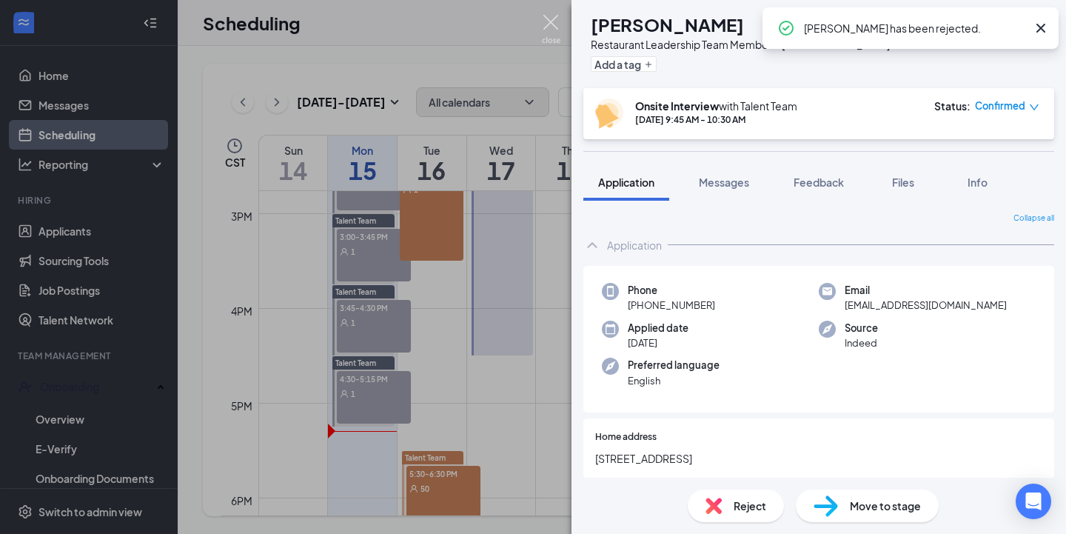
click at [549, 25] on img at bounding box center [551, 29] width 19 height 29
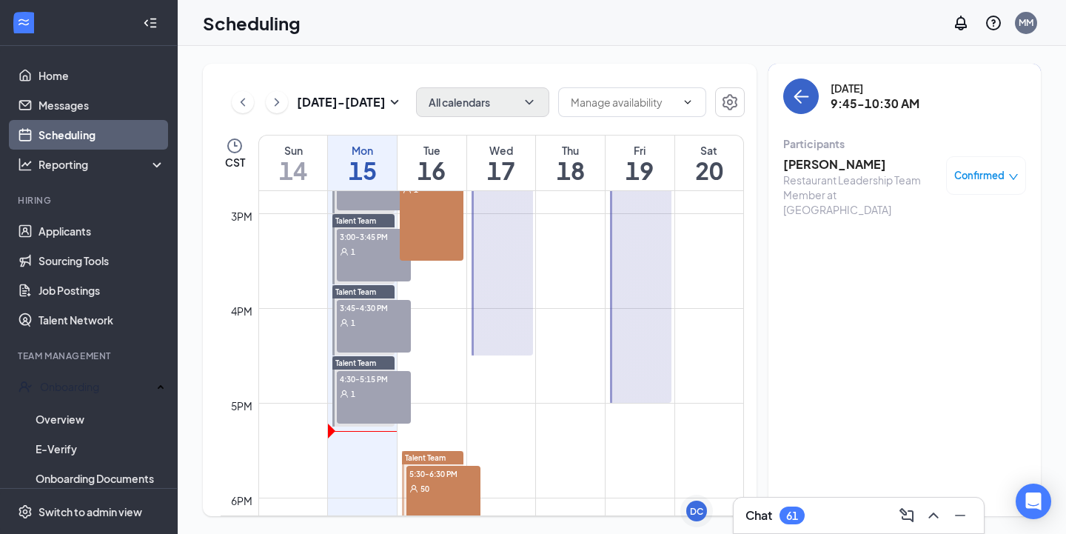
click at [808, 104] on icon "ArrowLeft" at bounding box center [801, 96] width 18 height 18
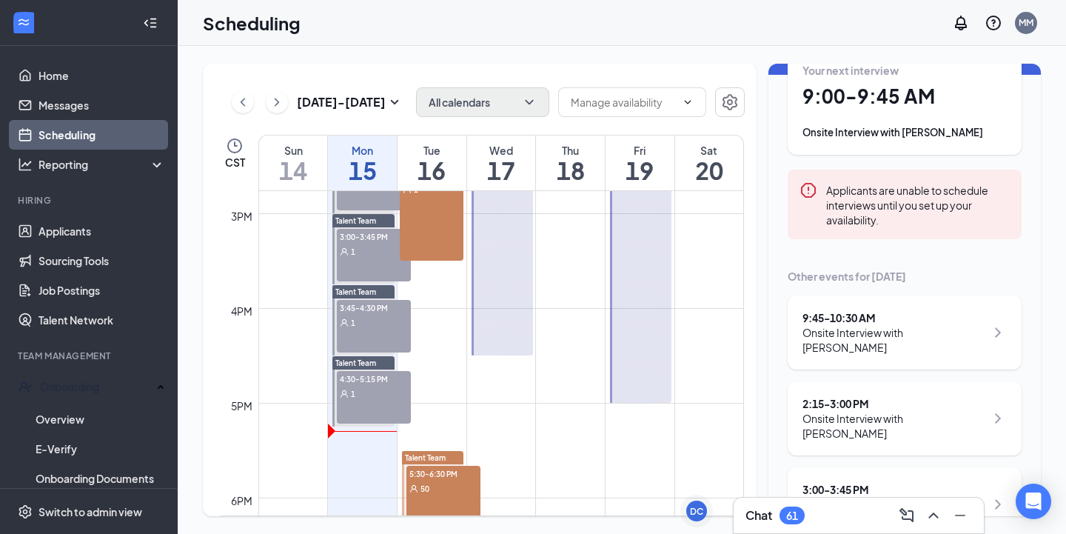
scroll to position [99, 0]
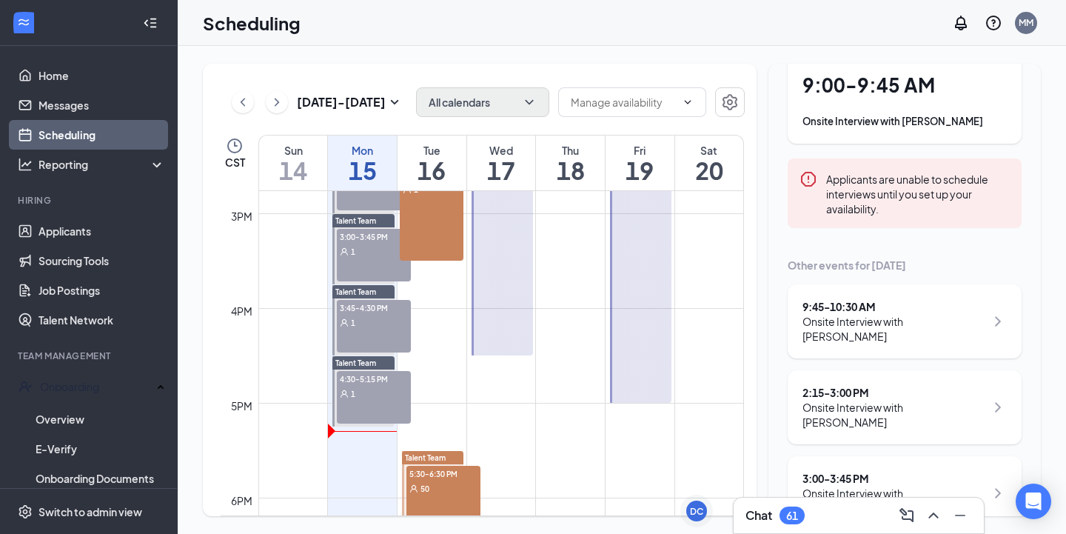
click at [928, 400] on div "Onsite Interview with [PERSON_NAME]" at bounding box center [893, 415] width 183 height 30
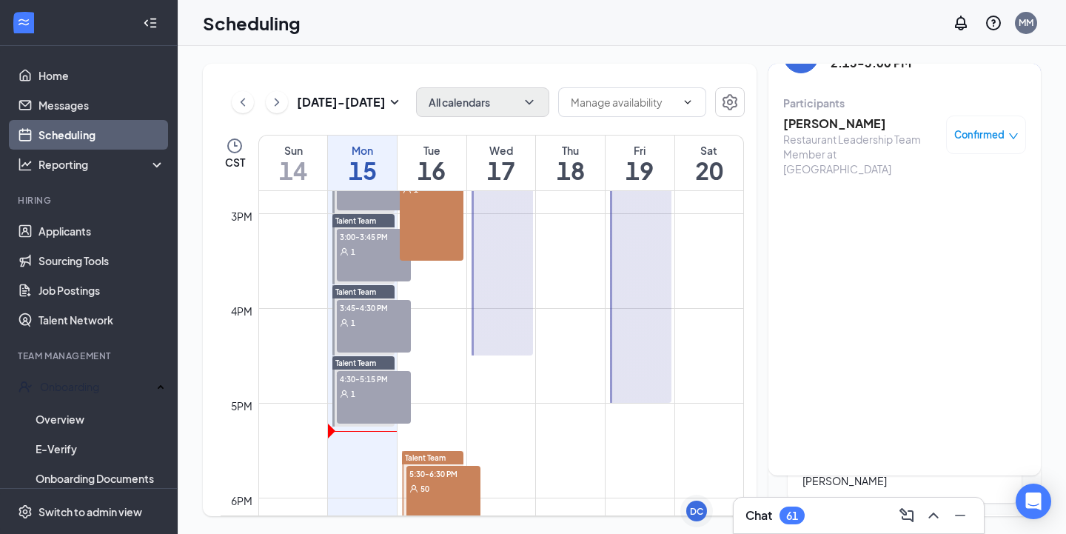
scroll to position [14, 0]
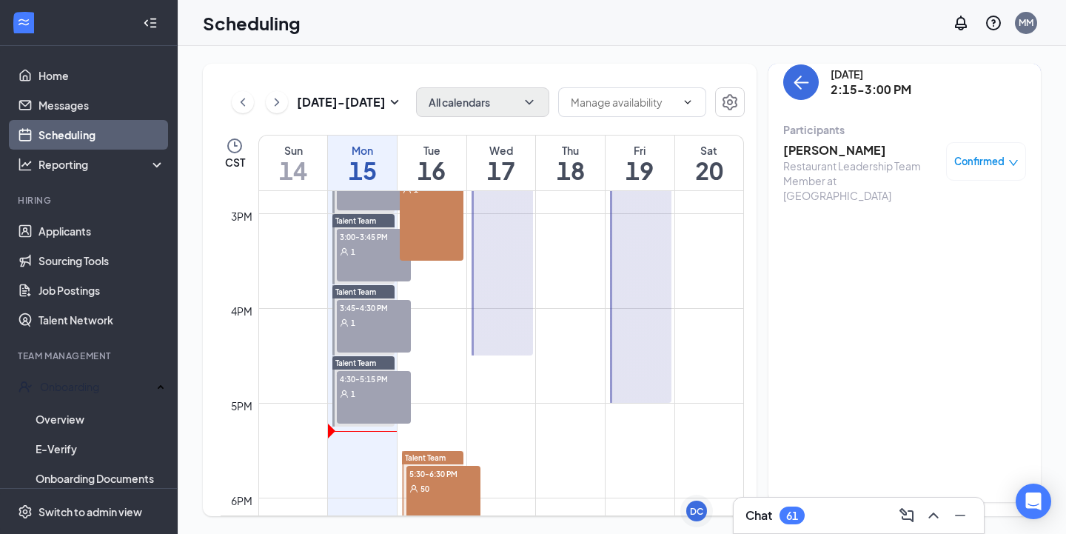
click at [825, 144] on h3 "[PERSON_NAME]" at bounding box center [860, 150] width 155 height 16
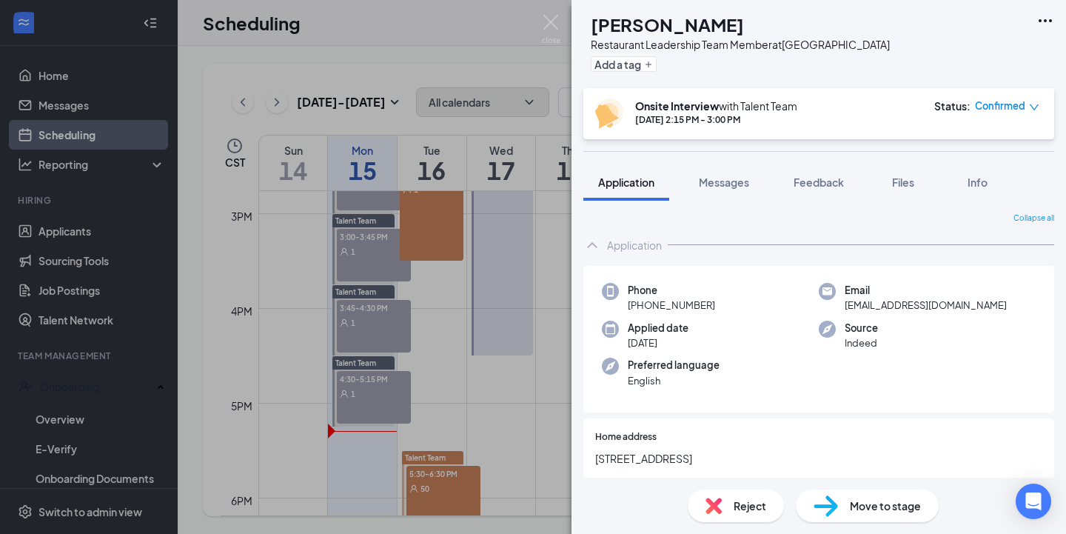
click at [737, 498] on span "Reject" at bounding box center [750, 505] width 33 height 16
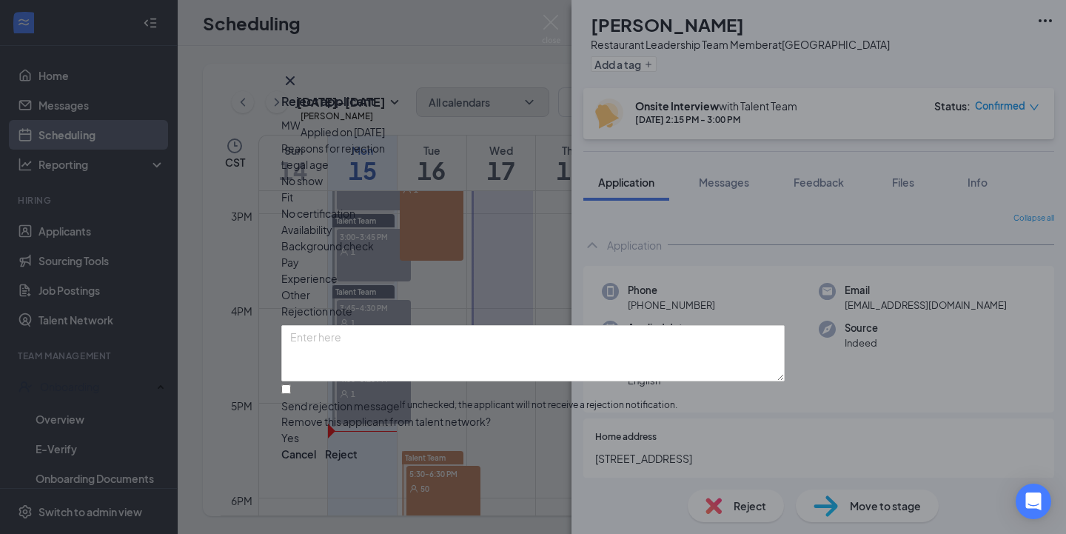
click at [293, 189] on span "Fit" at bounding box center [287, 197] width 12 height 16
click at [291, 384] on input "Send rejection message If unchecked, the applicant will not receive a rejection…" at bounding box center [286, 389] width 10 height 10
checkbox input "true"
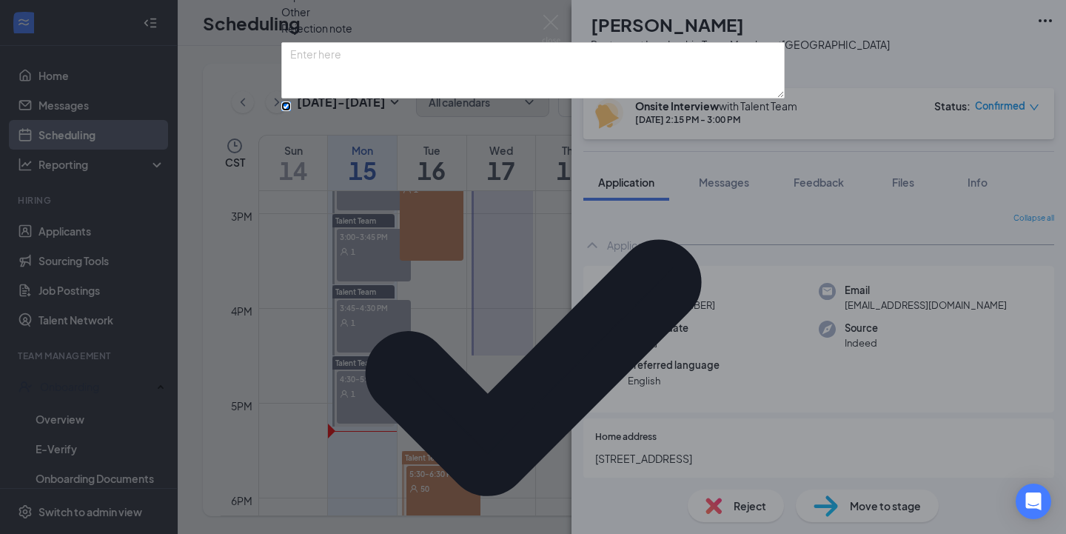
scroll to position [53, 0]
